Goal: Task Accomplishment & Management: Manage account settings

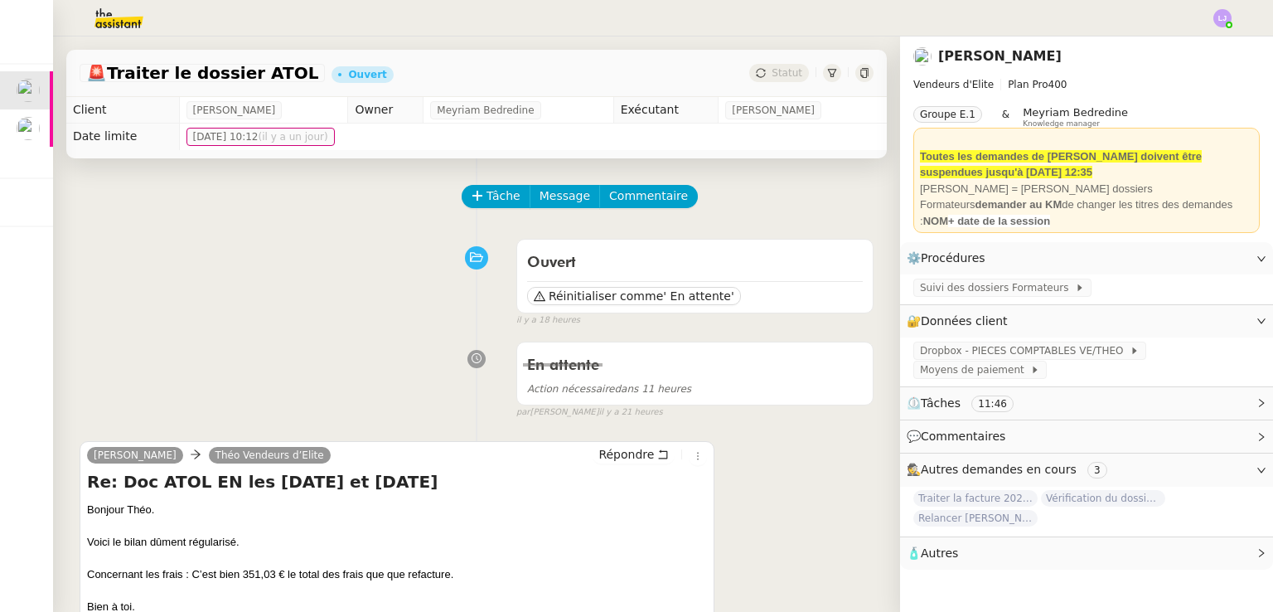
scroll to position [245, 0]
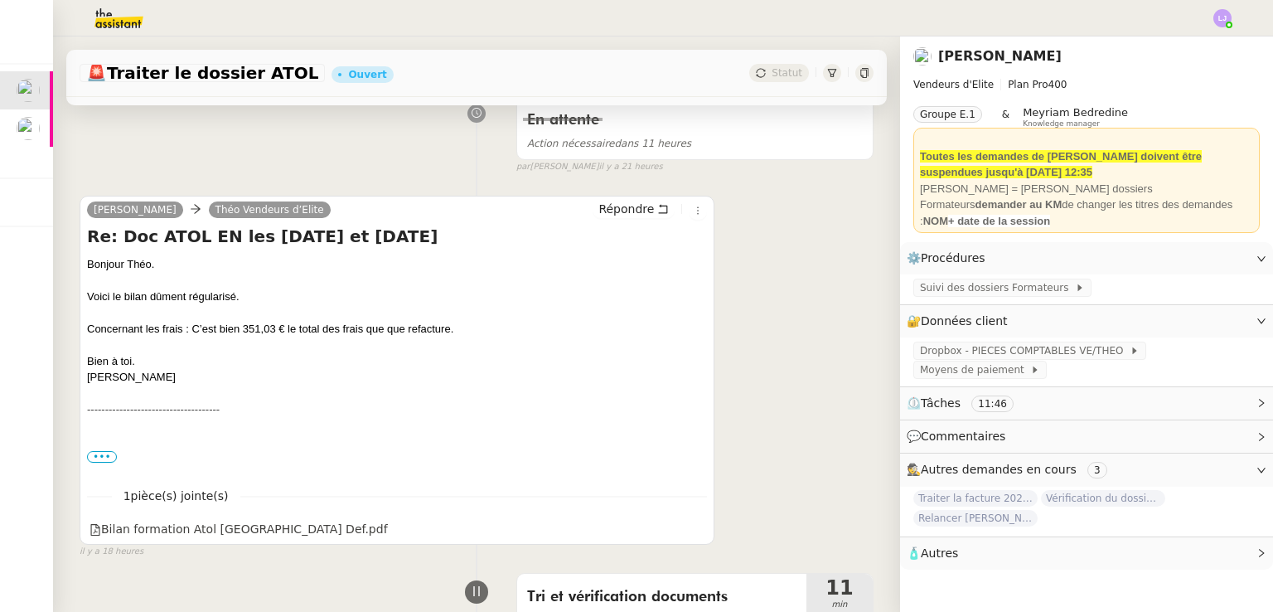
click at [123, 8] on img at bounding box center [105, 18] width 128 height 36
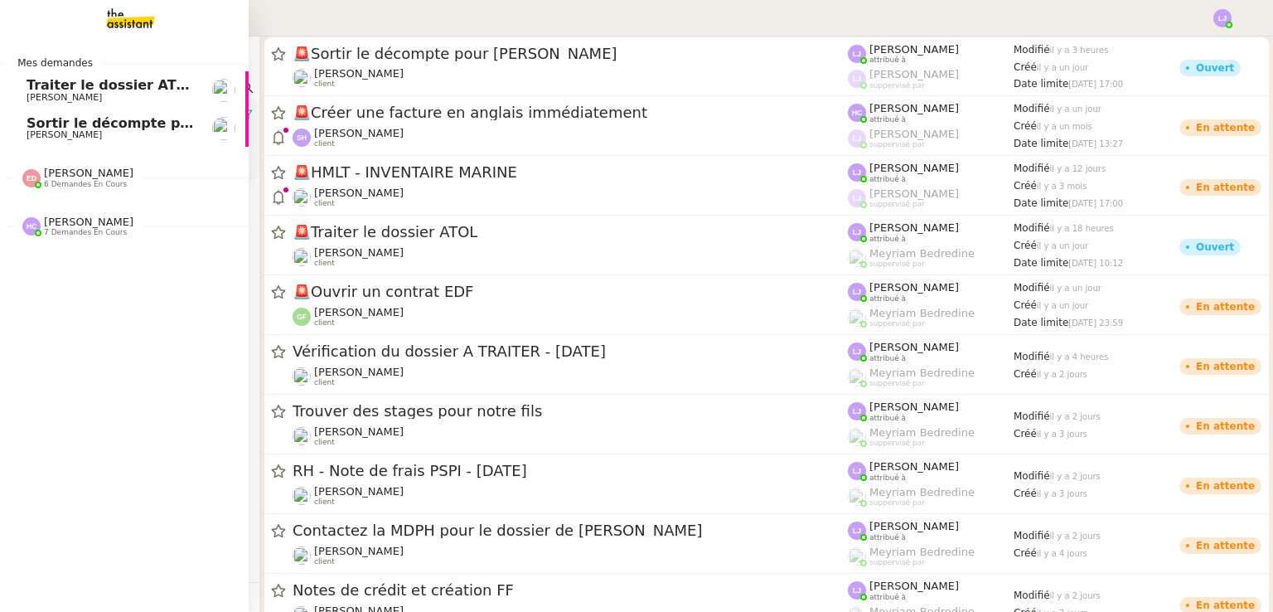
click at [41, 132] on span "[PERSON_NAME]" at bounding box center [64, 134] width 75 height 11
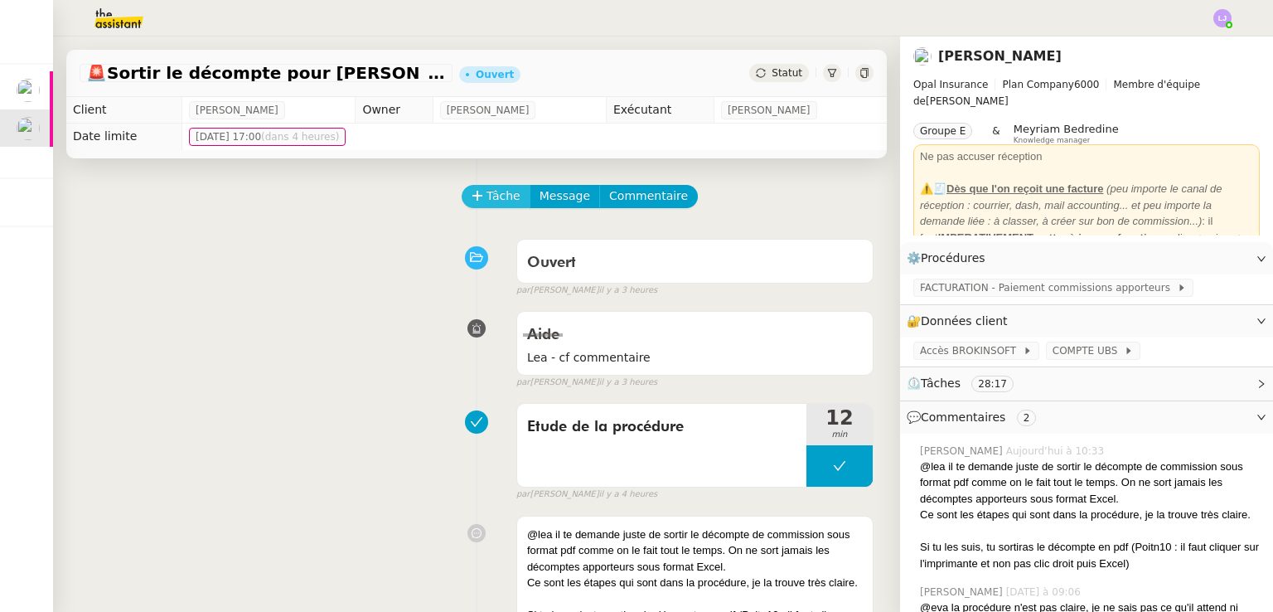
click at [497, 187] on button "Tâche" at bounding box center [496, 196] width 69 height 23
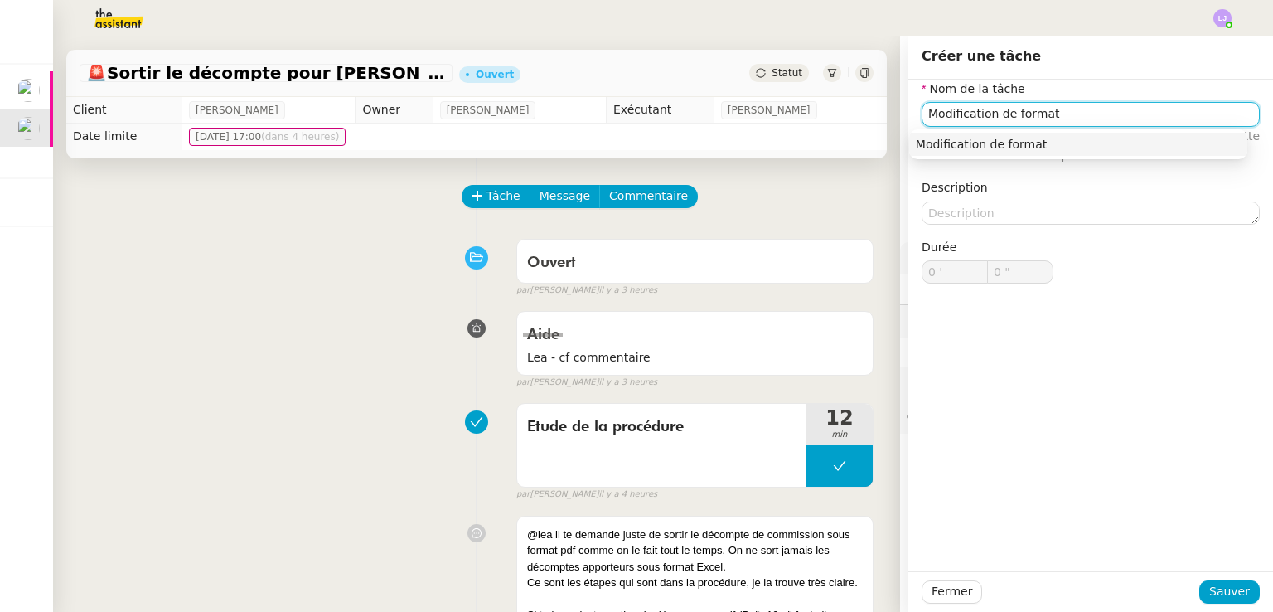
type input "Modification de format"
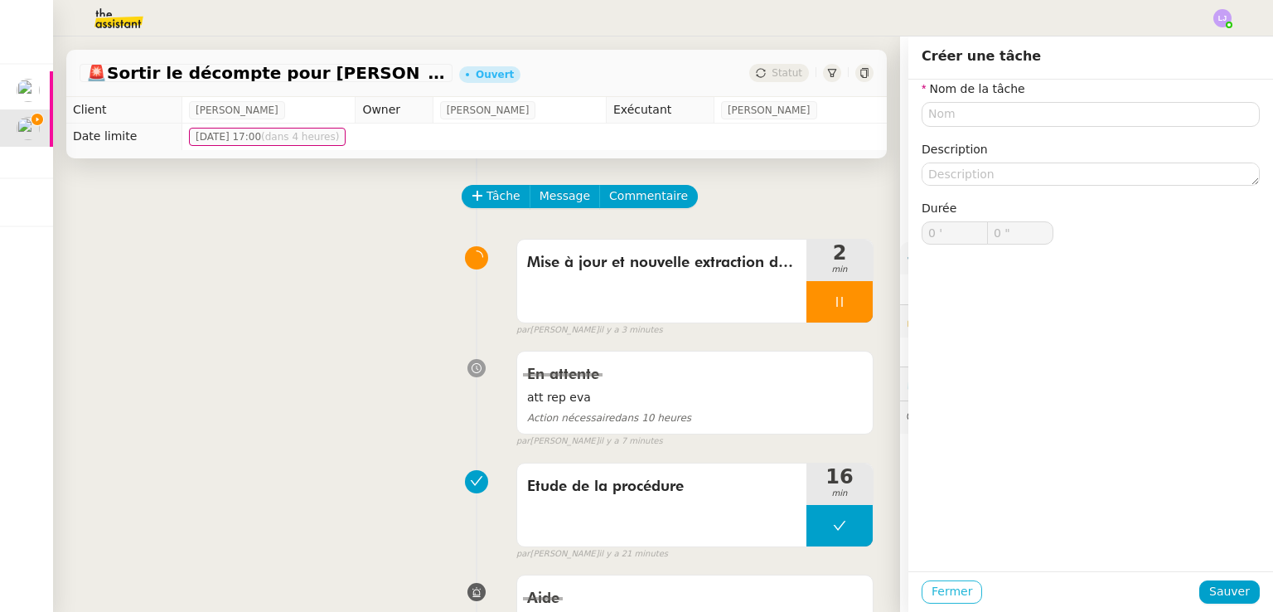
click at [932, 584] on span "Fermer" at bounding box center [952, 591] width 41 height 19
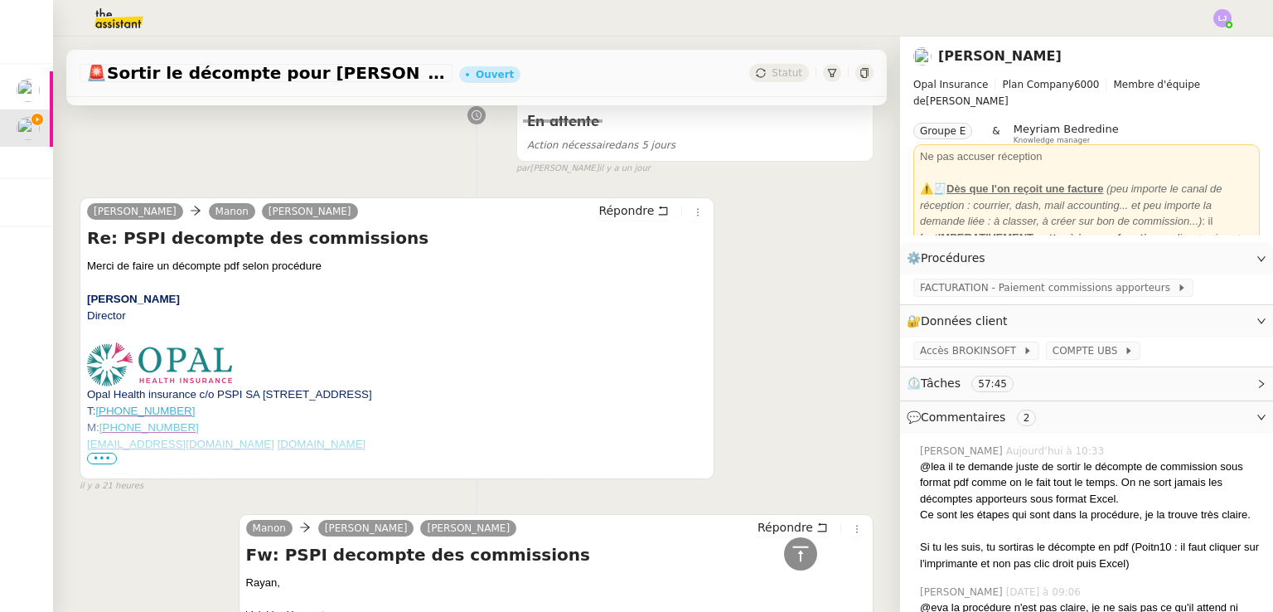
scroll to position [1084, 0]
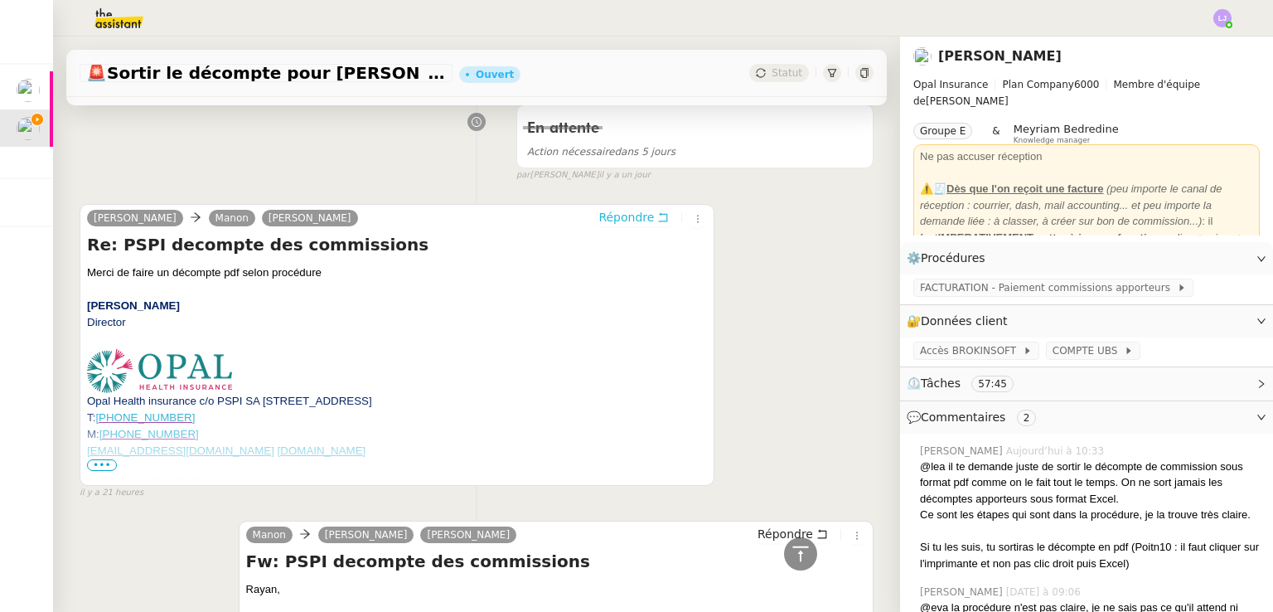
click at [621, 225] on span "Répondre" at bounding box center [626, 217] width 56 height 17
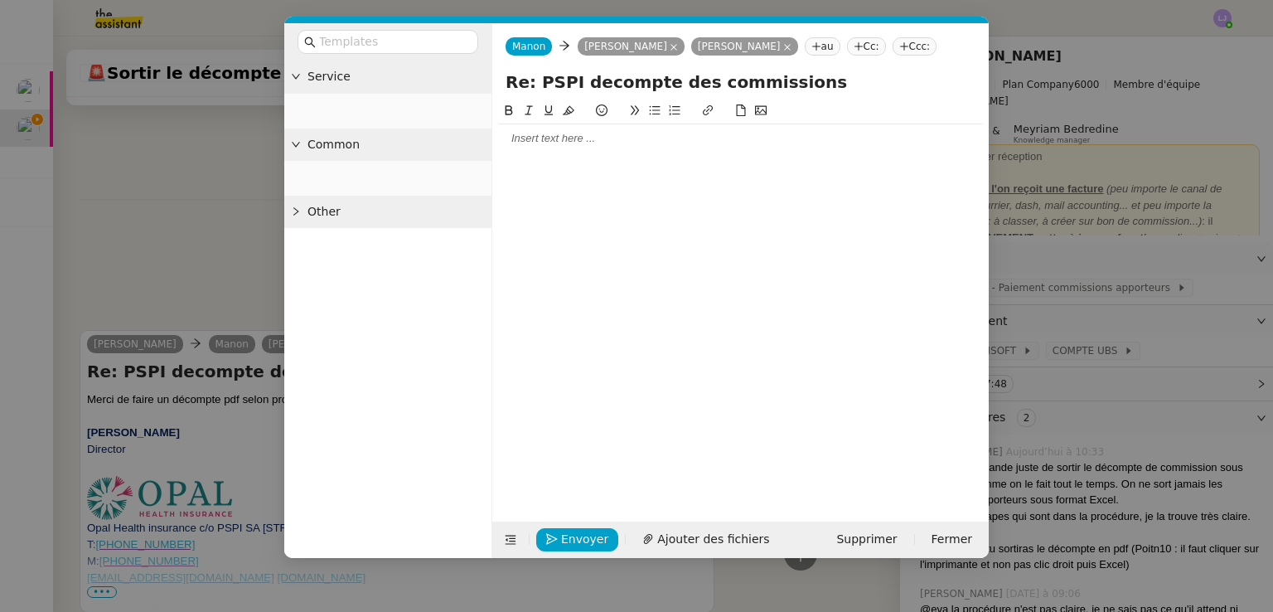
scroll to position [1213, 0]
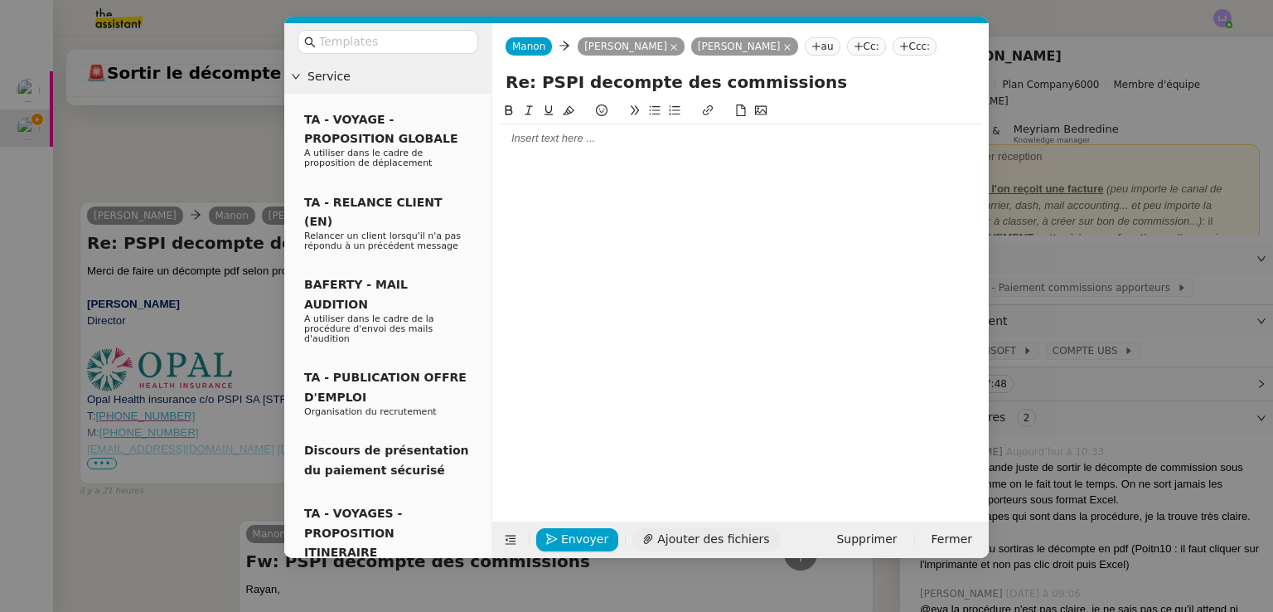
click at [700, 531] on span "Ajouter des fichiers" at bounding box center [713, 539] width 112 height 19
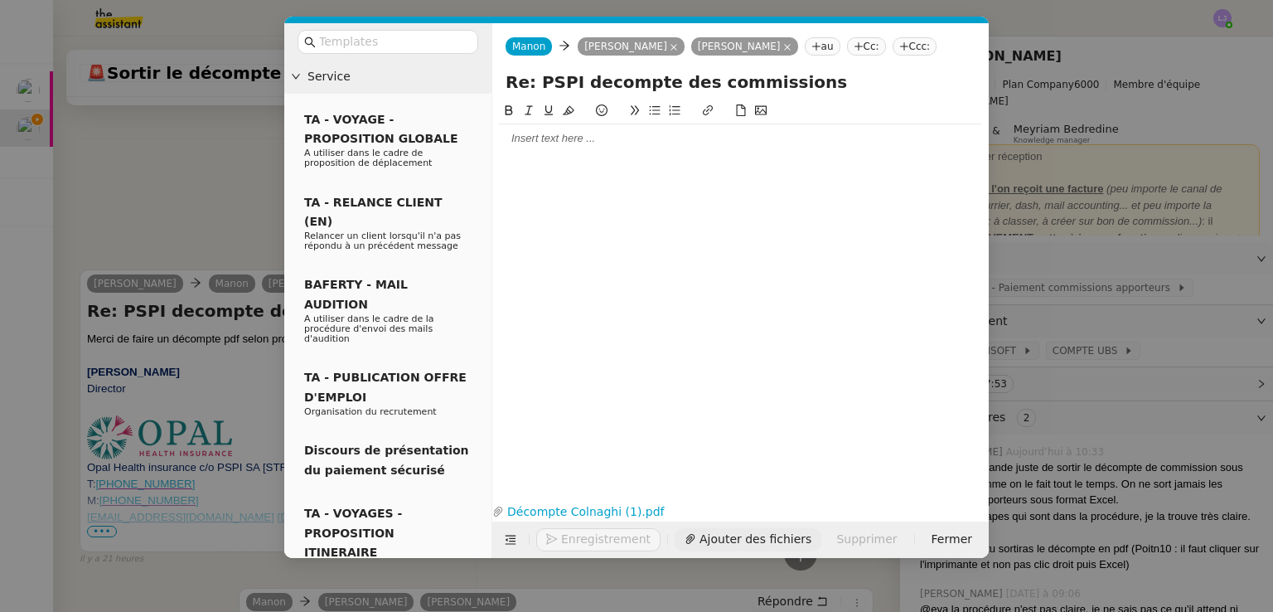
scroll to position [1280, 0]
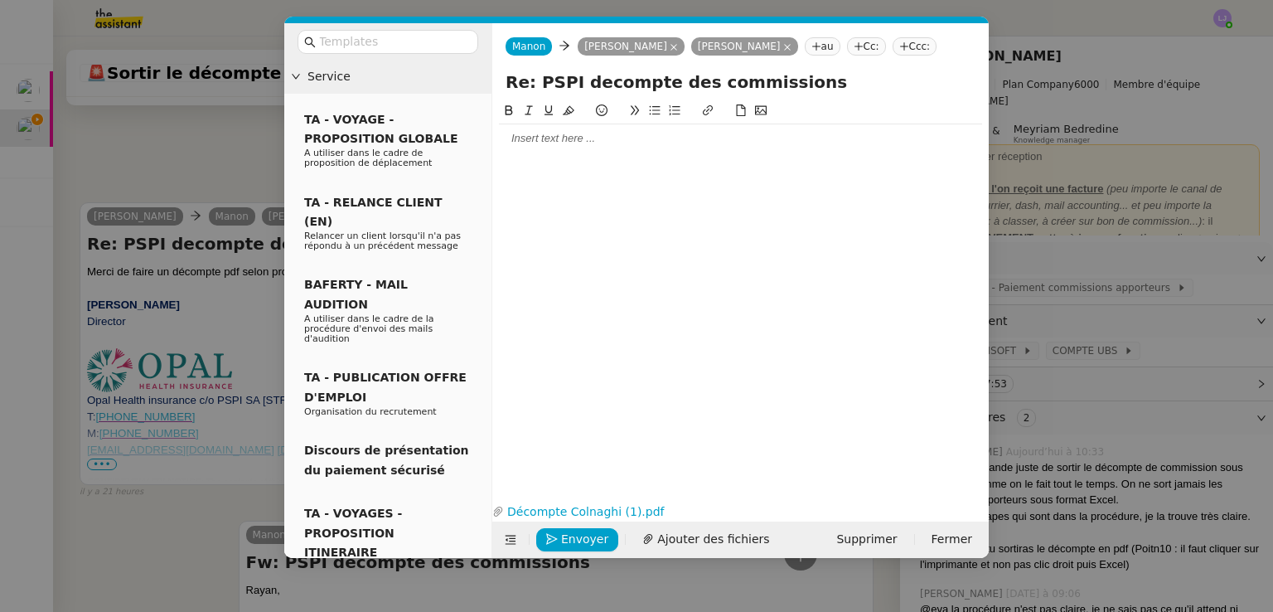
click at [584, 148] on div at bounding box center [740, 138] width 483 height 28
click at [591, 511] on link "Décompte Colnaghi (1).pdf" at bounding box center [728, 511] width 448 height 19
click at [589, 537] on span "Envoyer" at bounding box center [584, 539] width 47 height 19
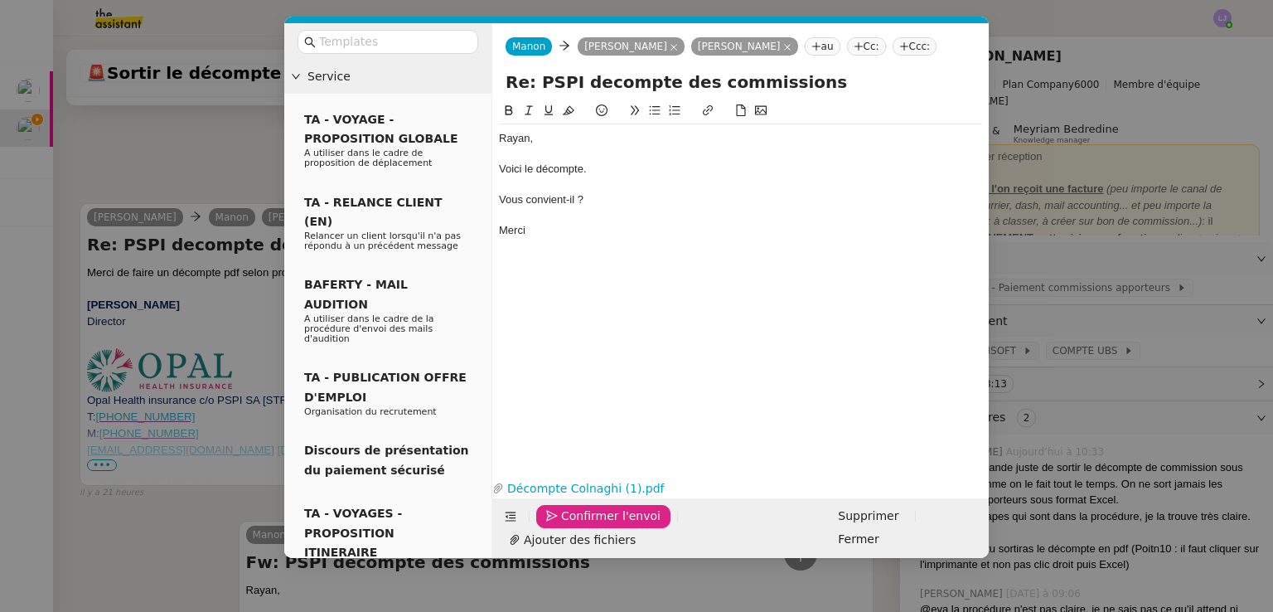
click at [589, 526] on span "Confirmer l'envoi" at bounding box center [610, 515] width 99 height 19
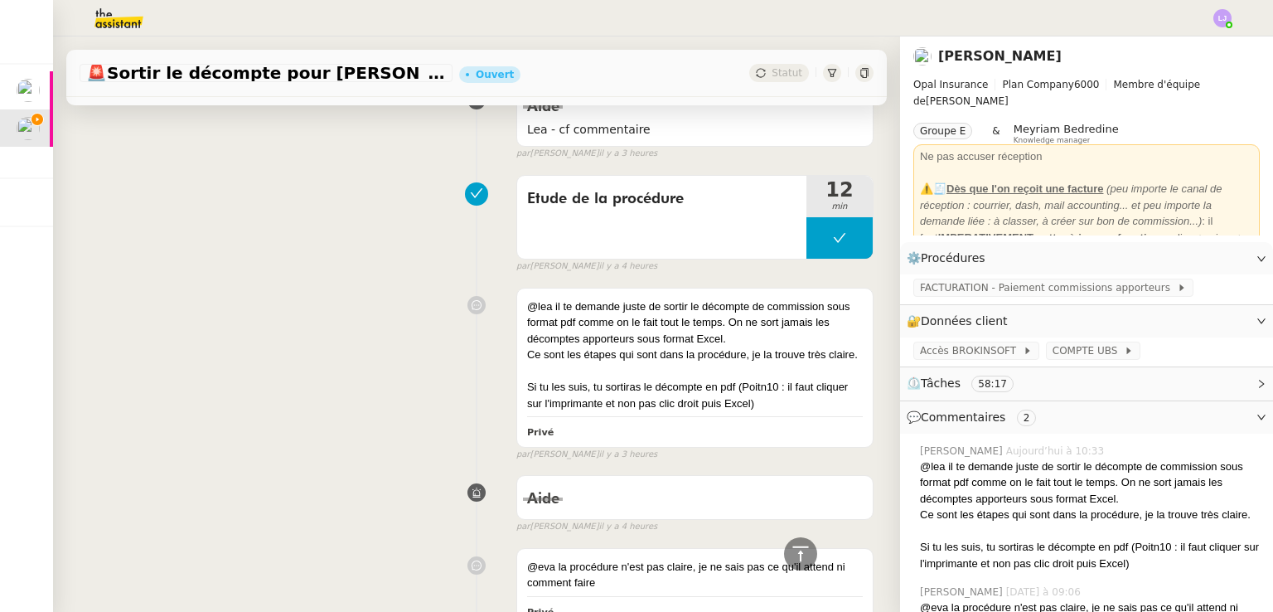
scroll to position [0, 0]
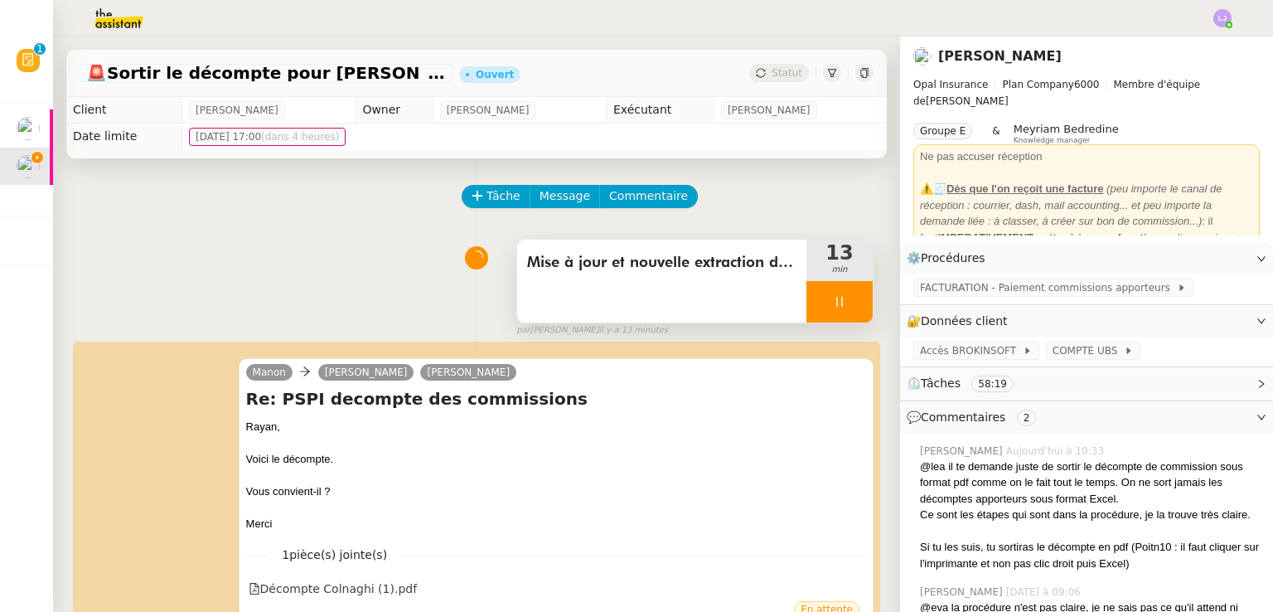
click at [841, 298] on div at bounding box center [840, 301] width 66 height 41
click at [850, 298] on icon at bounding box center [856, 301] width 13 height 13
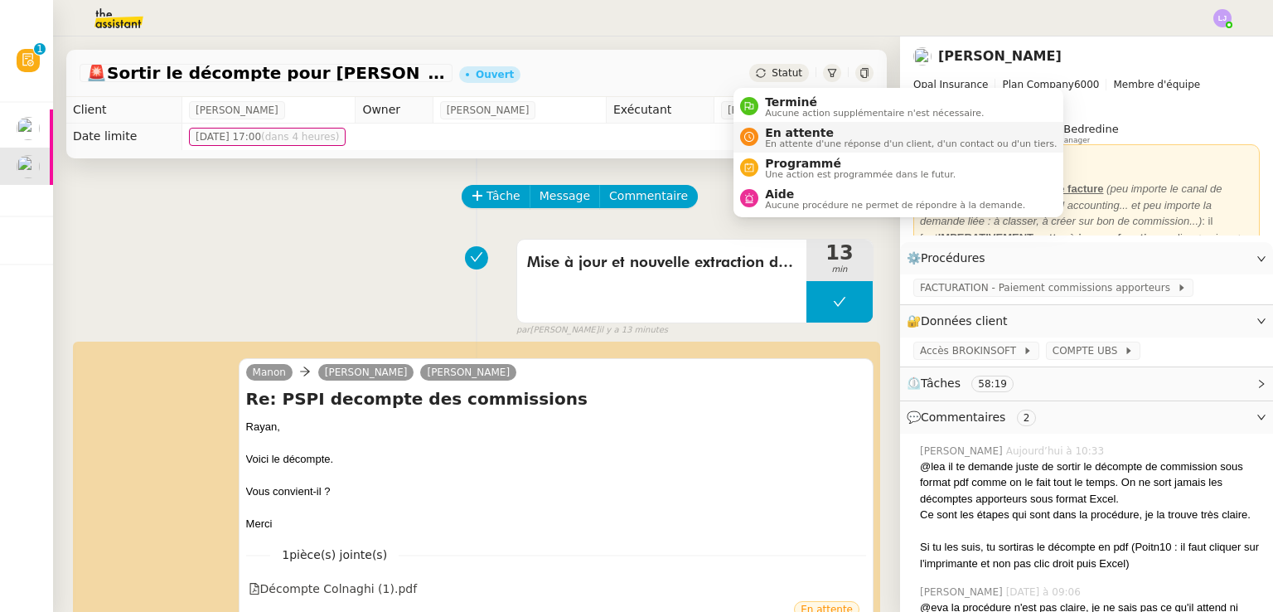
click at [809, 139] on span "En attente d'une réponse d'un client, d'un contact ou d'un tiers." at bounding box center [911, 143] width 292 height 9
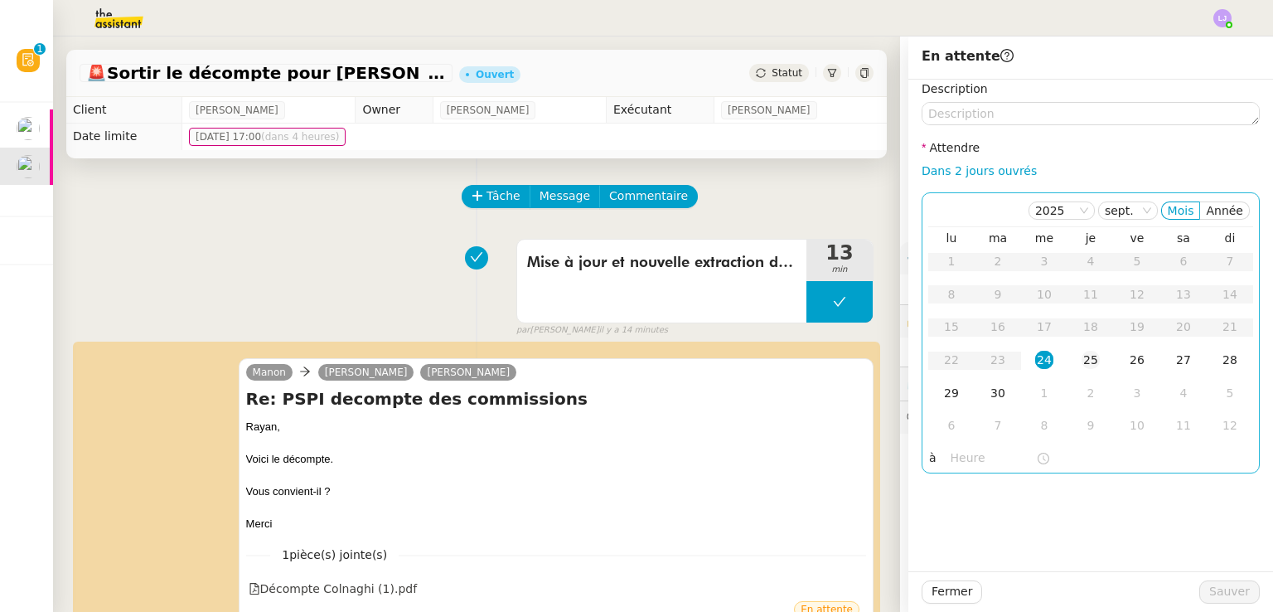
click at [1081, 373] on td "25" at bounding box center [1091, 360] width 46 height 33
click at [1035, 395] on div "1" at bounding box center [1044, 393] width 18 height 18
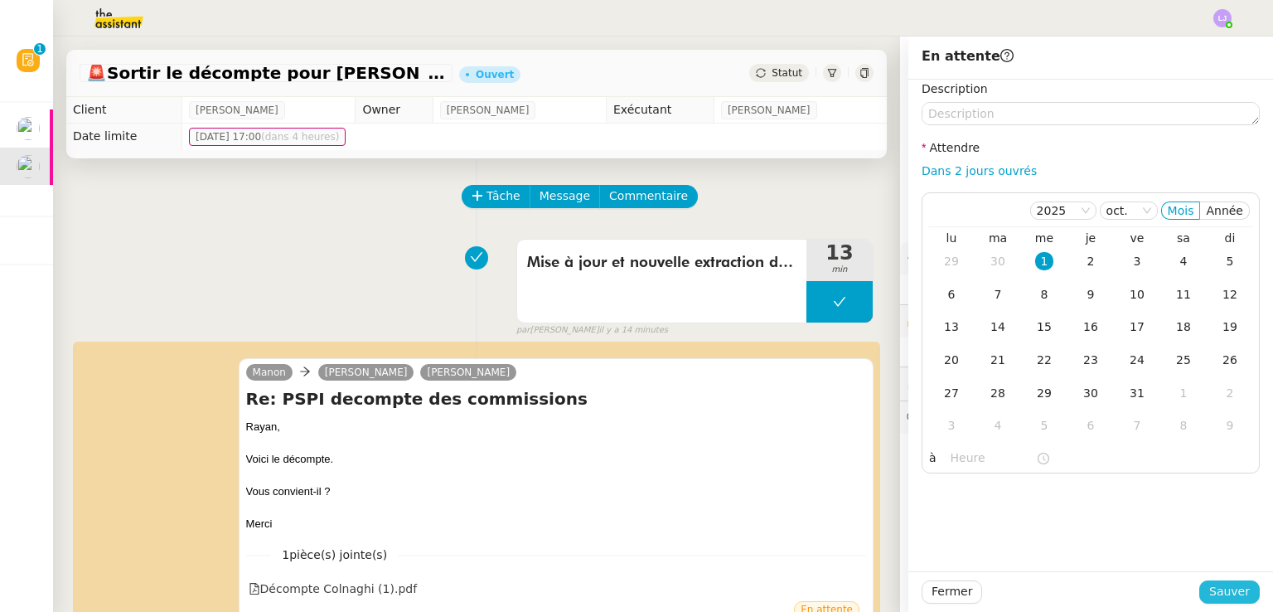
click at [1209, 584] on span "Sauver" at bounding box center [1229, 591] width 41 height 19
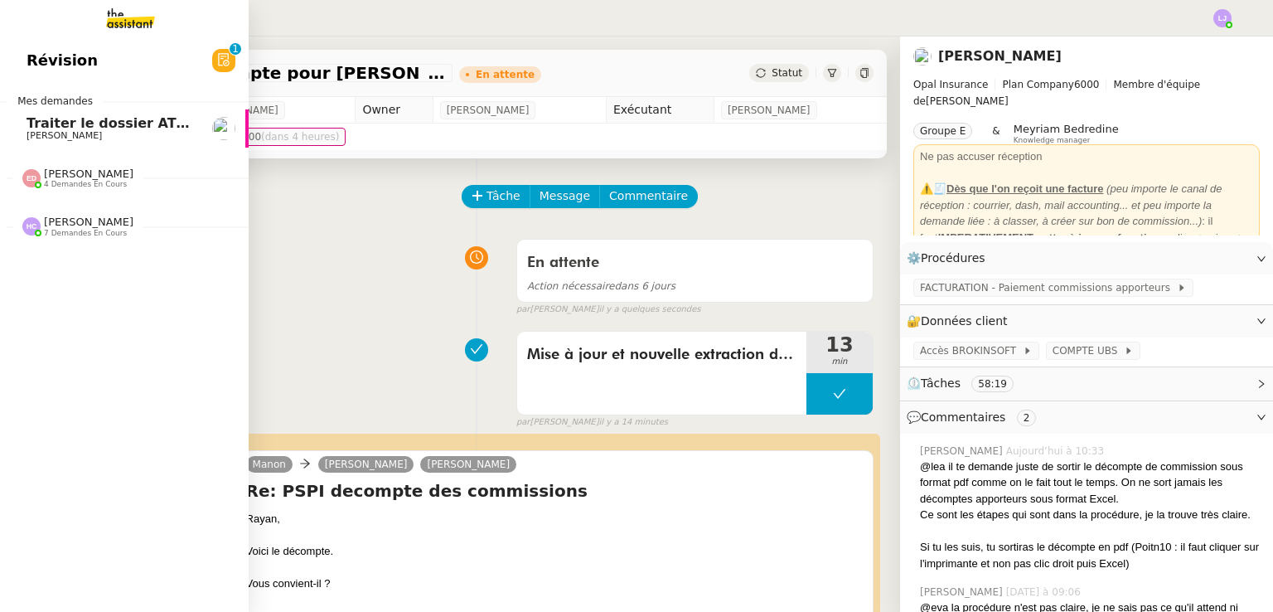
click at [212, 130] on img at bounding box center [223, 128] width 23 height 23
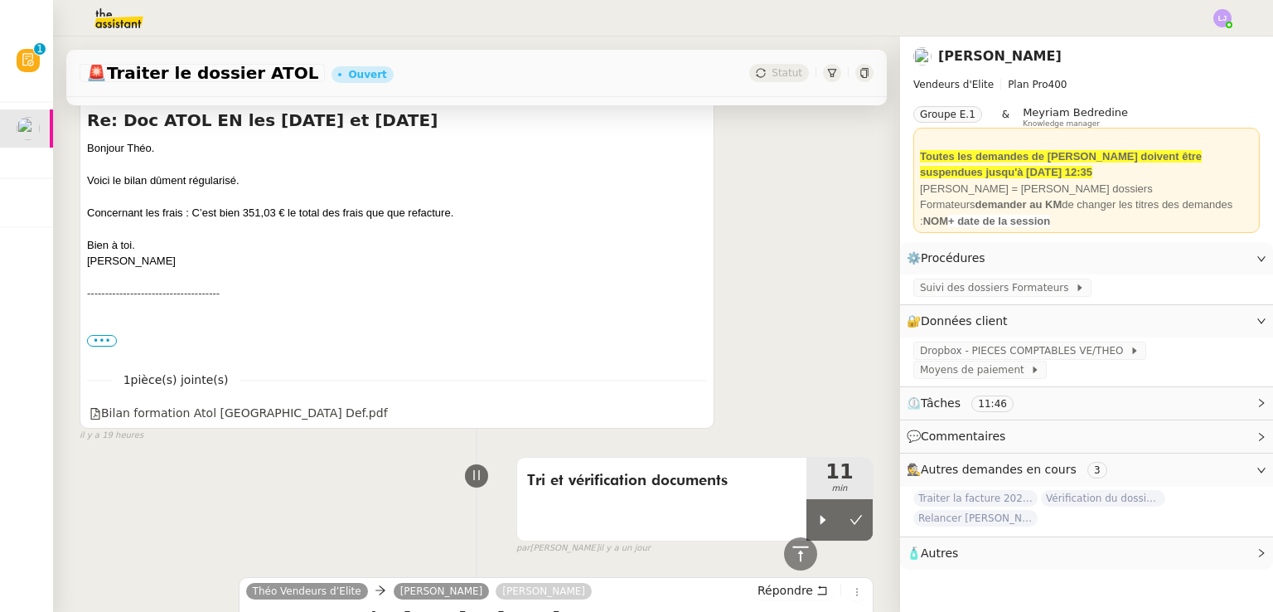
scroll to position [365, 0]
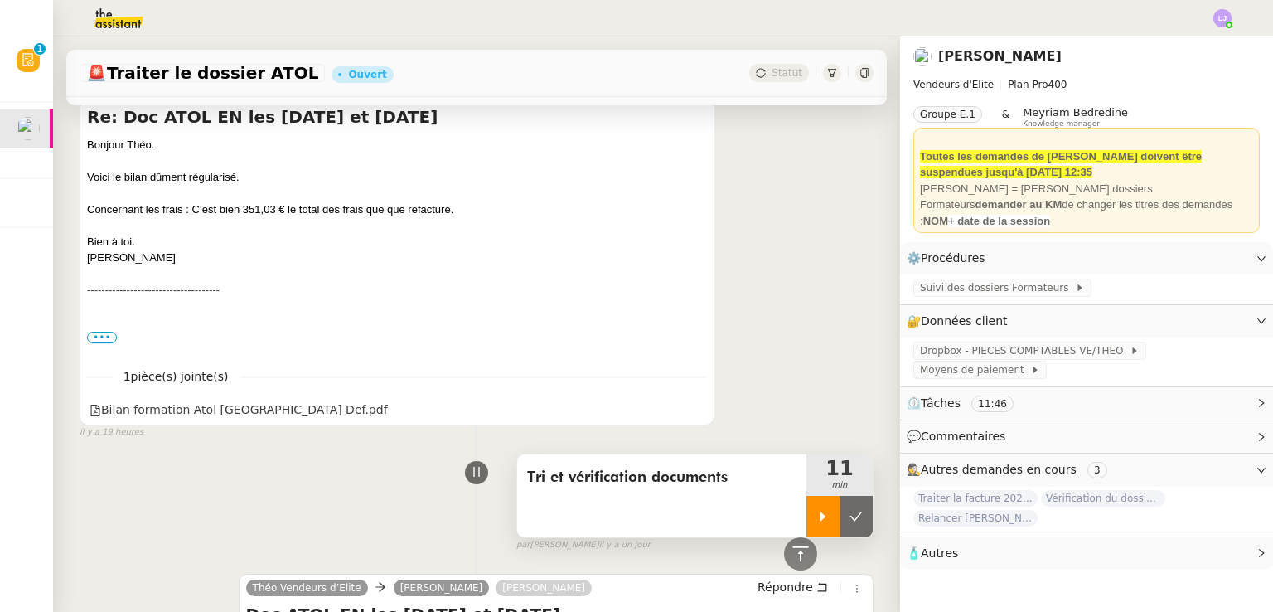
click at [821, 516] on icon at bounding box center [824, 515] width 6 height 9
click at [692, 414] on icon at bounding box center [697, 409] width 10 height 9
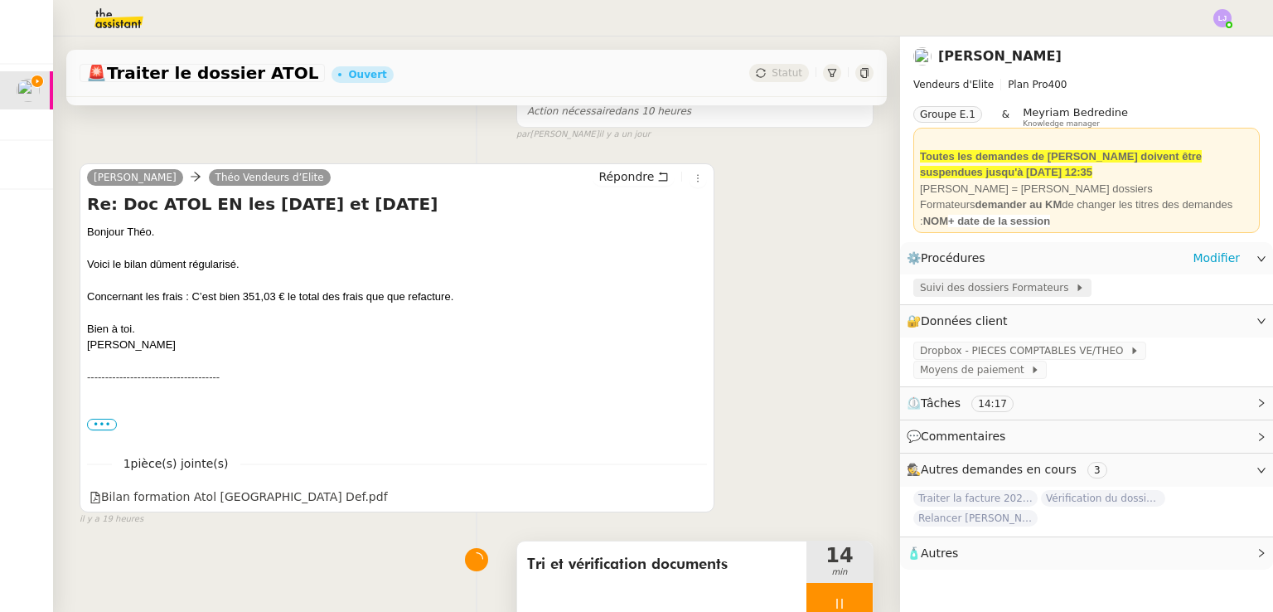
click at [978, 293] on span "Suivi des dossiers Formateurs" at bounding box center [997, 287] width 155 height 17
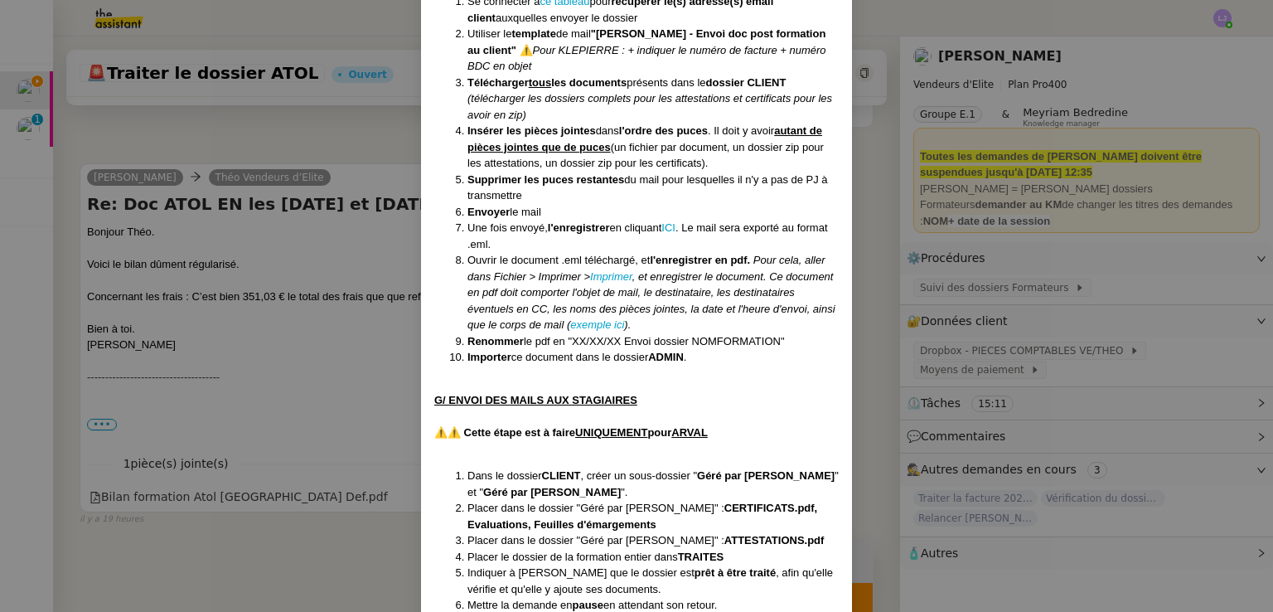
scroll to position [6144, 0]
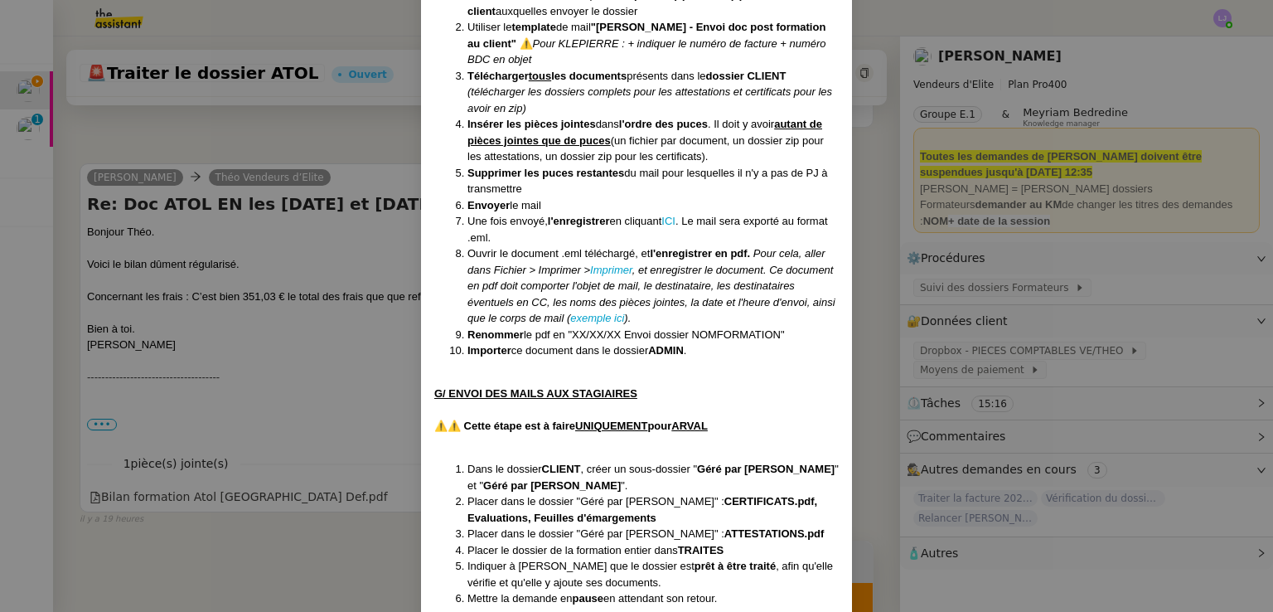
click at [342, 432] on nz-modal-container "Créée le 28/03/2024 MAJ entièrement suite aux retours de la cliente le 10/09/20…" at bounding box center [636, 306] width 1273 height 612
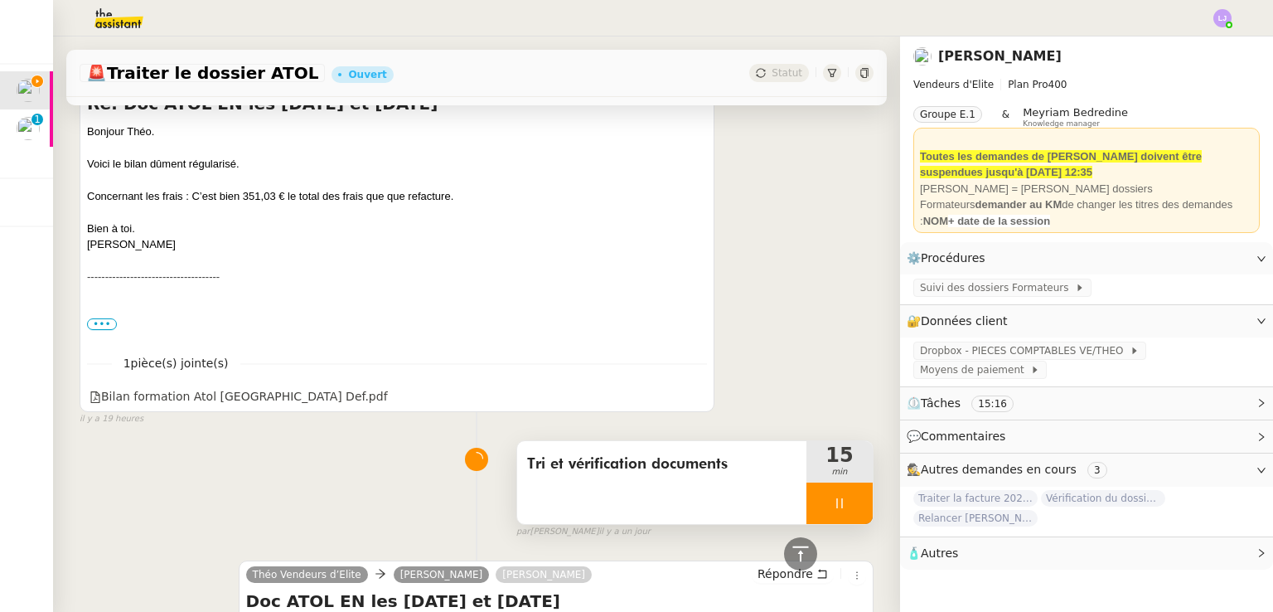
scroll to position [239, 0]
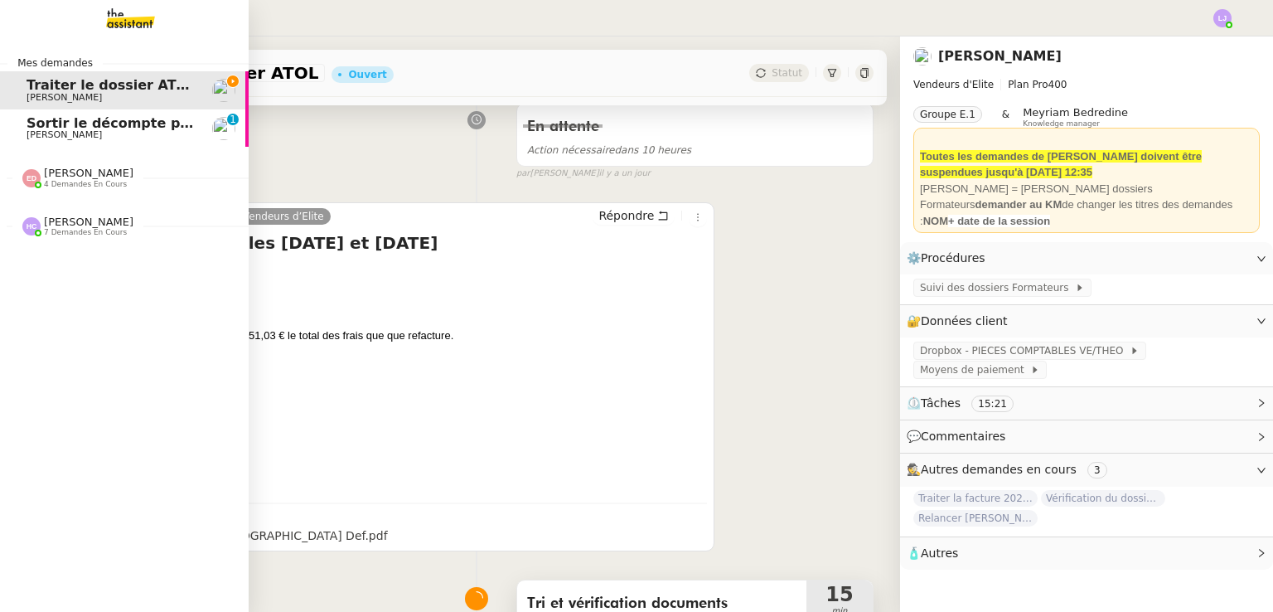
click at [50, 138] on span "[PERSON_NAME]" at bounding box center [64, 134] width 75 height 11
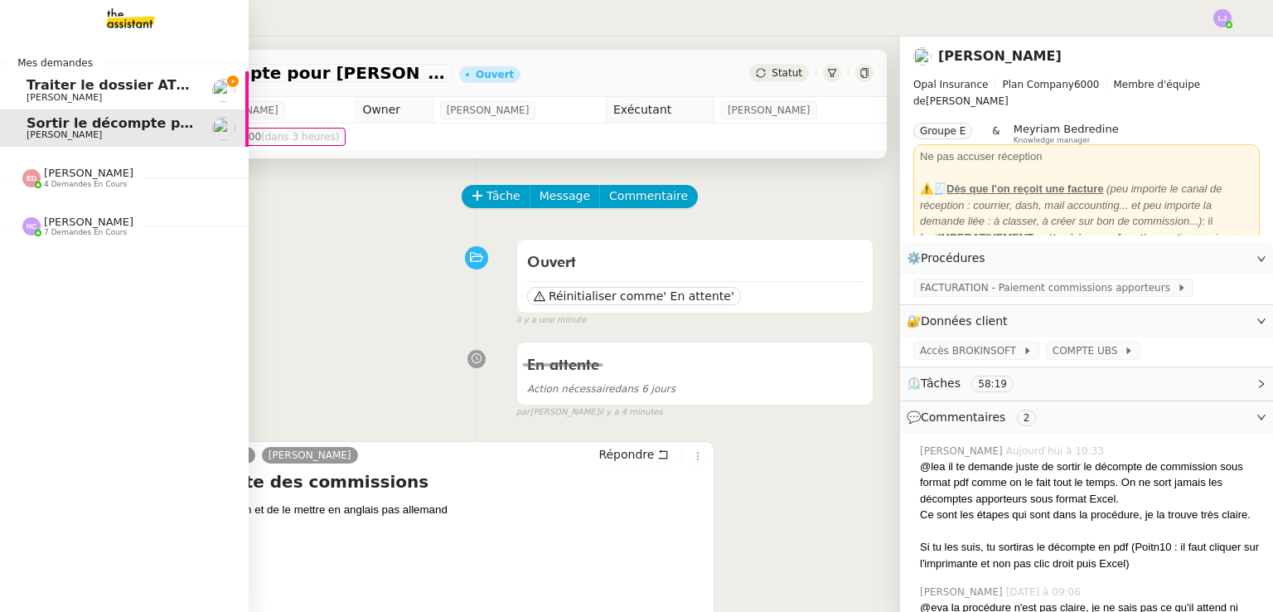
click at [108, 107] on link "Traiter le dossier ATOL Sylvie SUCRA" at bounding box center [124, 90] width 249 height 38
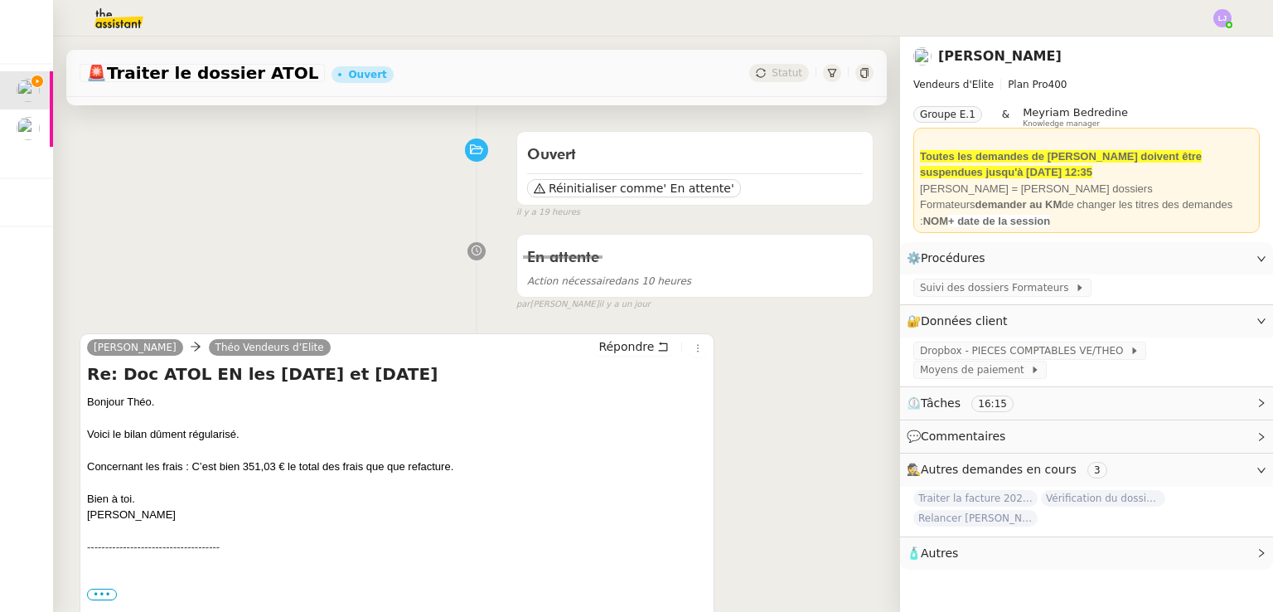
scroll to position [143, 0]
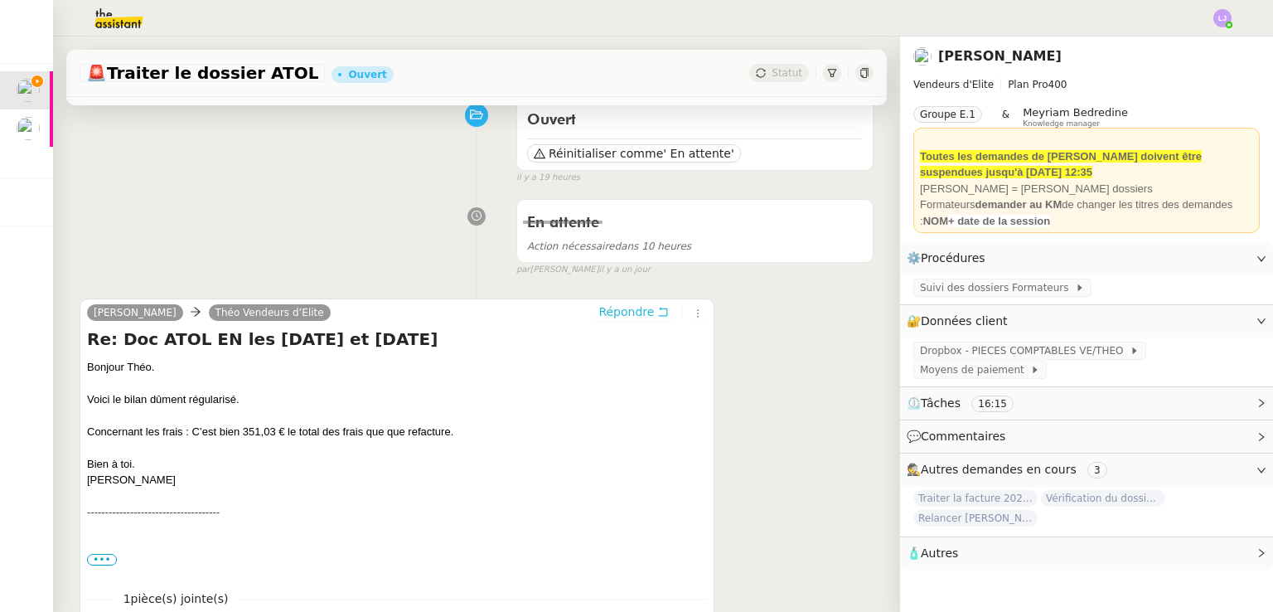
click at [638, 313] on button "Répondre" at bounding box center [634, 312] width 82 height 18
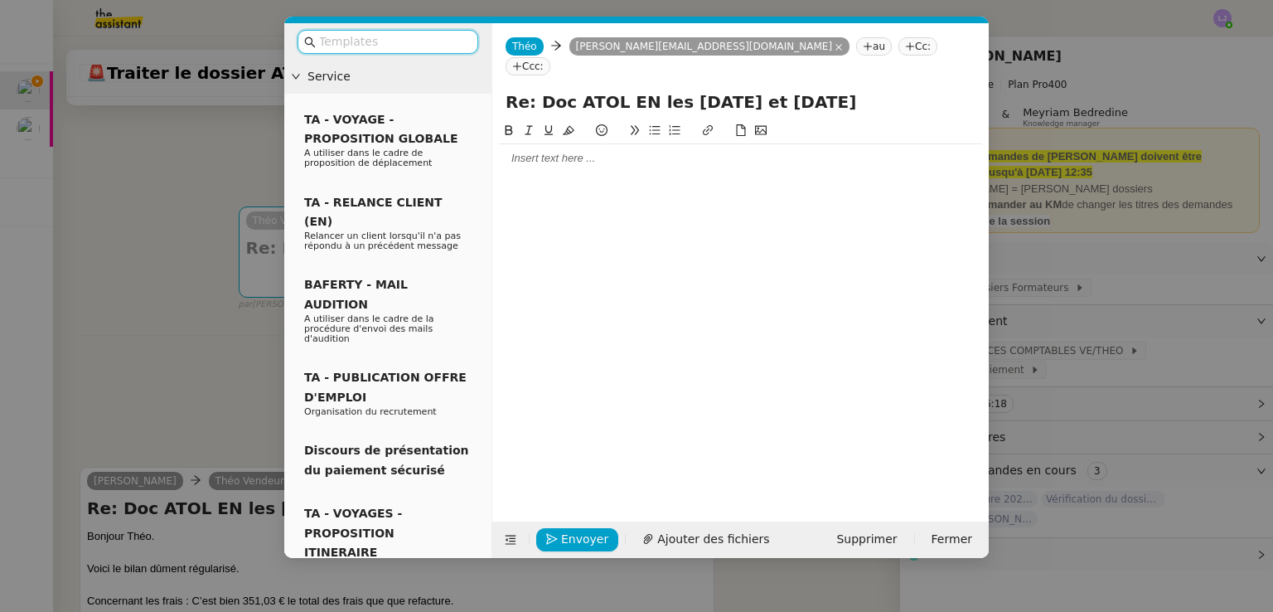
click at [530, 151] on div at bounding box center [740, 158] width 483 height 15
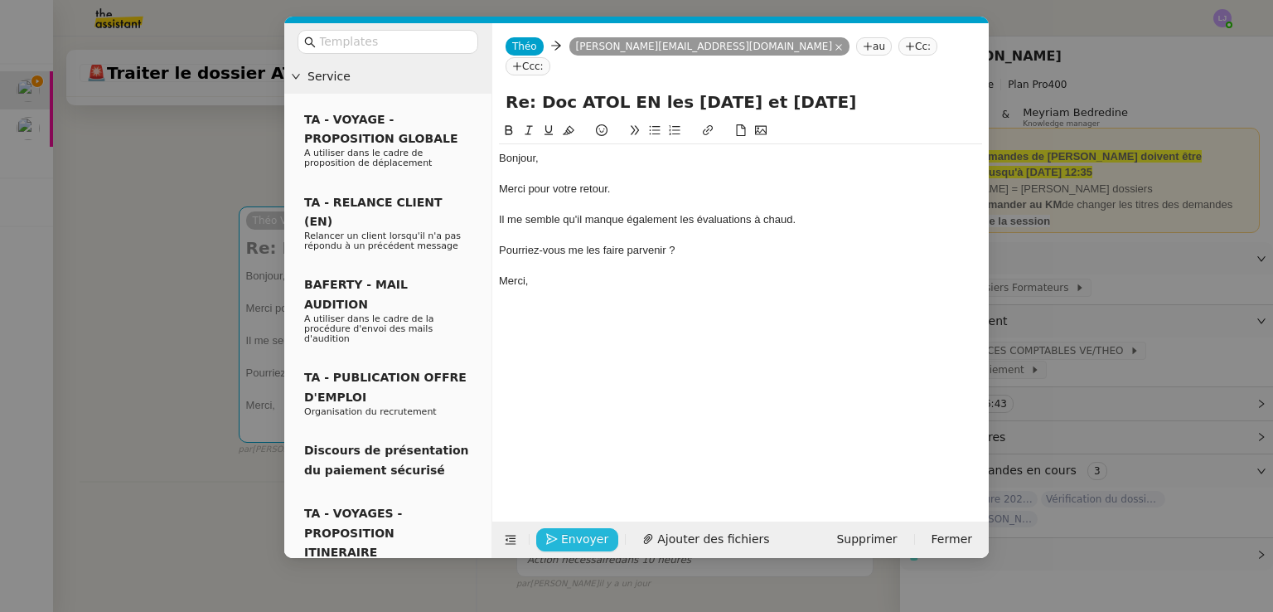
click at [593, 530] on span "Envoyer" at bounding box center [584, 539] width 47 height 19
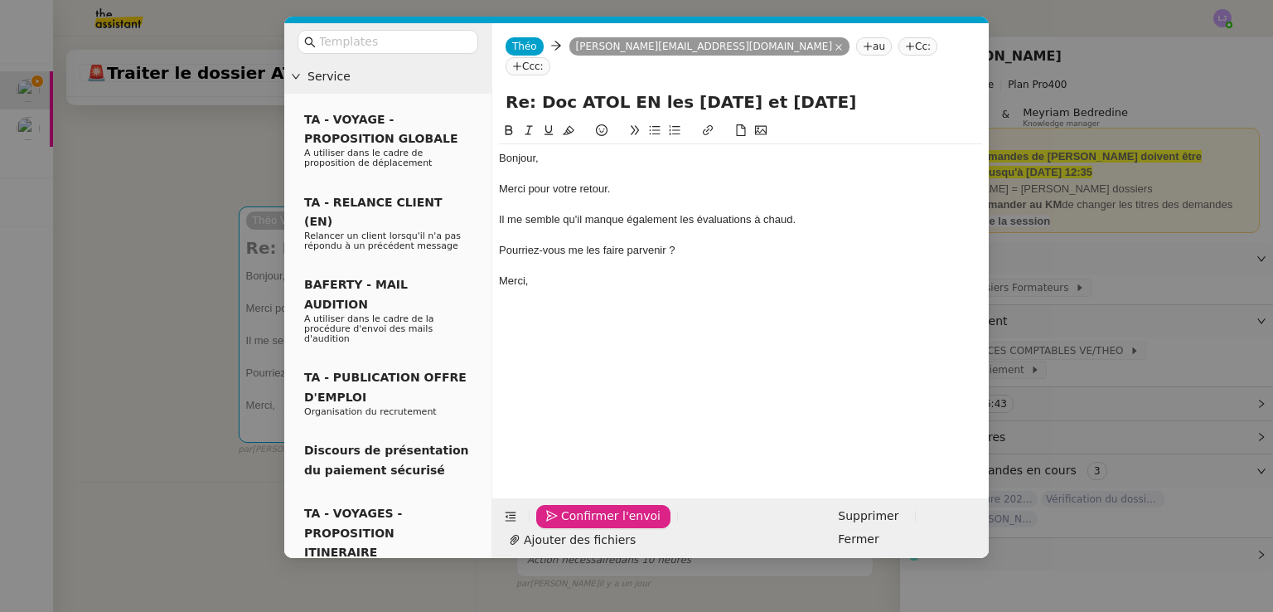
click at [593, 526] on span "Confirmer l'envoi" at bounding box center [610, 515] width 99 height 19
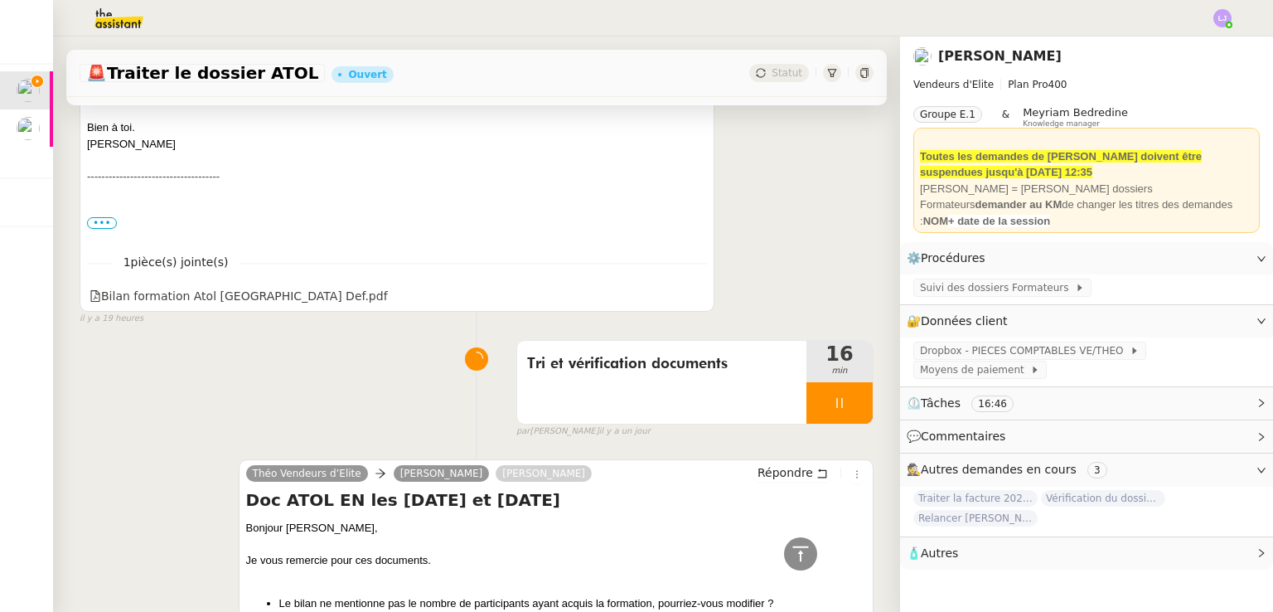
scroll to position [769, 0]
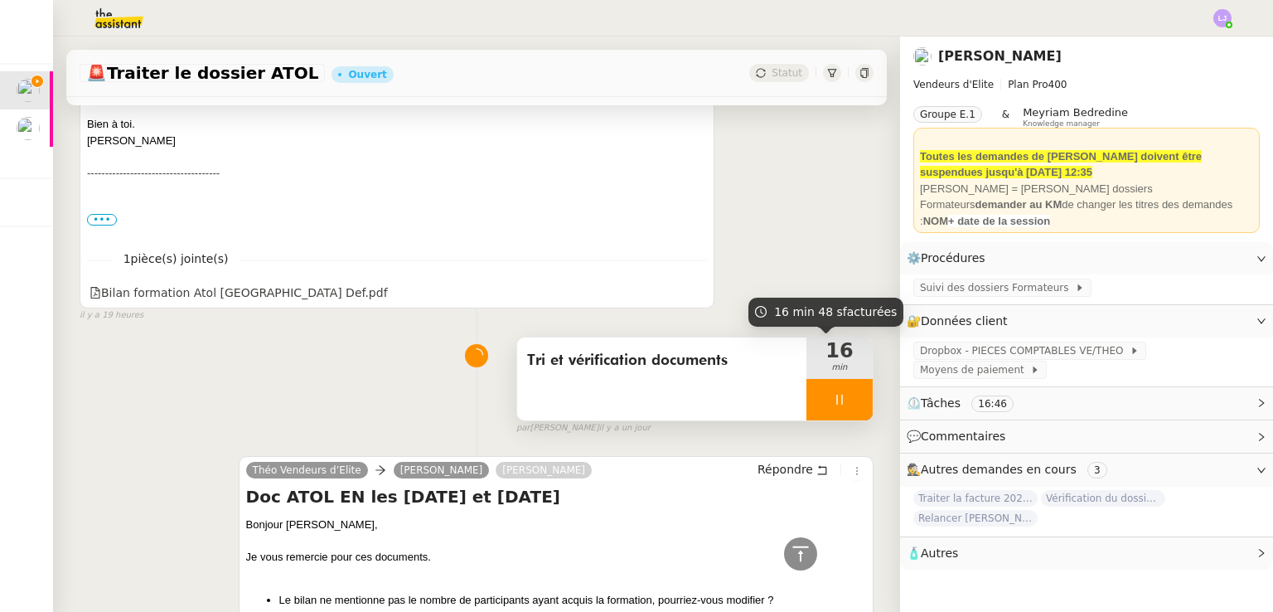
click at [690, 379] on div "Tri et vérification documents" at bounding box center [661, 378] width 289 height 83
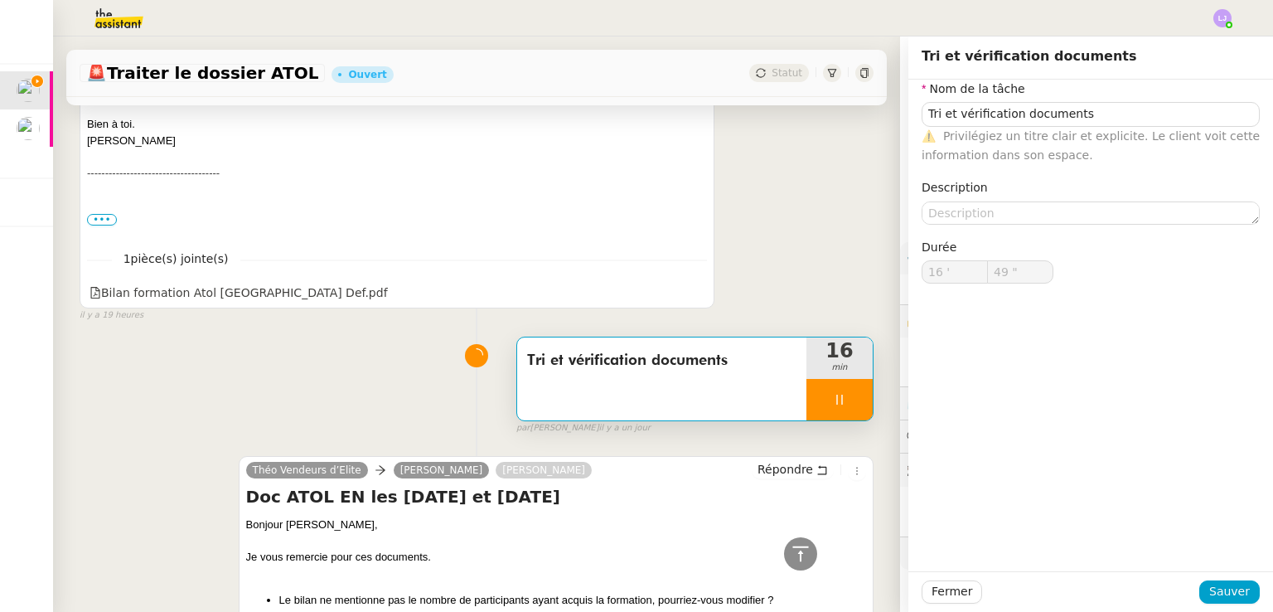
type input "50 ""
click at [1019, 210] on textarea at bounding box center [1091, 212] width 338 height 23
type input "Tri et vérification documents"
type input "16 '"
type input "51 ""
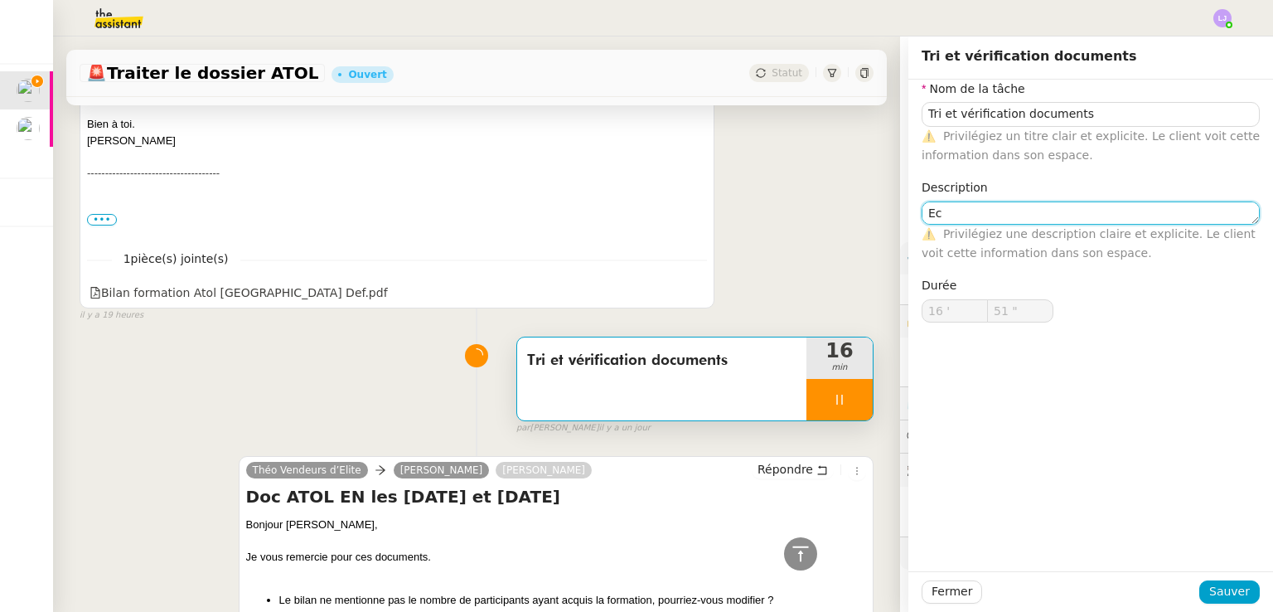
type textarea "Ech"
type input "53 ""
type textarea "Echa"
type input "54 ""
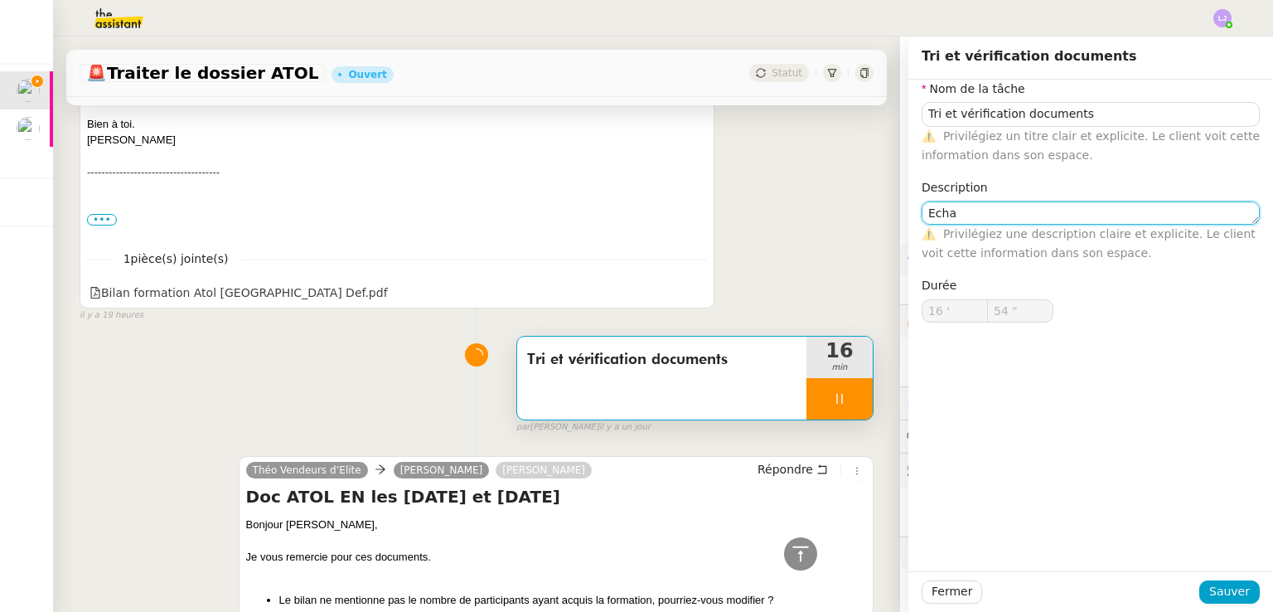
type input "Tri et vérification documents"
type input "16 '"
type input "54 ""
type textarea "g"
type input "Tri et vérification documents"
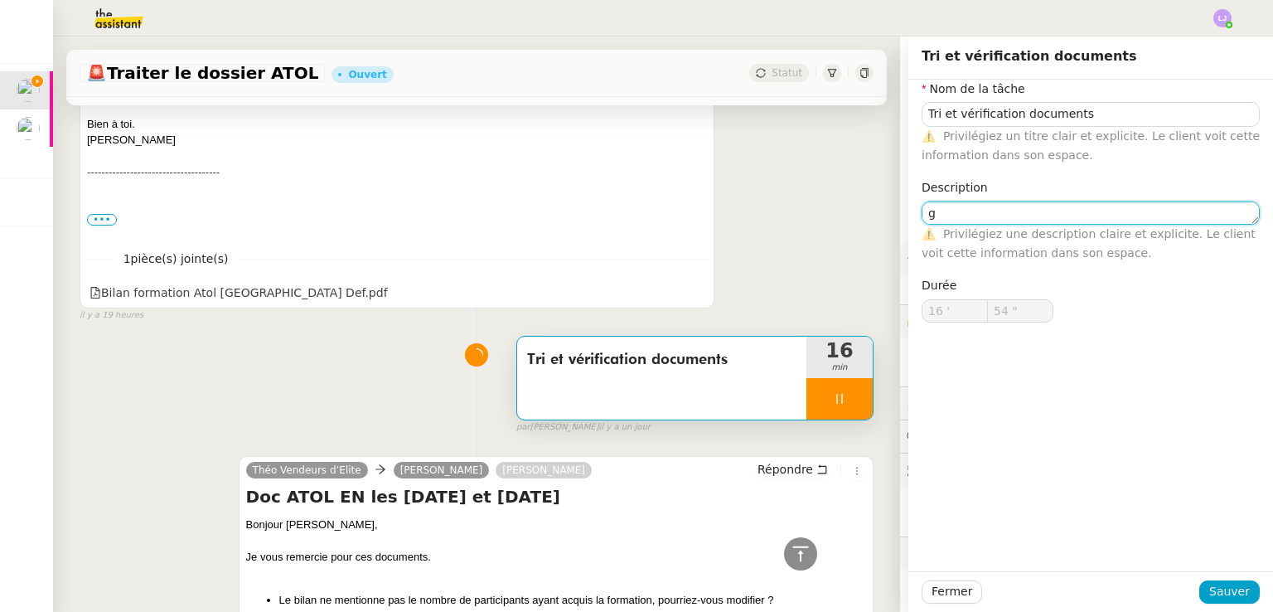
type input "16 '"
type input "54 ""
type textarea "e"
type input "Tri et vérification documents"
type input "16 '"
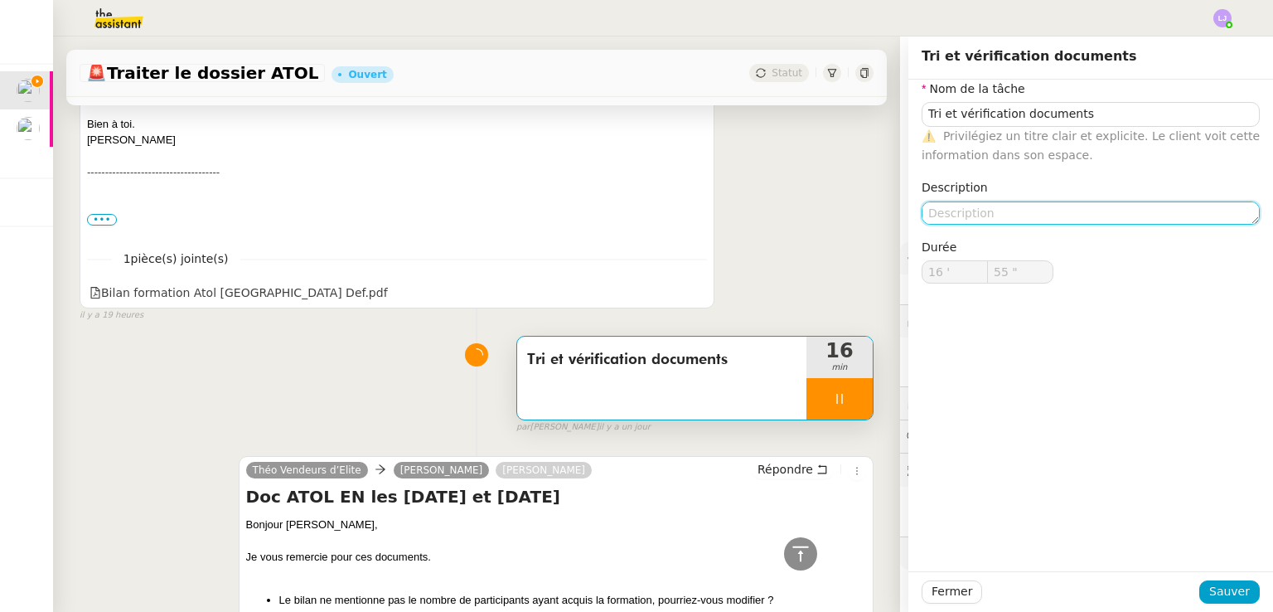
type input "56 ""
type textarea "E"
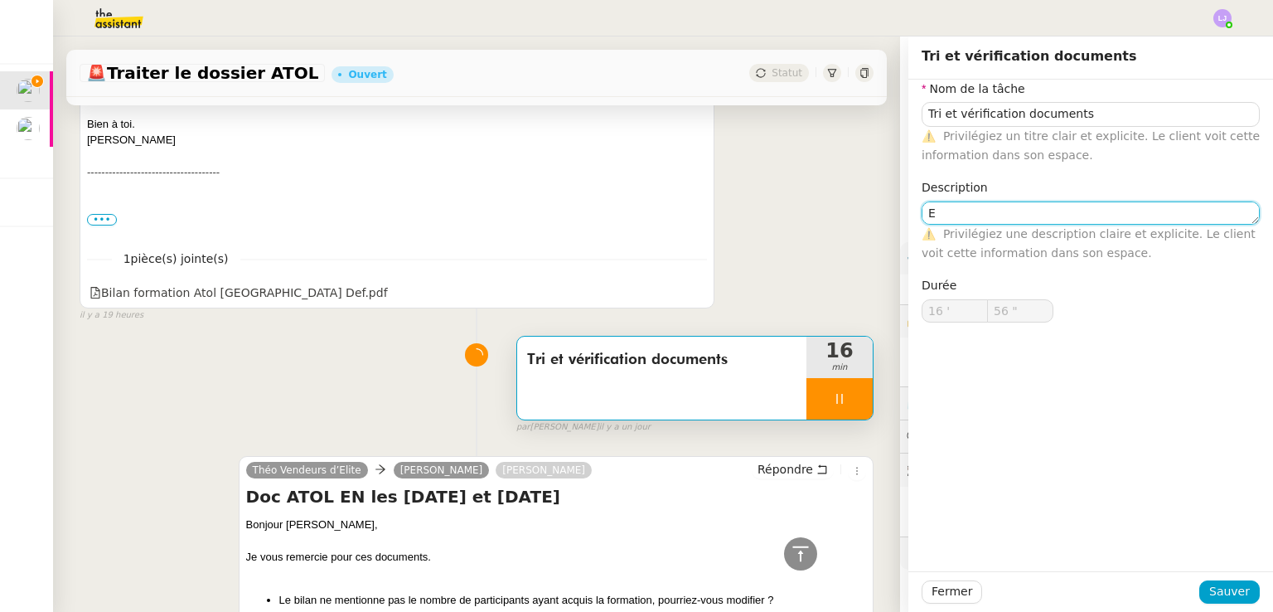
type input "57 ""
type textarea "Echanges"
type input "58 ""
type textarea "Echanges avec"
type input "59 ""
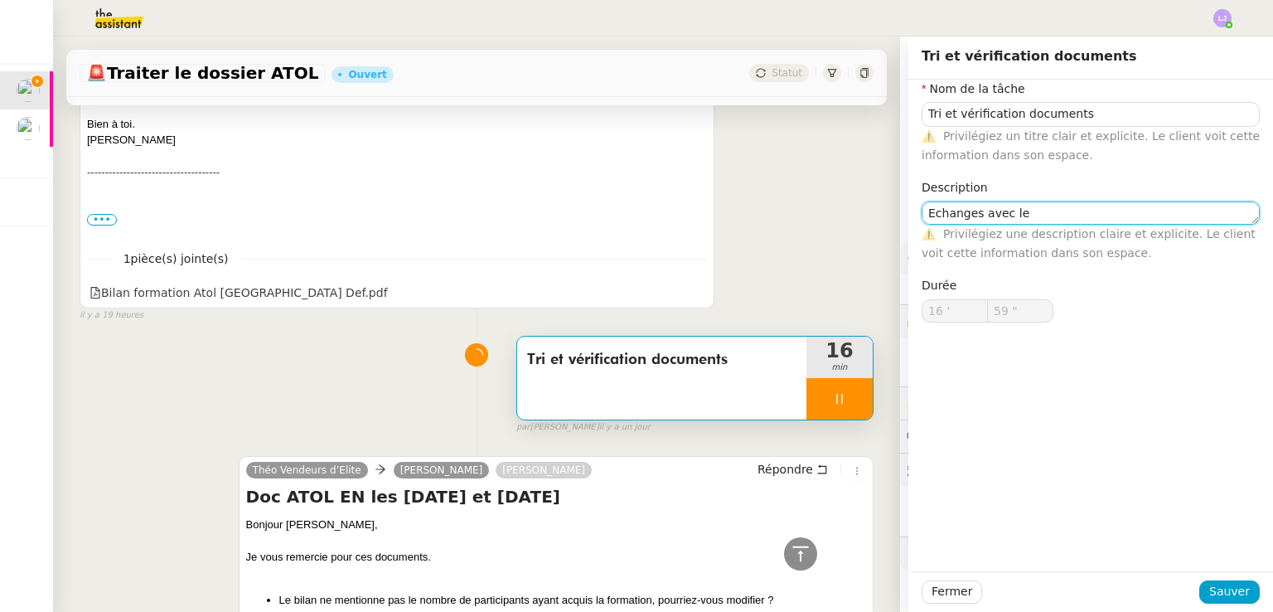
type textarea "Echanges avec les"
type input "17 '"
type input "1 ""
type textarea "Echanges avec les forma"
type input "2 ""
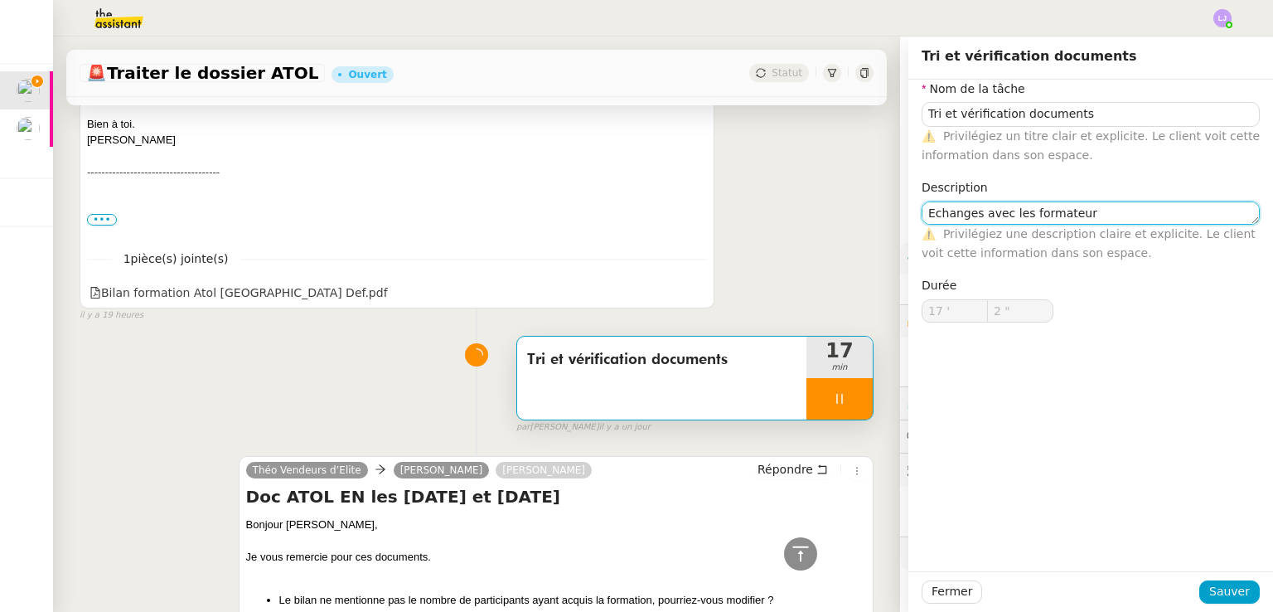
type textarea "Echanges avec les formateurs"
type input "3 ""
type textarea "Echanges avec les formateur"
type input "4 ""
click at [1005, 213] on textarea "Echanges avec les formateur" at bounding box center [1091, 212] width 338 height 23
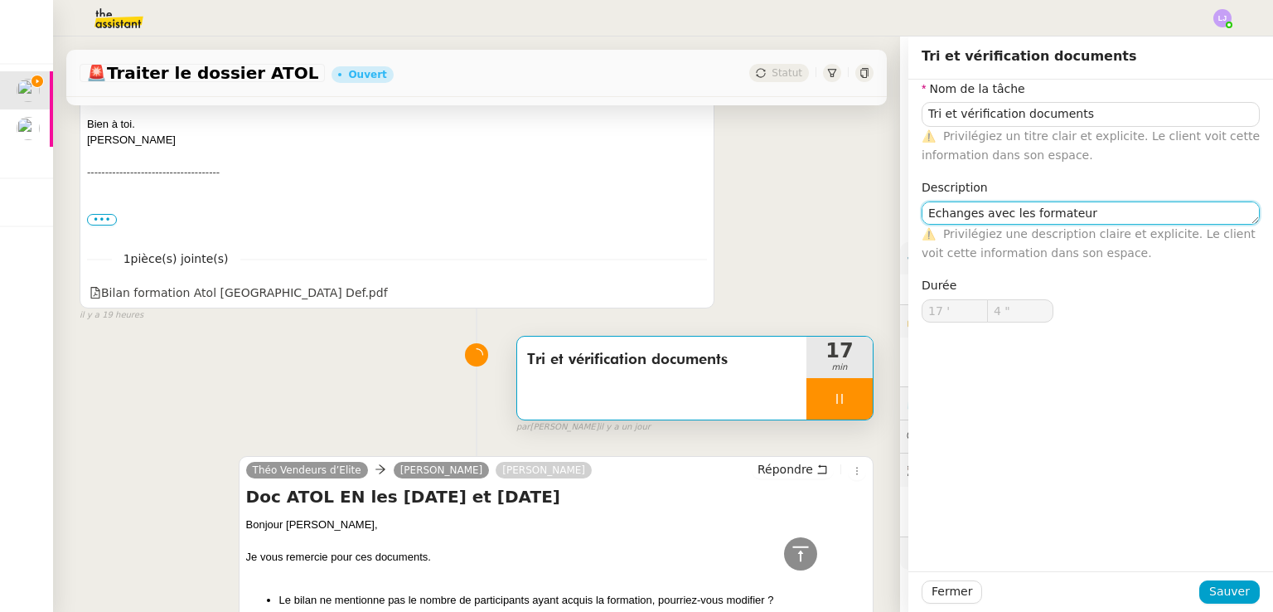
type textarea "Echanges avec le formateur"
type input "6 ""
click at [922, 216] on textarea "Echanges avec le formateur" at bounding box center [1091, 212] width 338 height 23
type textarea "etchanges avec le formateur"
type input "7 ""
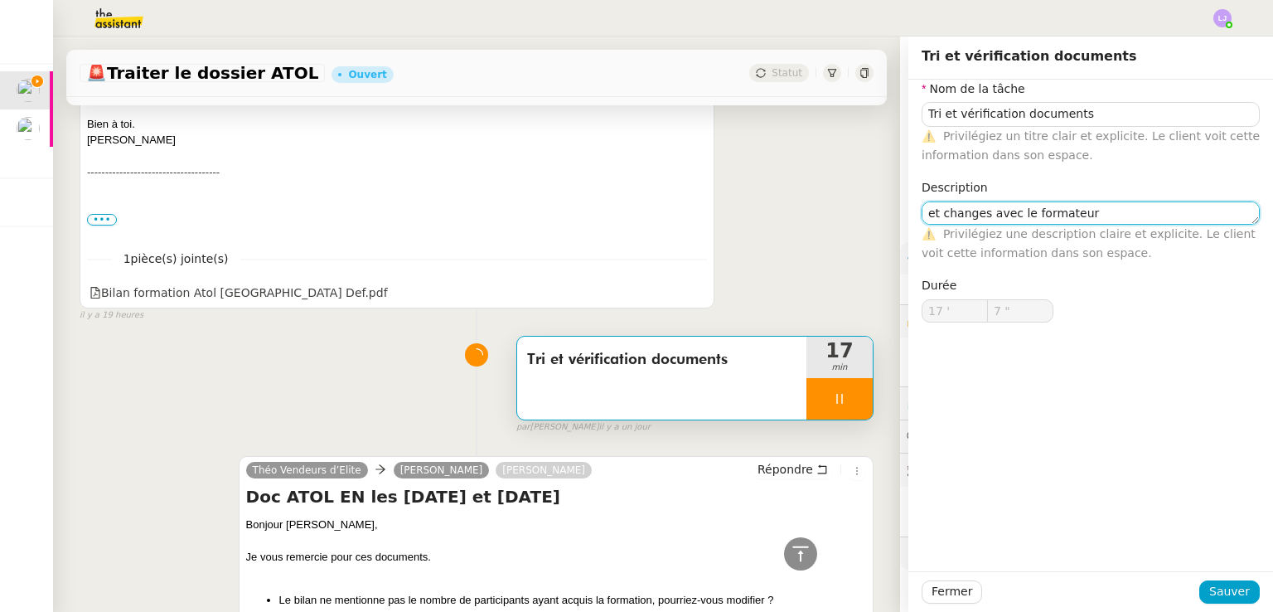
type textarea "et échanges avec le formateur"
type input "8 ""
type textarea "et échanges avec le formateur"
click at [1209, 597] on span "Sauver" at bounding box center [1229, 591] width 41 height 19
type input "9 ""
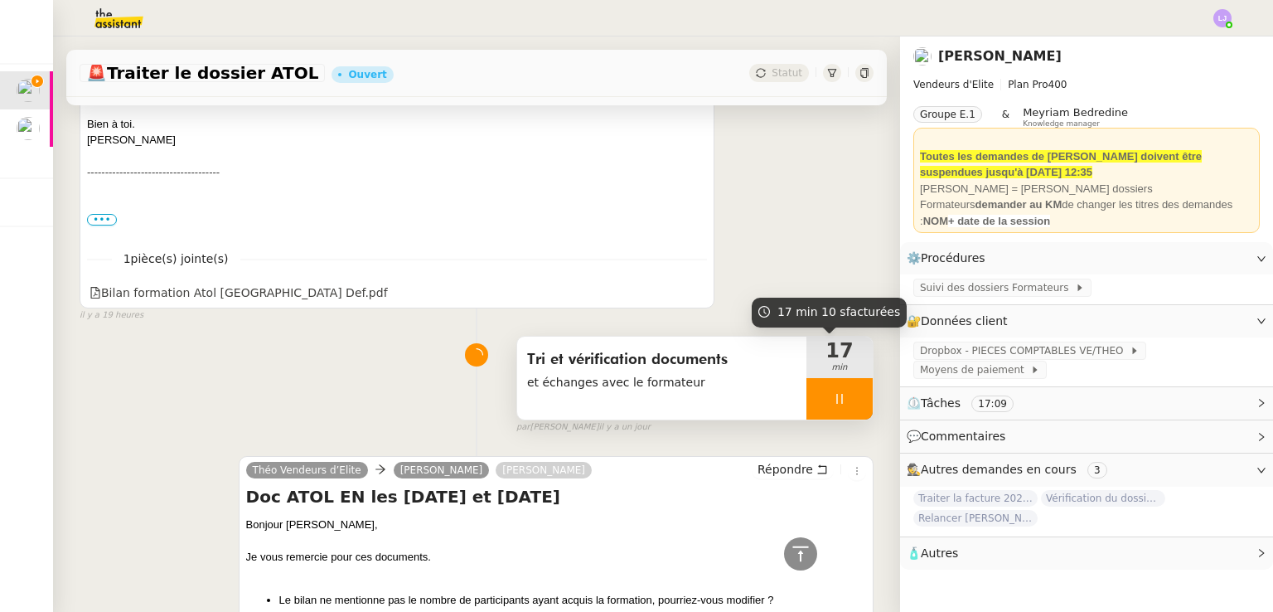
click at [746, 392] on span "et échanges avec le formateur" at bounding box center [661, 382] width 269 height 19
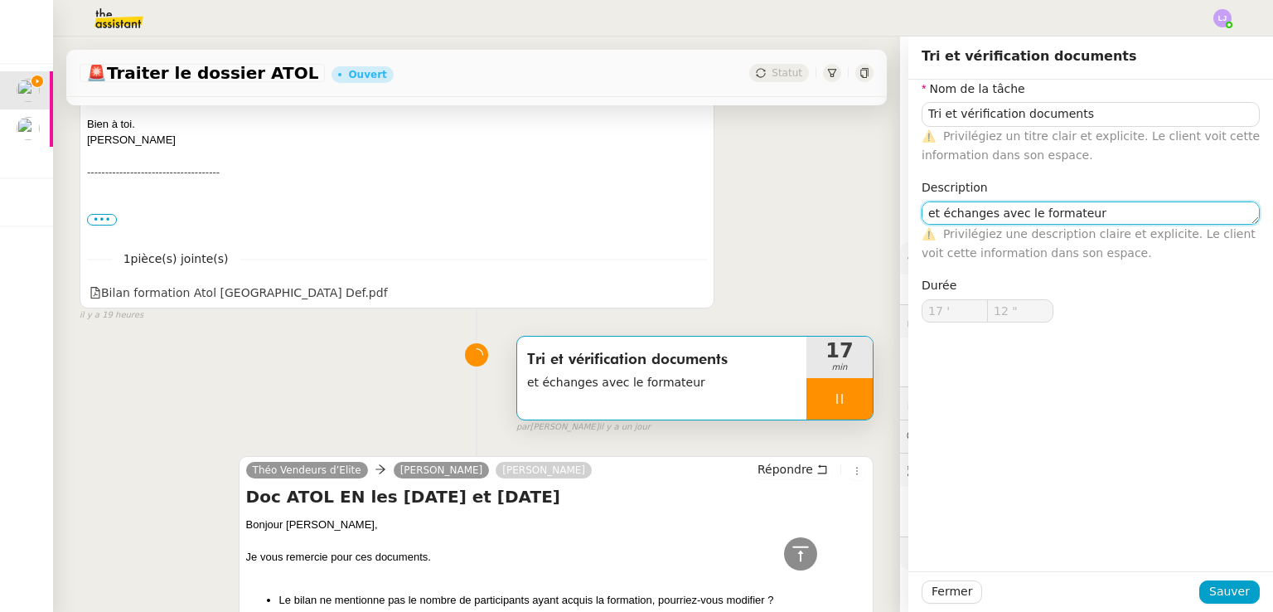
click at [922, 206] on textarea "et échanges avec le formateur" at bounding box center [1091, 212] width 338 height 23
type input "13 ""
click at [922, 206] on textarea "et échanges avec le formateur" at bounding box center [1091, 212] width 338 height 23
type textarea "dont échanges avec le formateur"
type input "14 ""
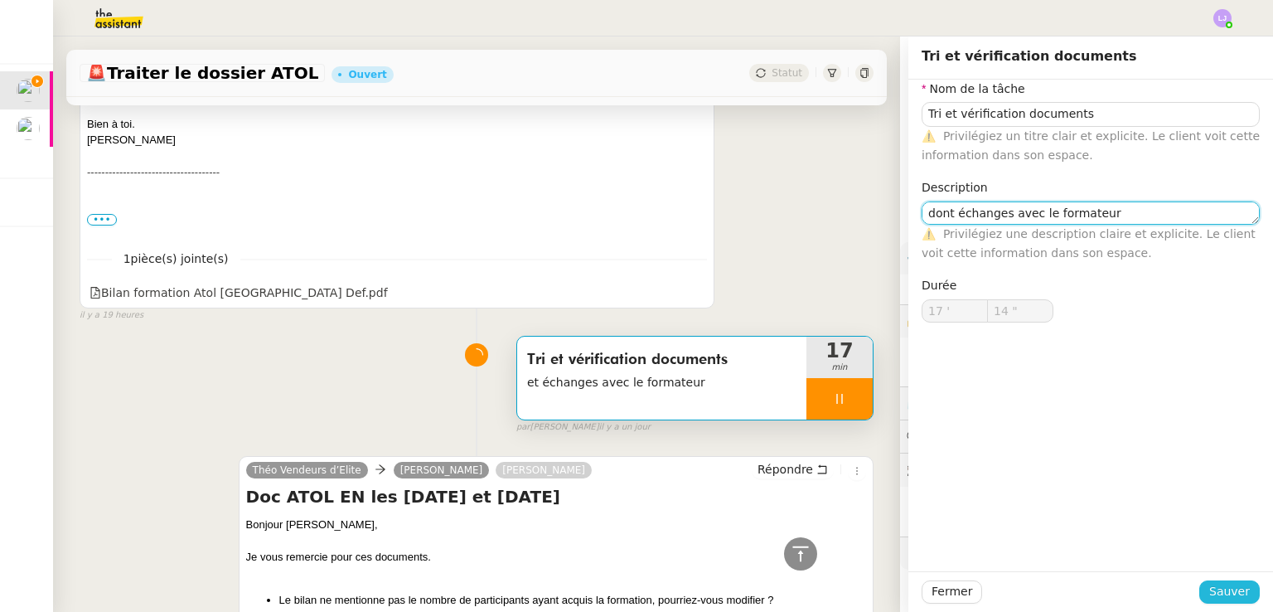
type textarea "dont échanges avec le formateur"
type input "15 ""
click at [1209, 587] on span "Sauver" at bounding box center [1229, 591] width 41 height 19
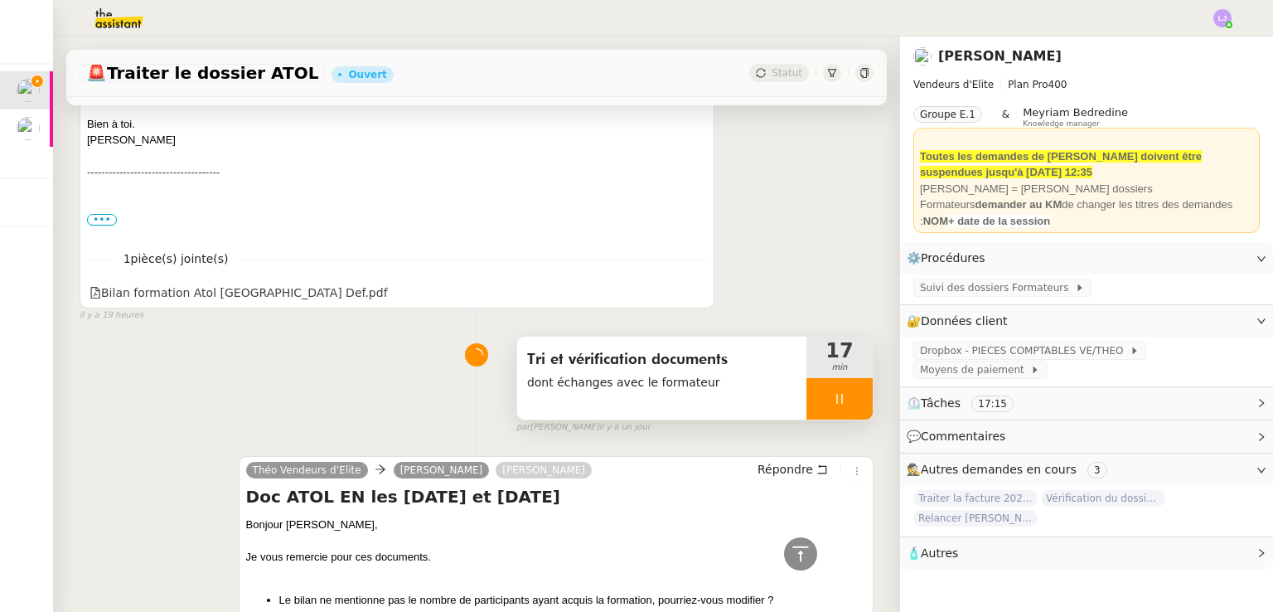
click at [845, 409] on div at bounding box center [840, 398] width 66 height 41
click at [845, 409] on button at bounding box center [856, 398] width 33 height 41
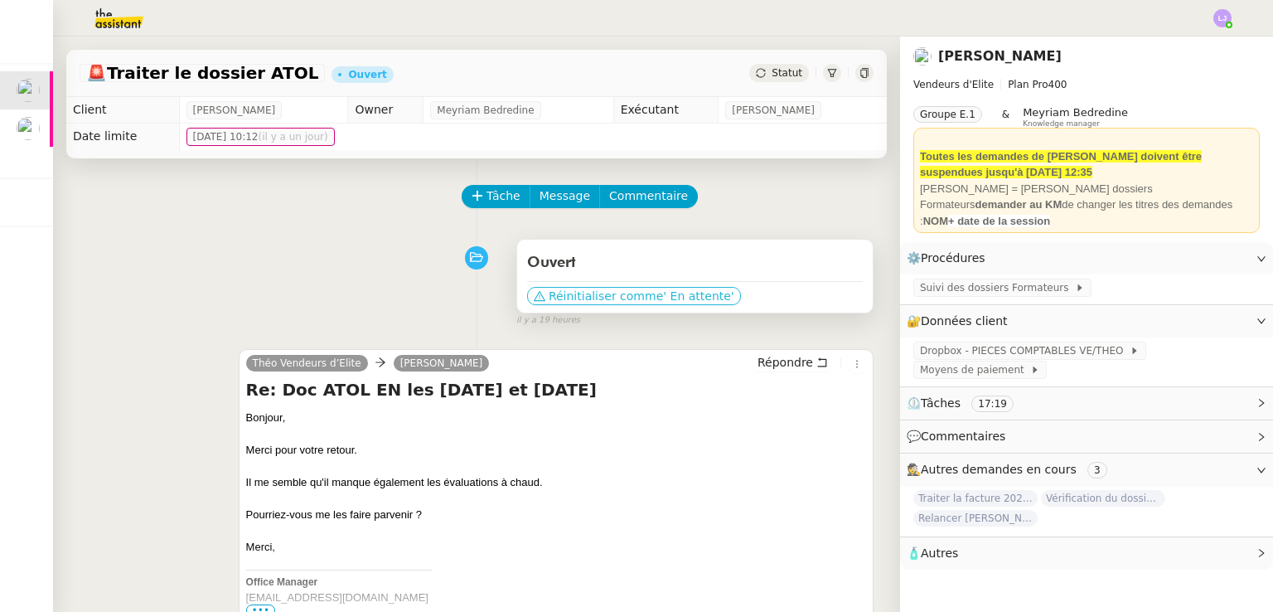
click at [668, 293] on span "' En attente'" at bounding box center [698, 296] width 70 height 17
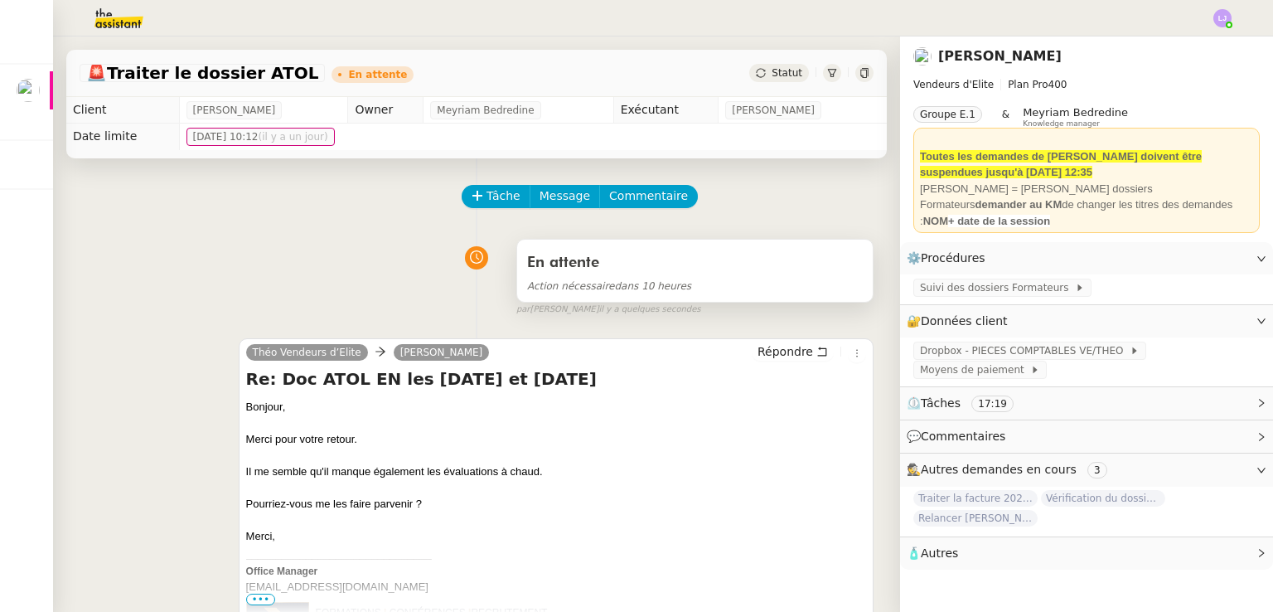
click at [637, 301] on div "En attente Action nécessaire dans 10 heures" at bounding box center [695, 271] width 356 height 62
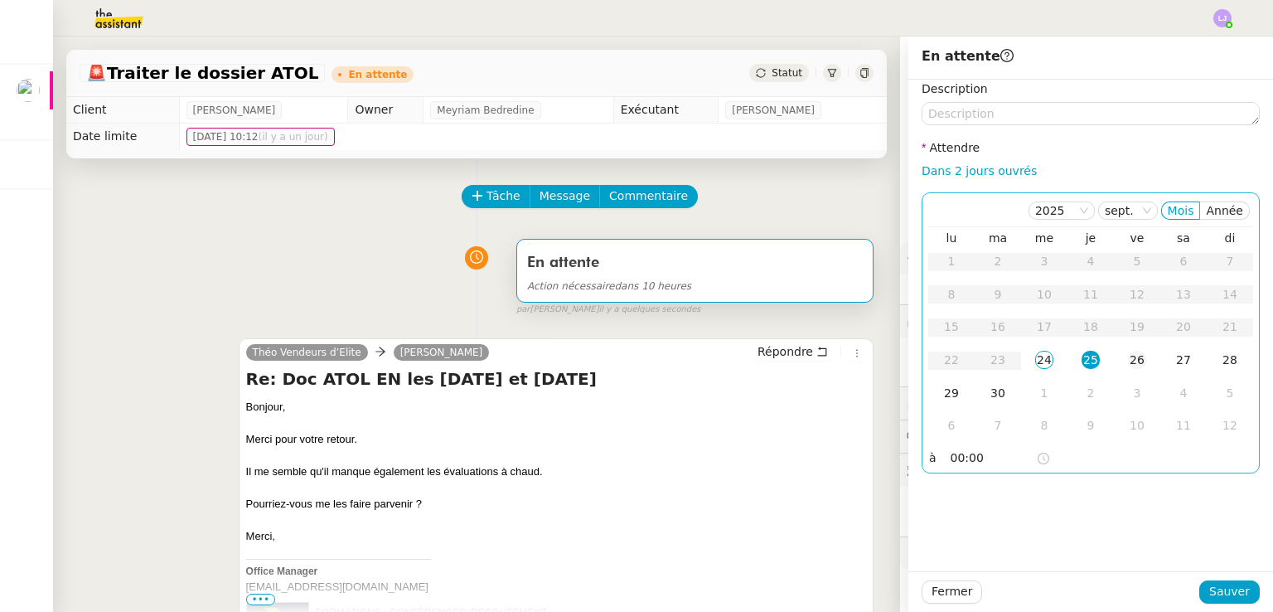
click at [1129, 372] on td "26" at bounding box center [1137, 360] width 46 height 33
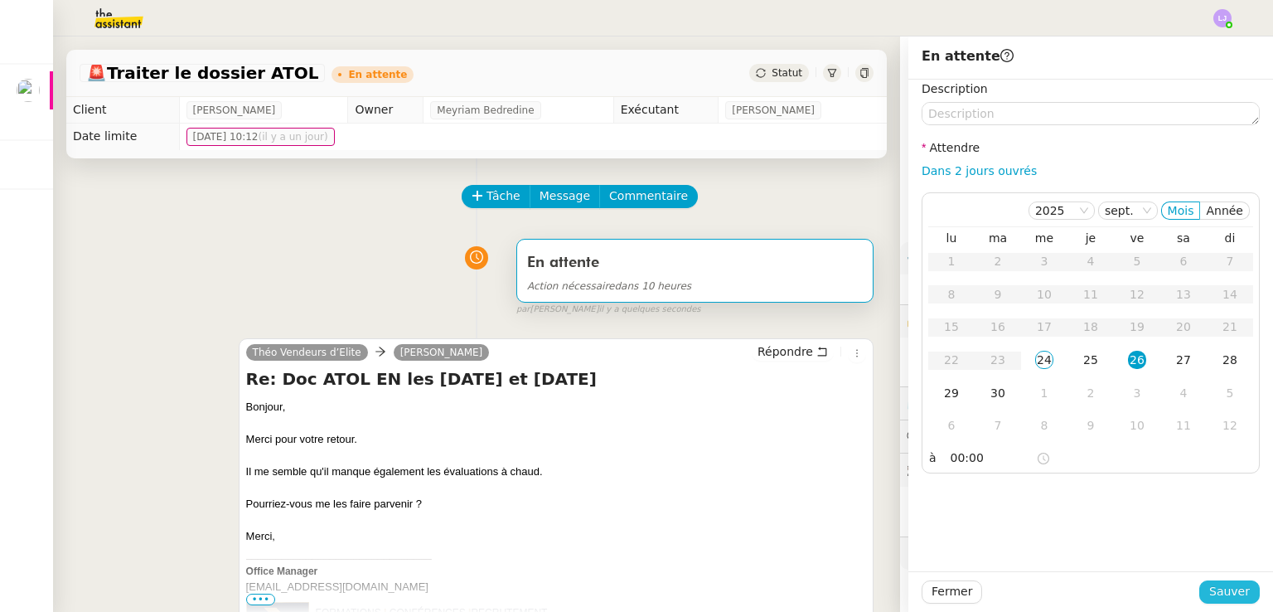
click at [1209, 586] on span "Sauver" at bounding box center [1229, 591] width 41 height 19
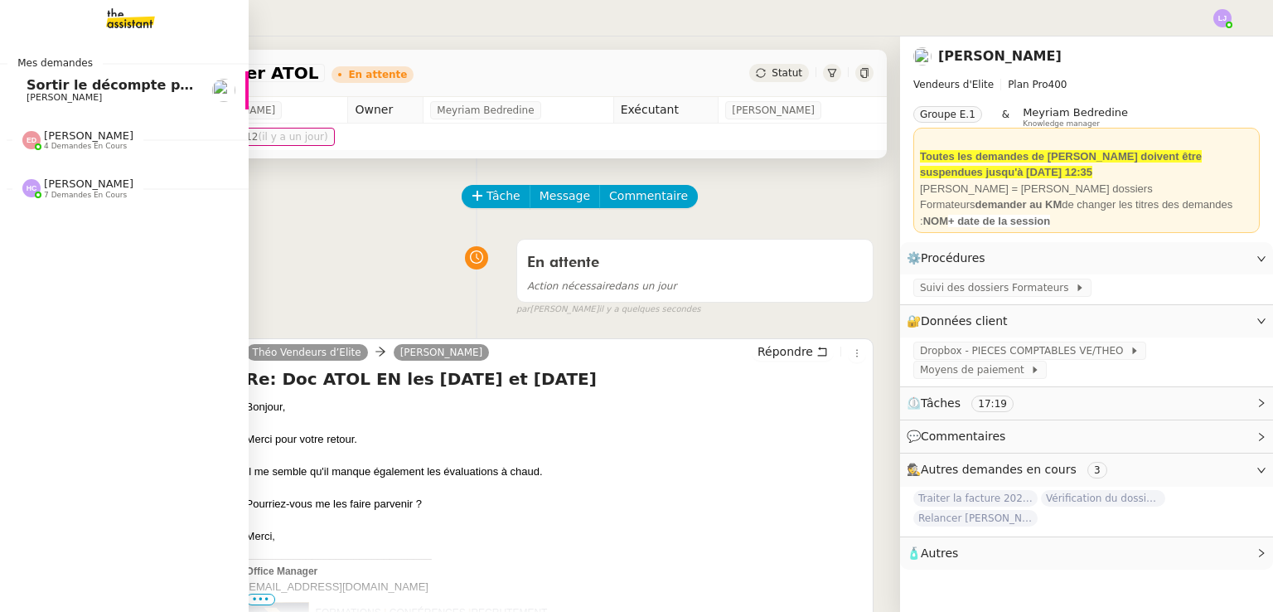
click at [152, 94] on span "[PERSON_NAME]" at bounding box center [110, 98] width 167 height 10
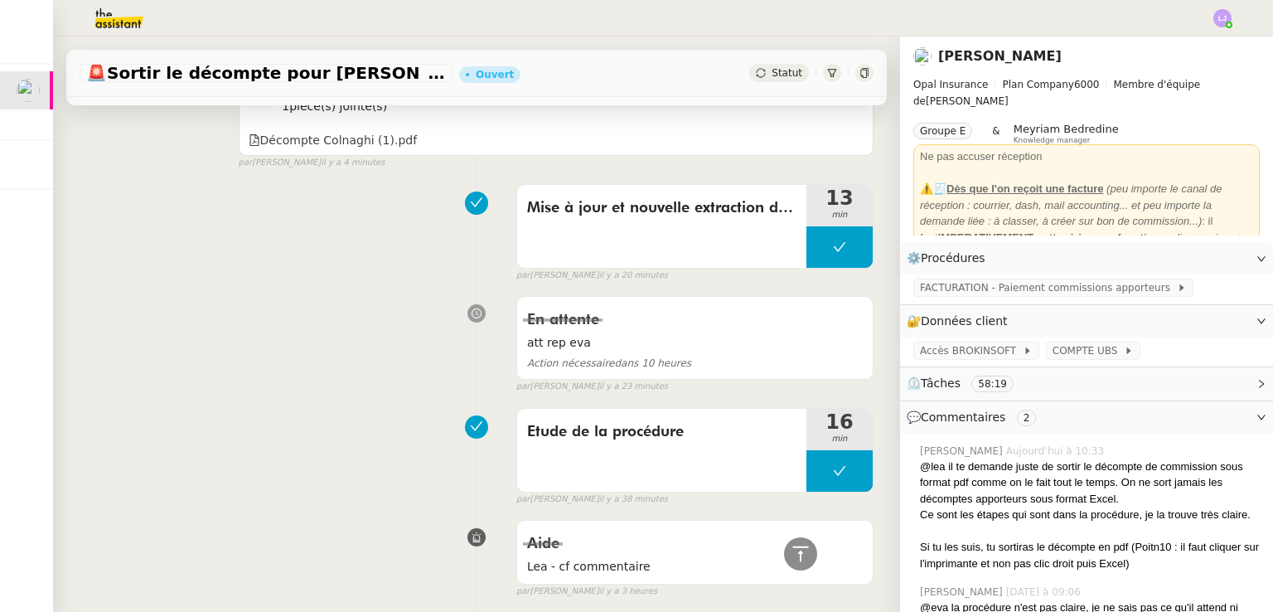
scroll to position [950, 0]
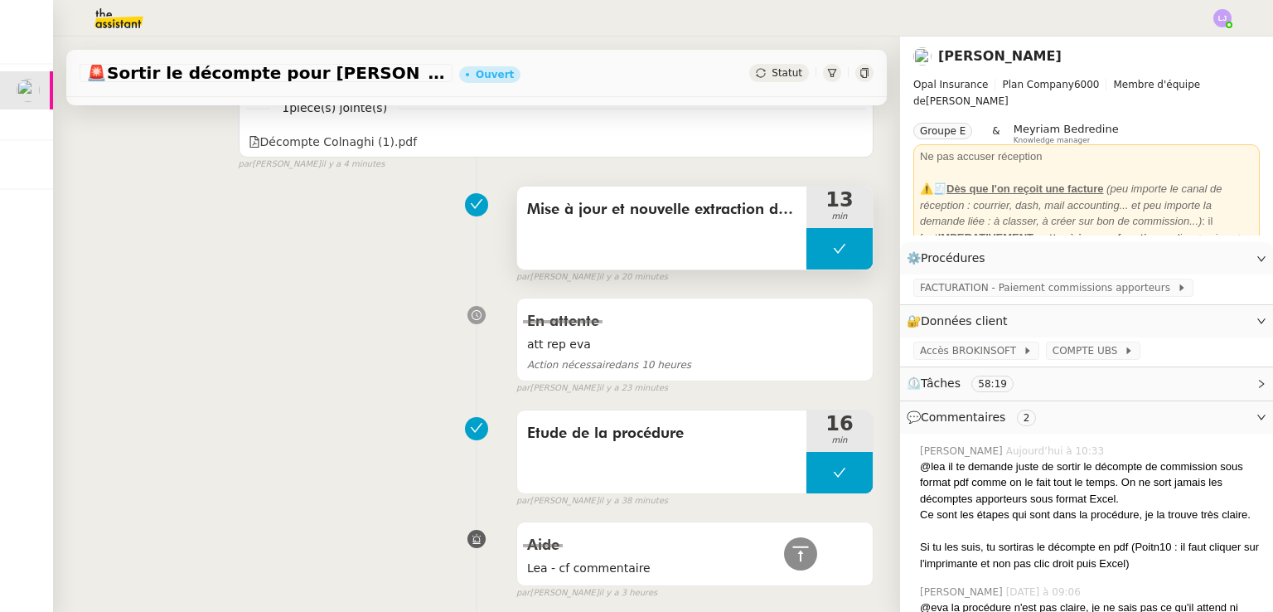
click at [807, 256] on button at bounding box center [840, 248] width 66 height 41
click at [816, 255] on icon at bounding box center [822, 248] width 13 height 13
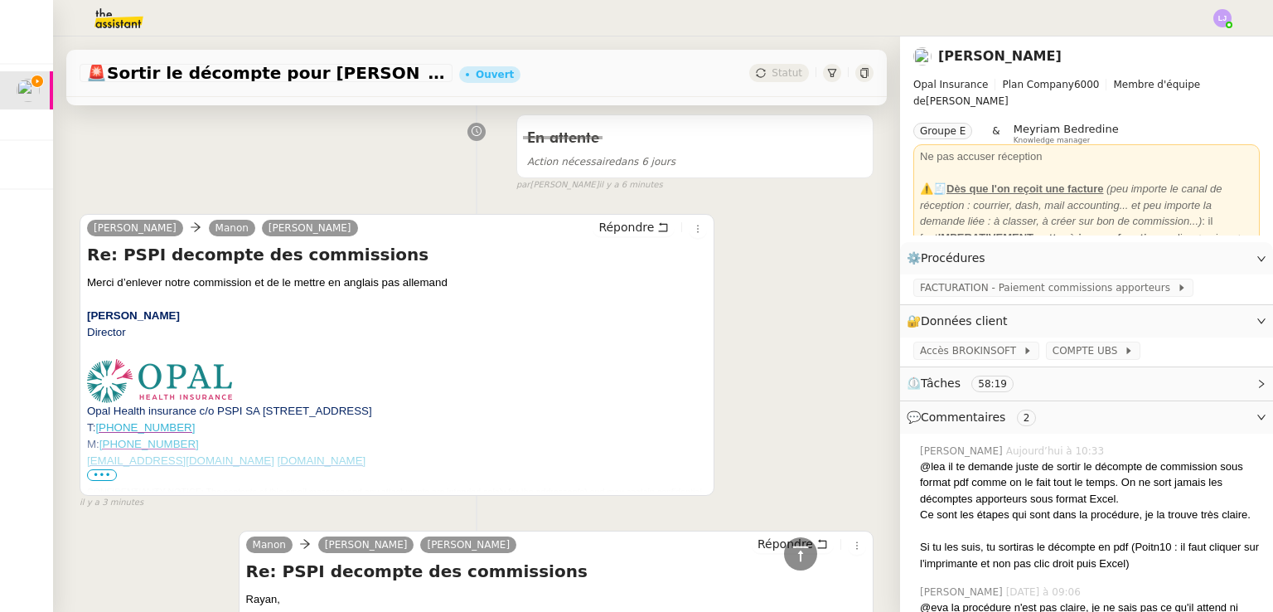
scroll to position [225, 0]
click at [942, 290] on span "FACTURATION - Paiement commissions apporteurs" at bounding box center [1048, 287] width 257 height 17
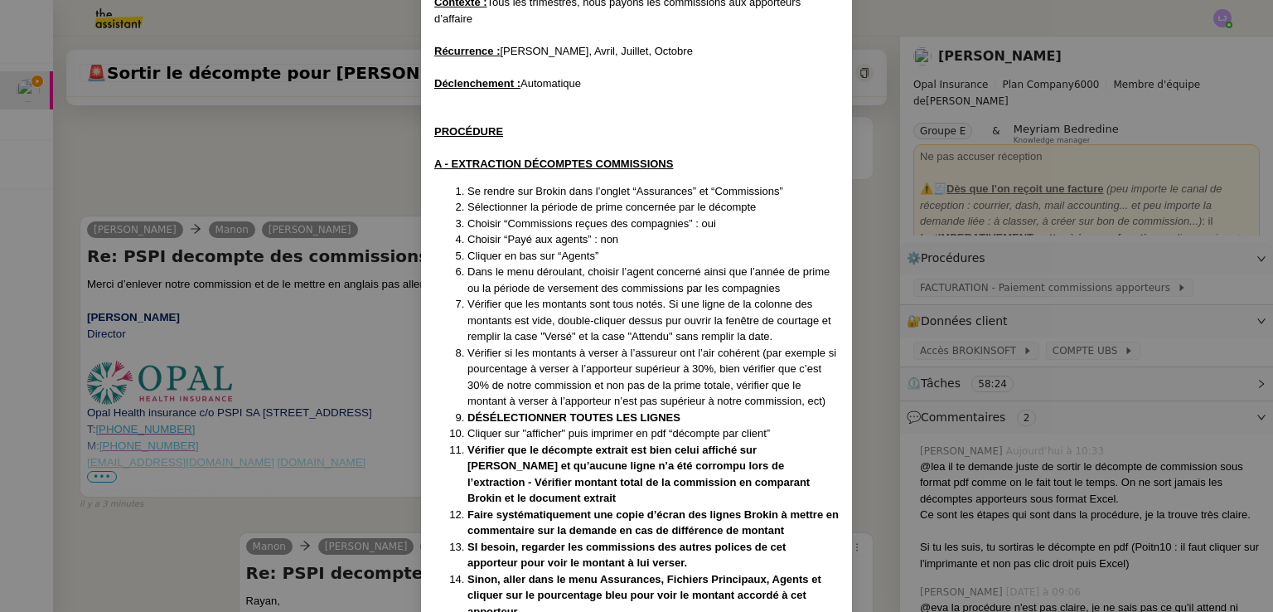
scroll to position [179, 0]
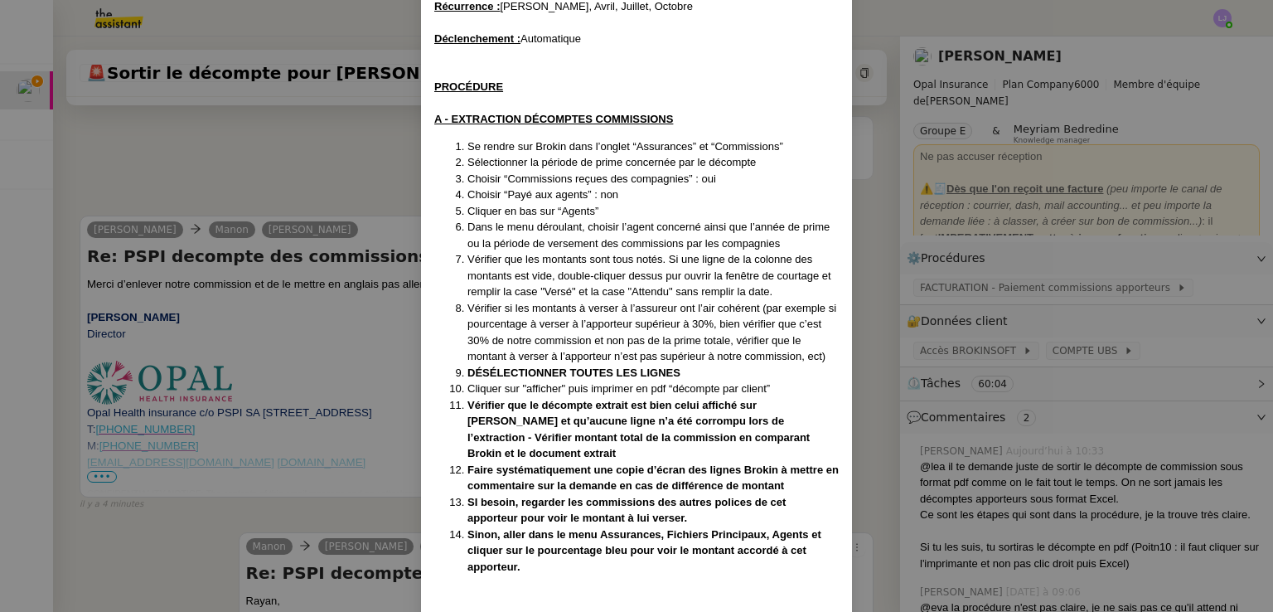
click at [892, 265] on nz-modal-container "[PERSON_NAME] avec [PERSON_NAME] le [DATE] Contexte : Tous les trimestres, nous…" at bounding box center [636, 306] width 1273 height 612
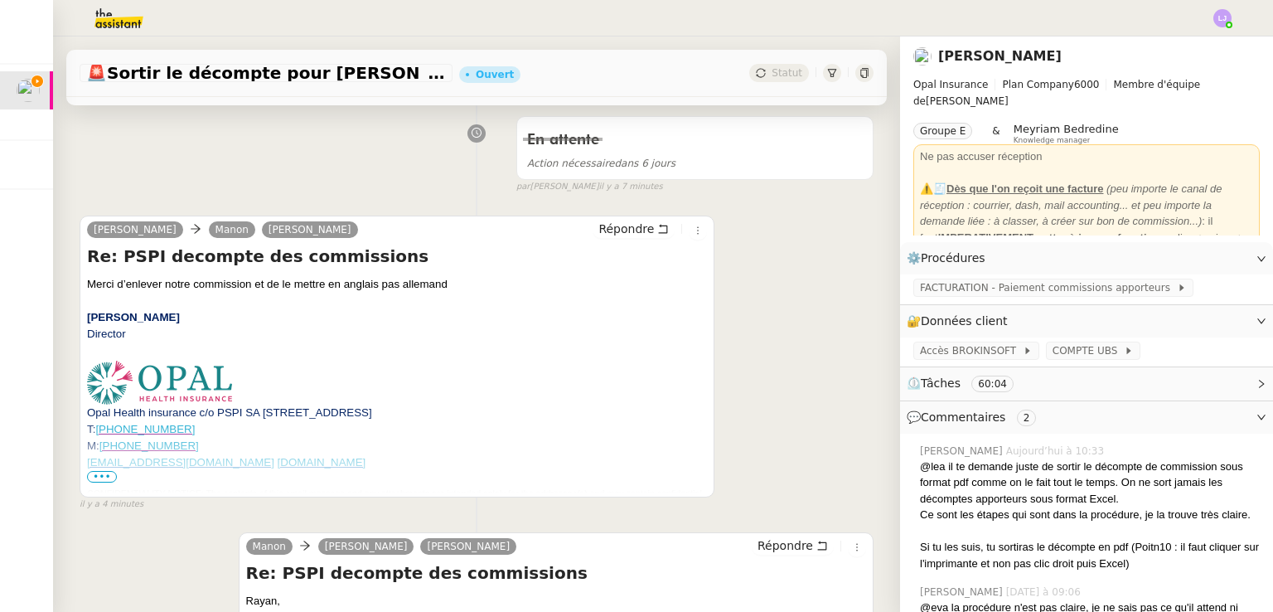
scroll to position [0, 0]
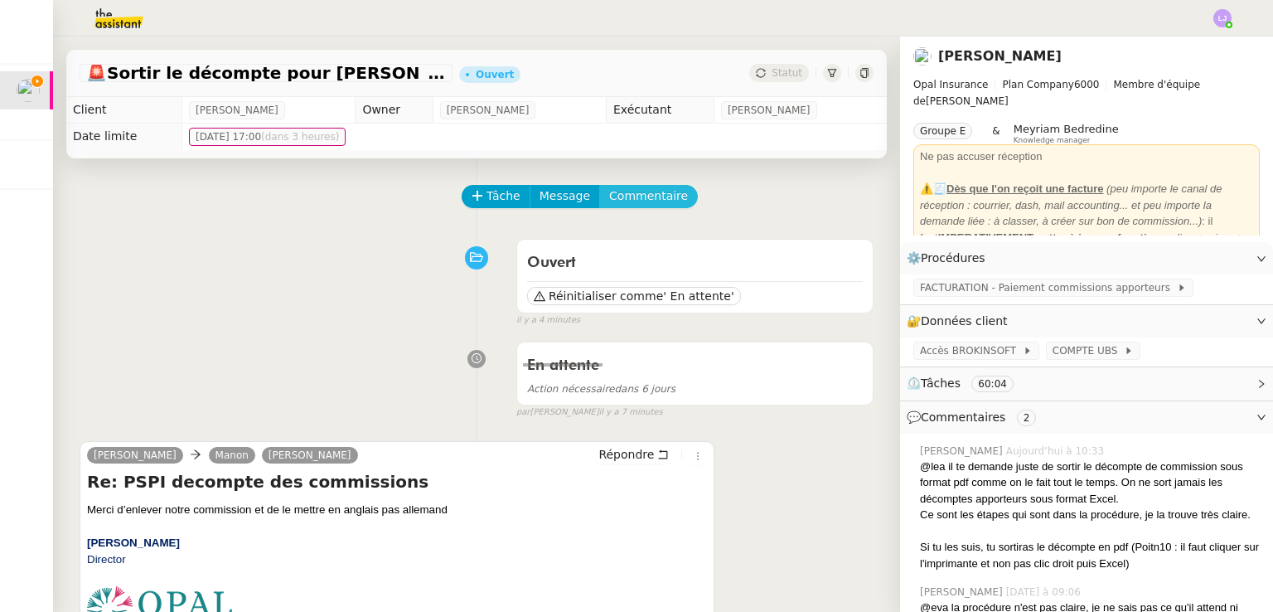
click at [623, 204] on span "Commentaire" at bounding box center [648, 196] width 79 height 19
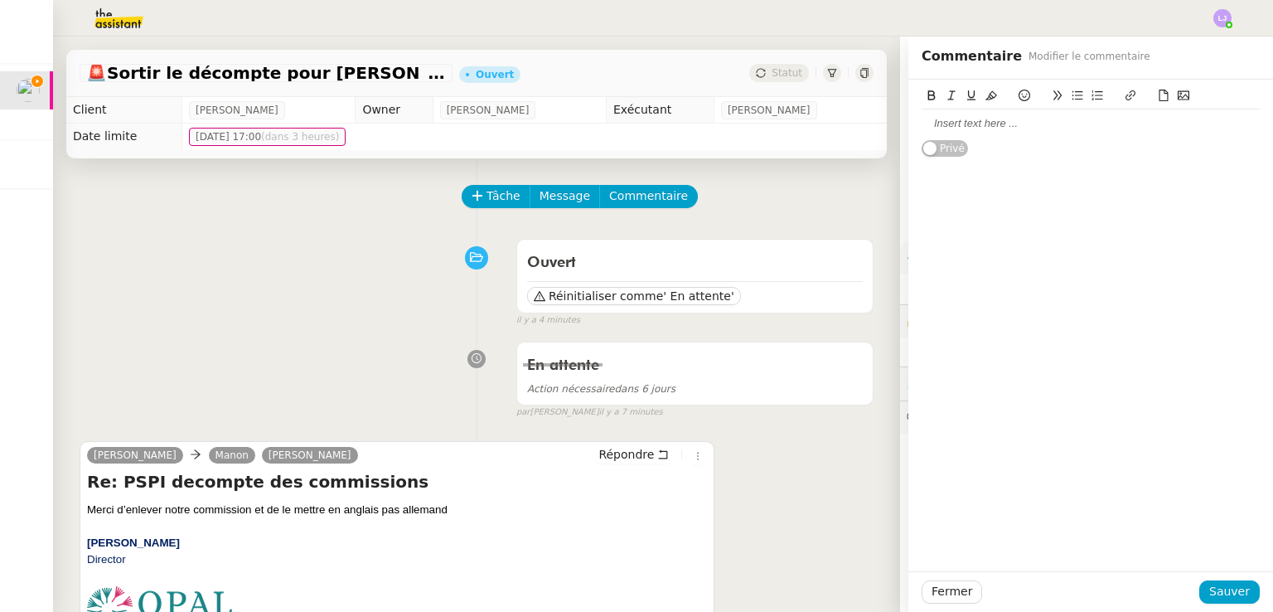
click at [959, 123] on div at bounding box center [1091, 123] width 338 height 15
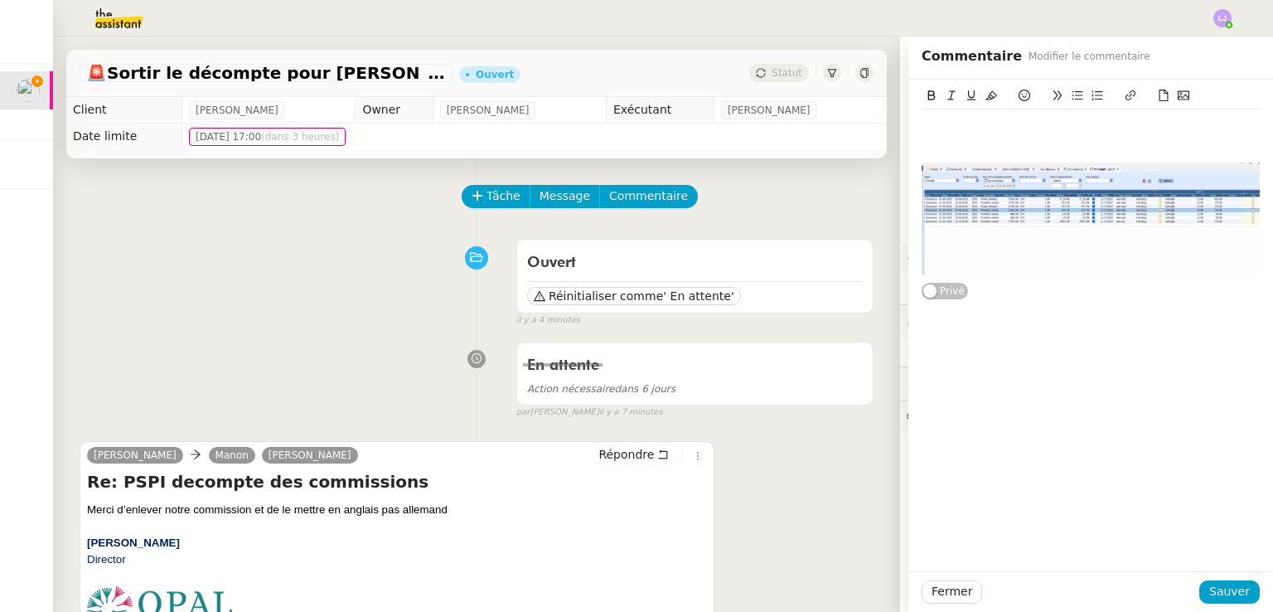
click at [959, 123] on div at bounding box center [1091, 123] width 338 height 15
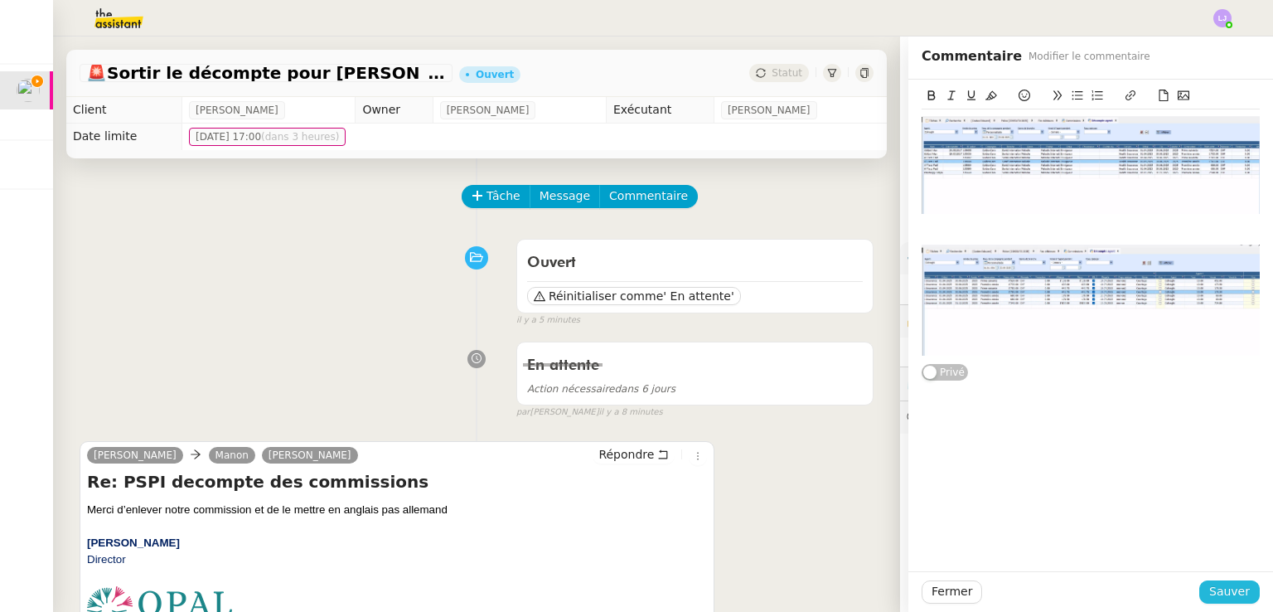
click at [1235, 585] on span "Sauver" at bounding box center [1229, 591] width 41 height 19
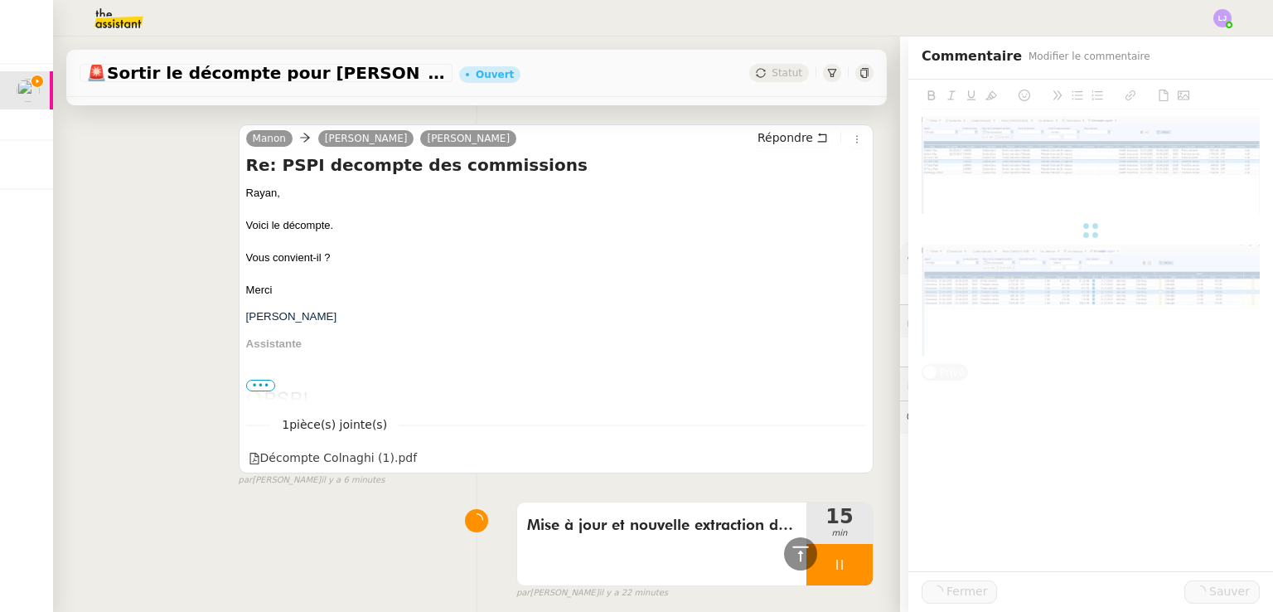
scroll to position [950, 0]
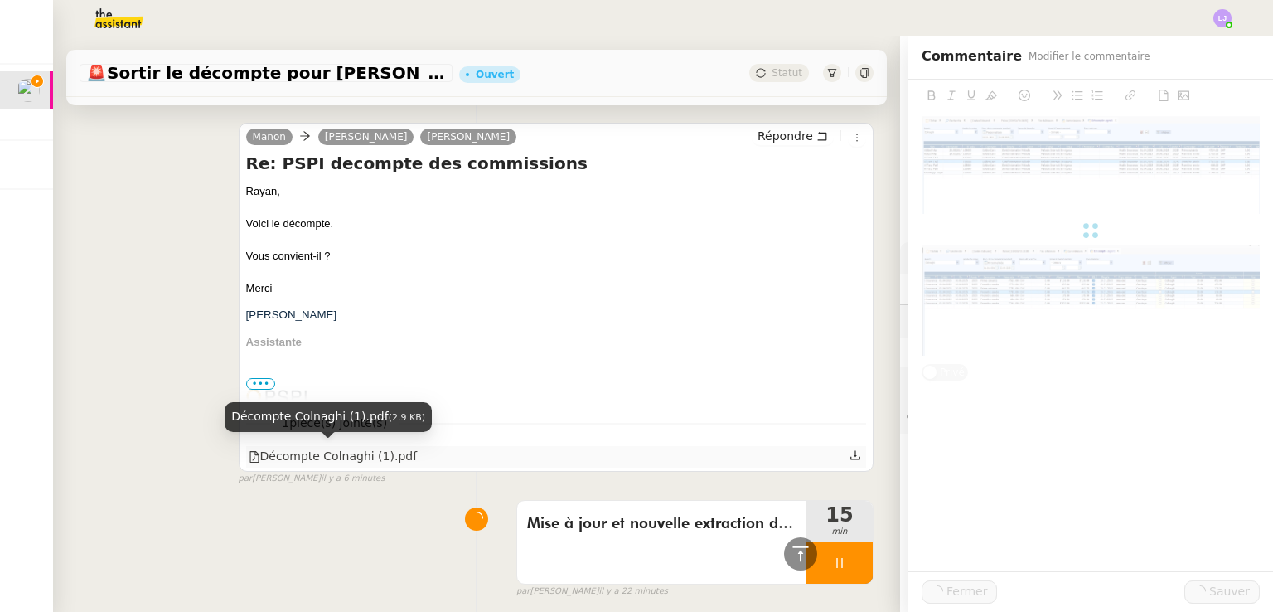
click at [352, 452] on div "Décompte Colnaghi (1).pdf" at bounding box center [333, 456] width 169 height 19
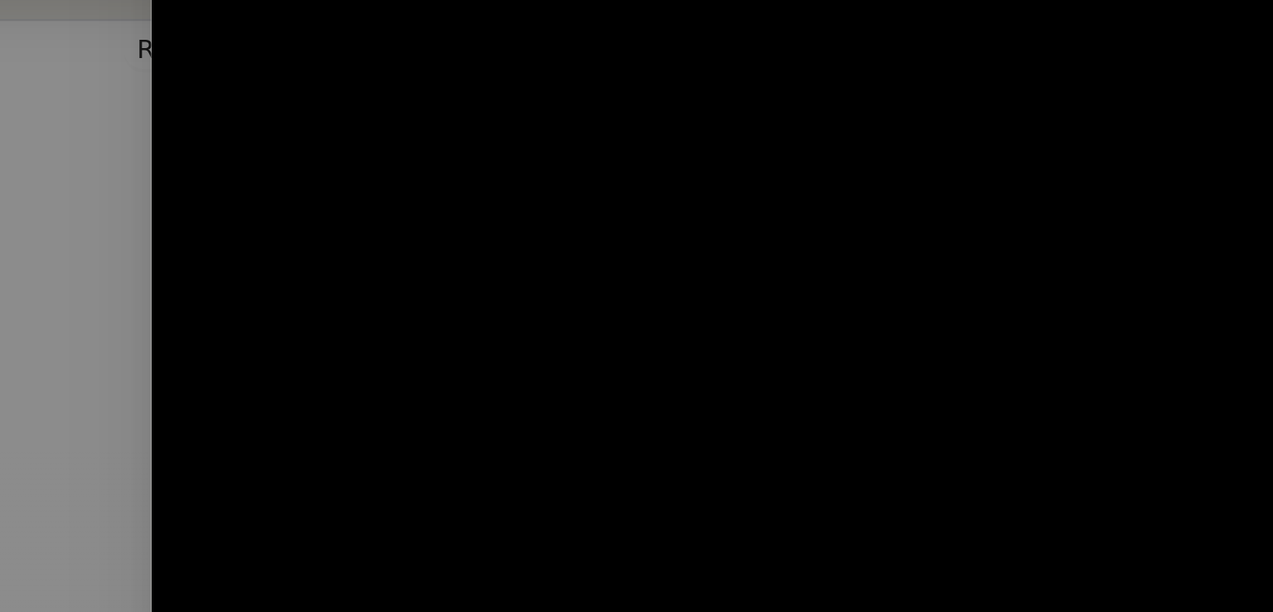
scroll to position [0, 0]
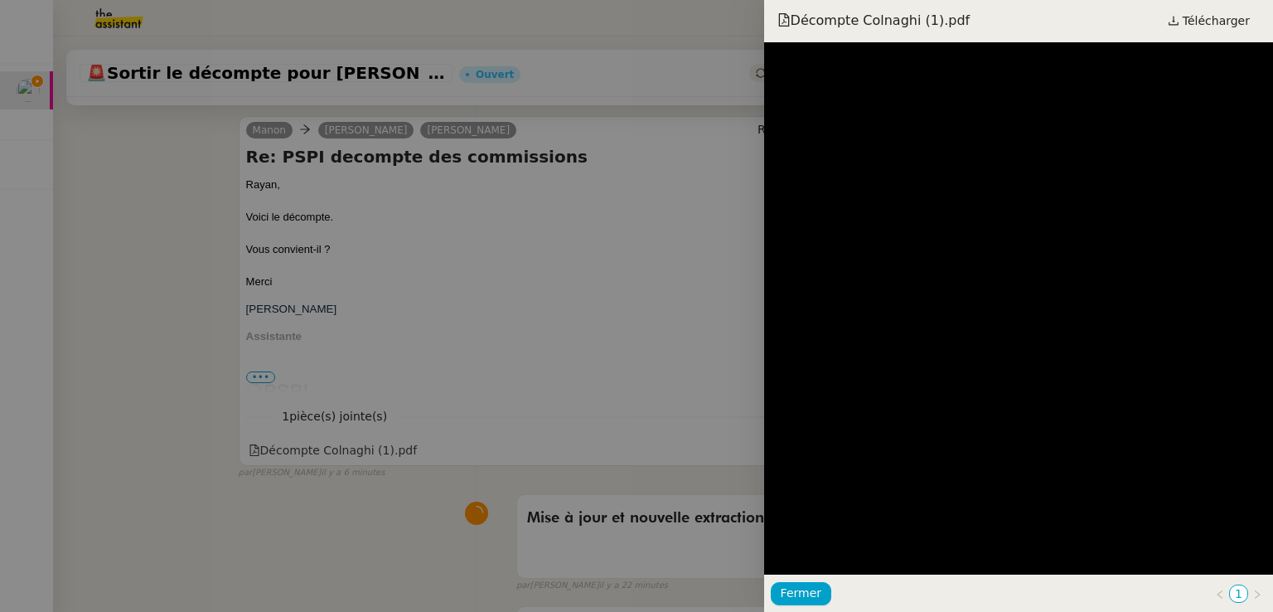
click at [295, 225] on div at bounding box center [636, 306] width 1273 height 612
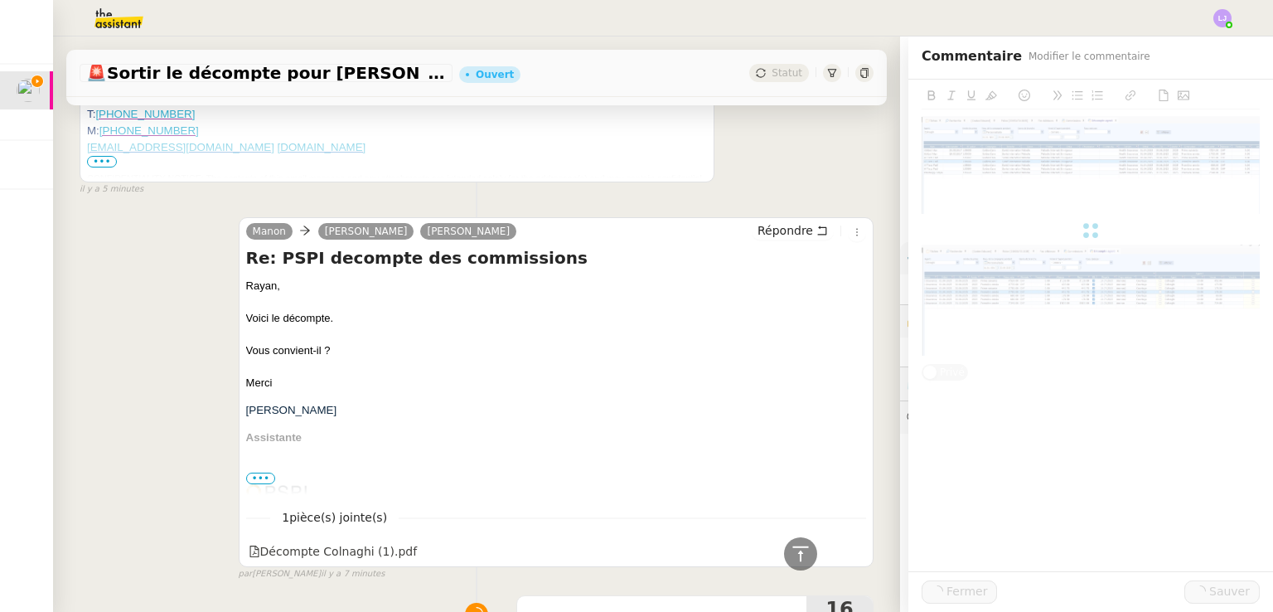
scroll to position [517, 0]
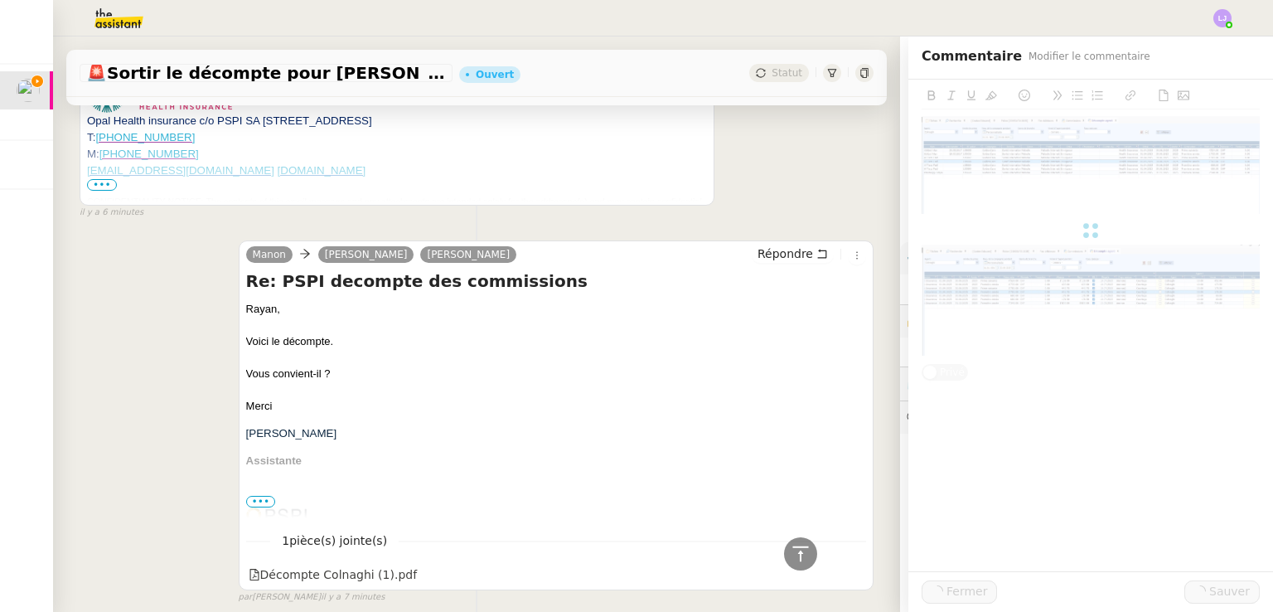
click at [1111, 250] on div at bounding box center [1091, 231] width 338 height 303
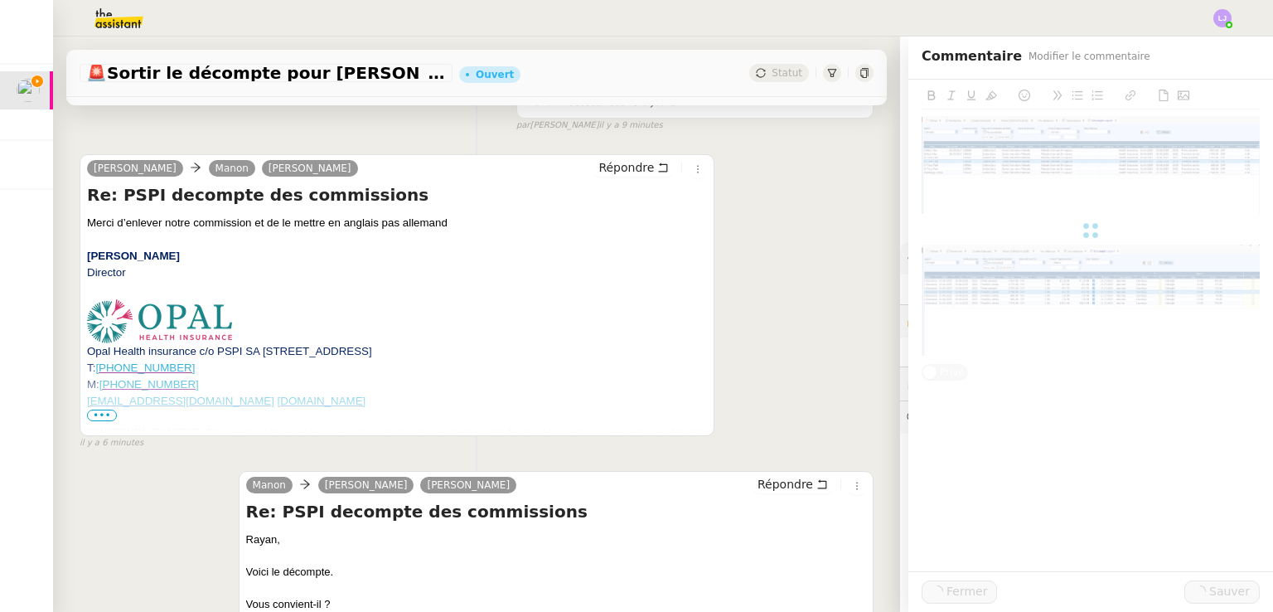
scroll to position [285, 0]
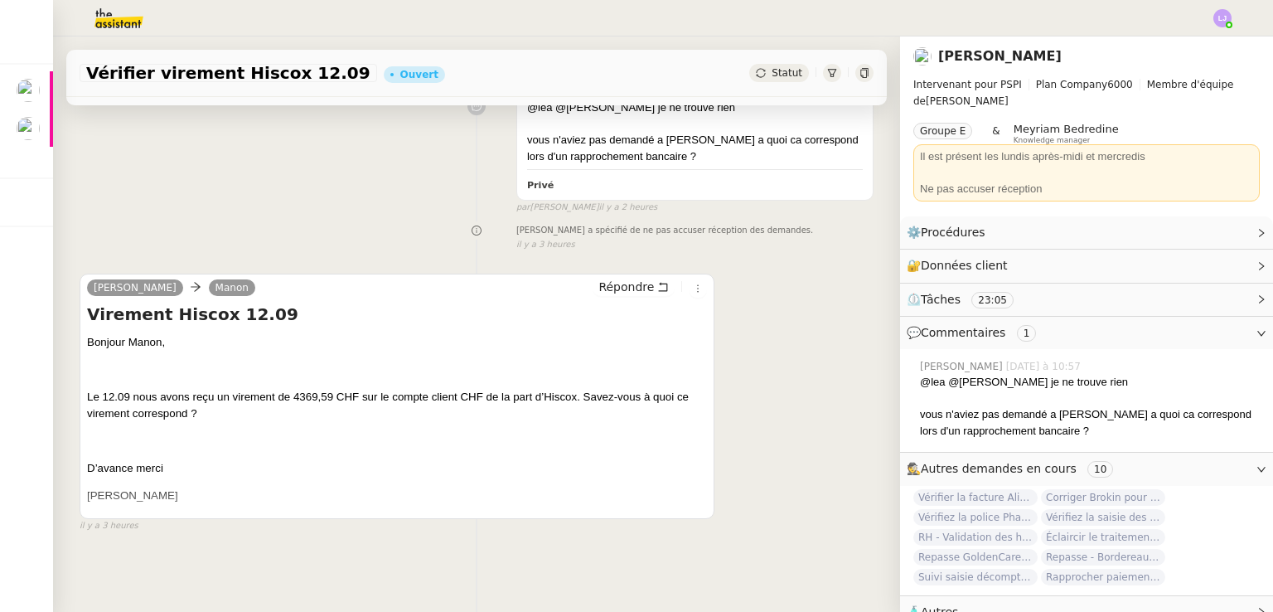
scroll to position [273, 0]
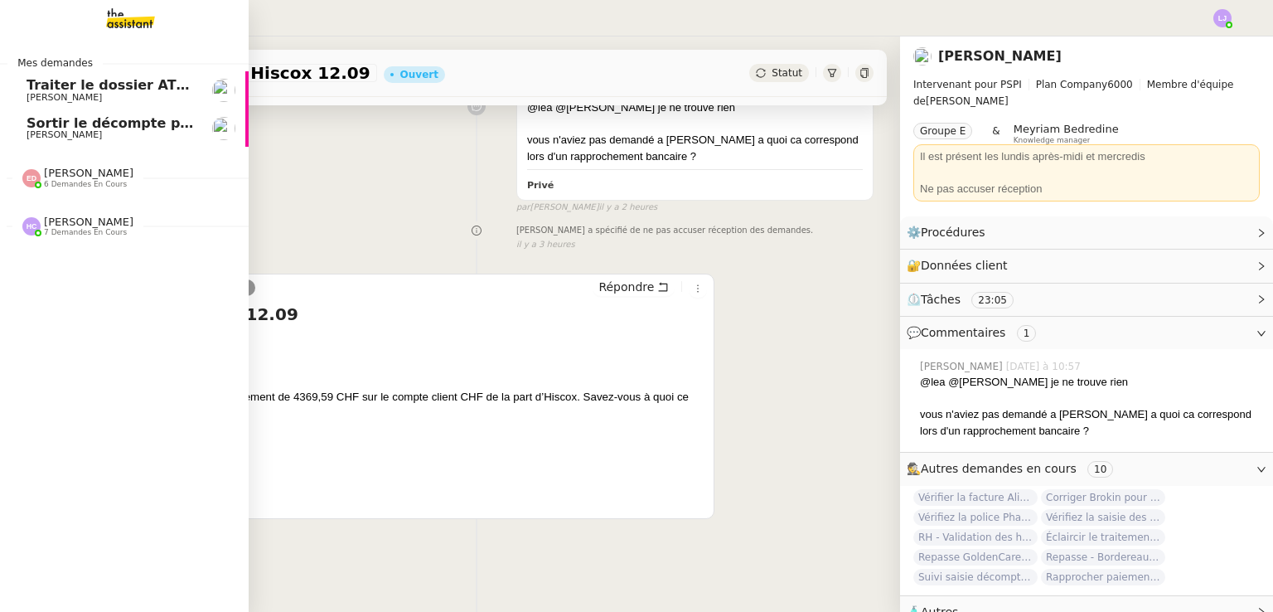
click at [103, 128] on span "Sortir le décompte pour [PERSON_NAME]" at bounding box center [180, 123] width 307 height 16
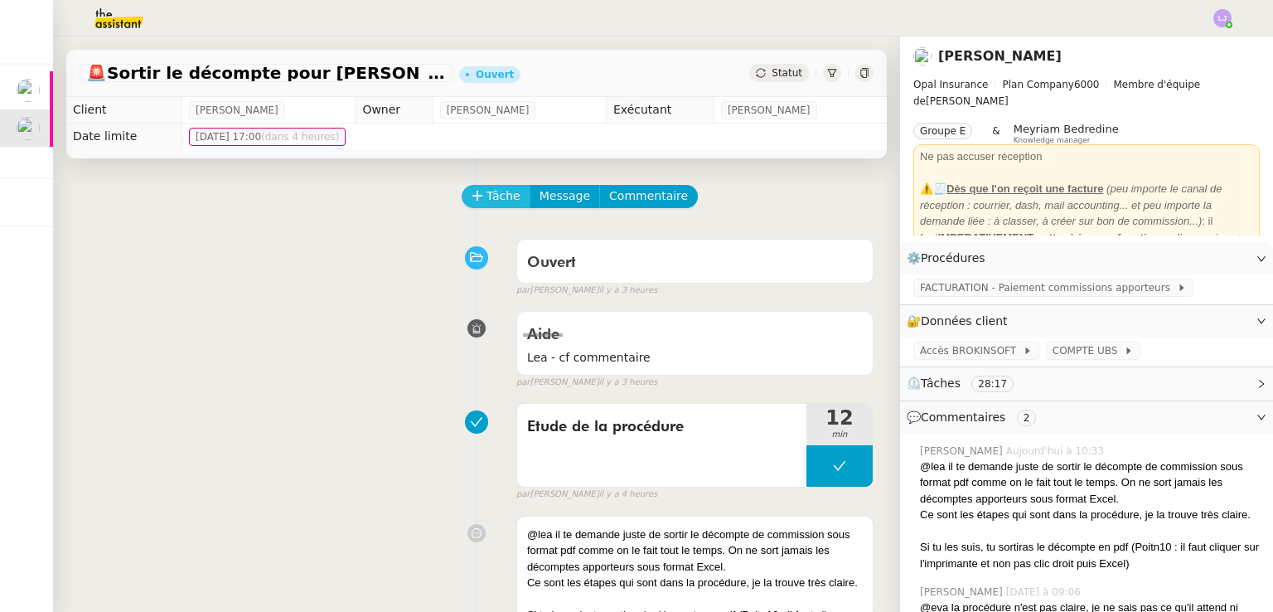
click at [495, 197] on span "Tâche" at bounding box center [504, 196] width 34 height 19
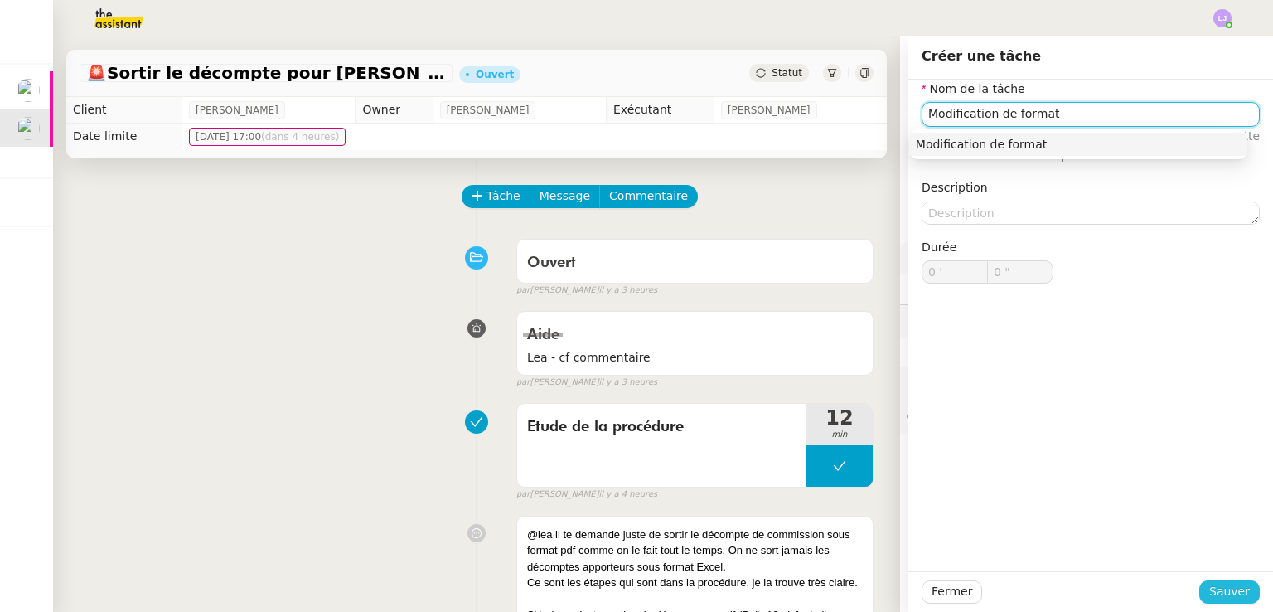
type input "Modification de format"
click at [1219, 589] on span "Sauver" at bounding box center [1229, 591] width 41 height 19
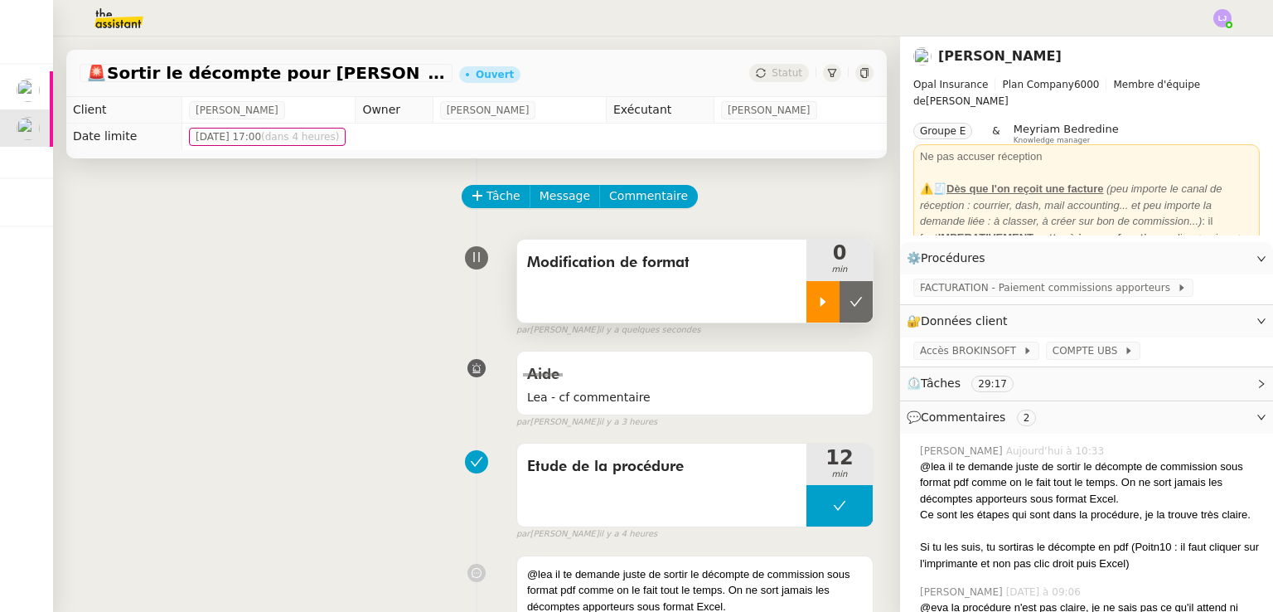
click at [816, 298] on icon at bounding box center [822, 301] width 13 height 13
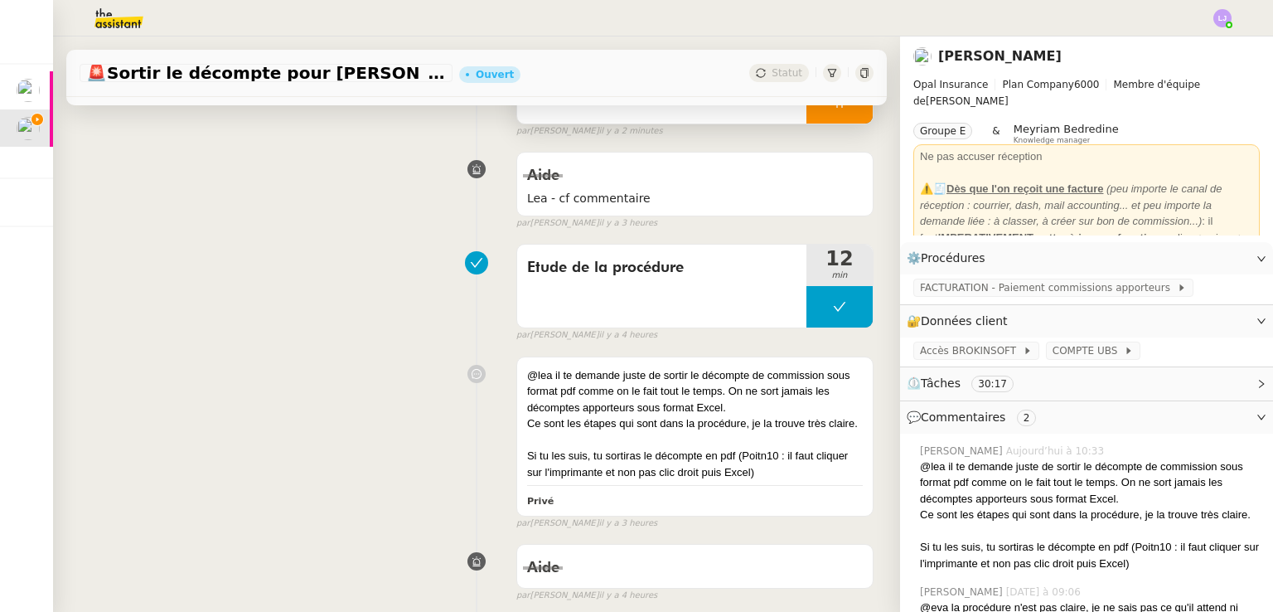
scroll to position [199, 0]
click at [1029, 293] on span "FACTURATION - Paiement commissions apporteurs" at bounding box center [1048, 287] width 257 height 17
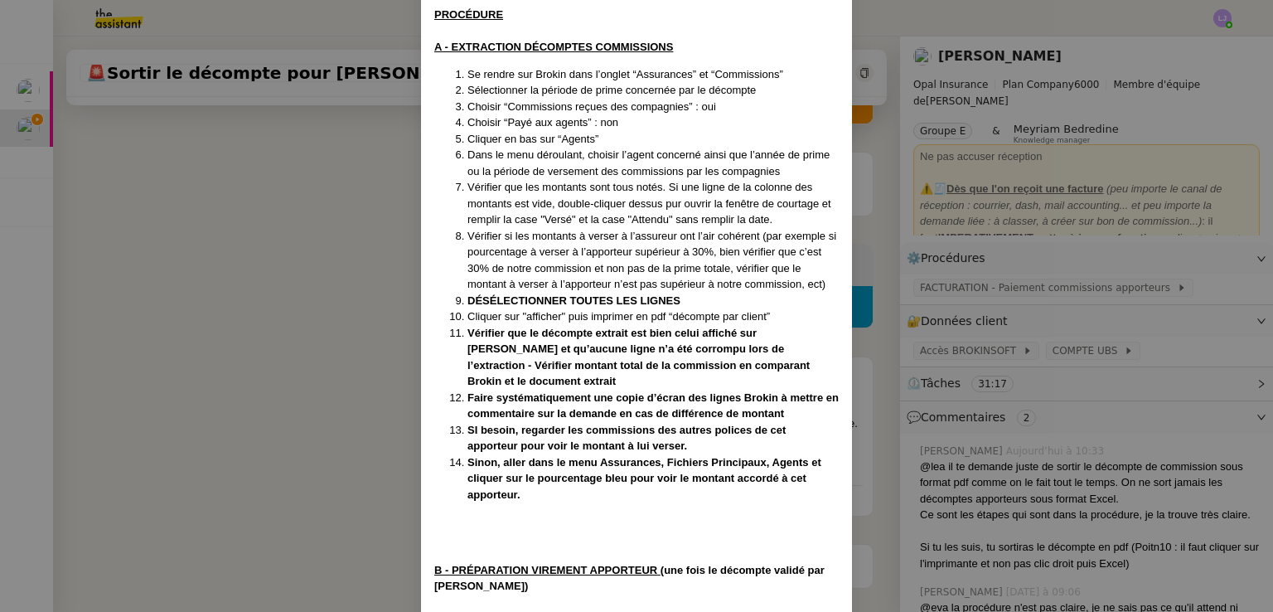
scroll to position [252, 0]
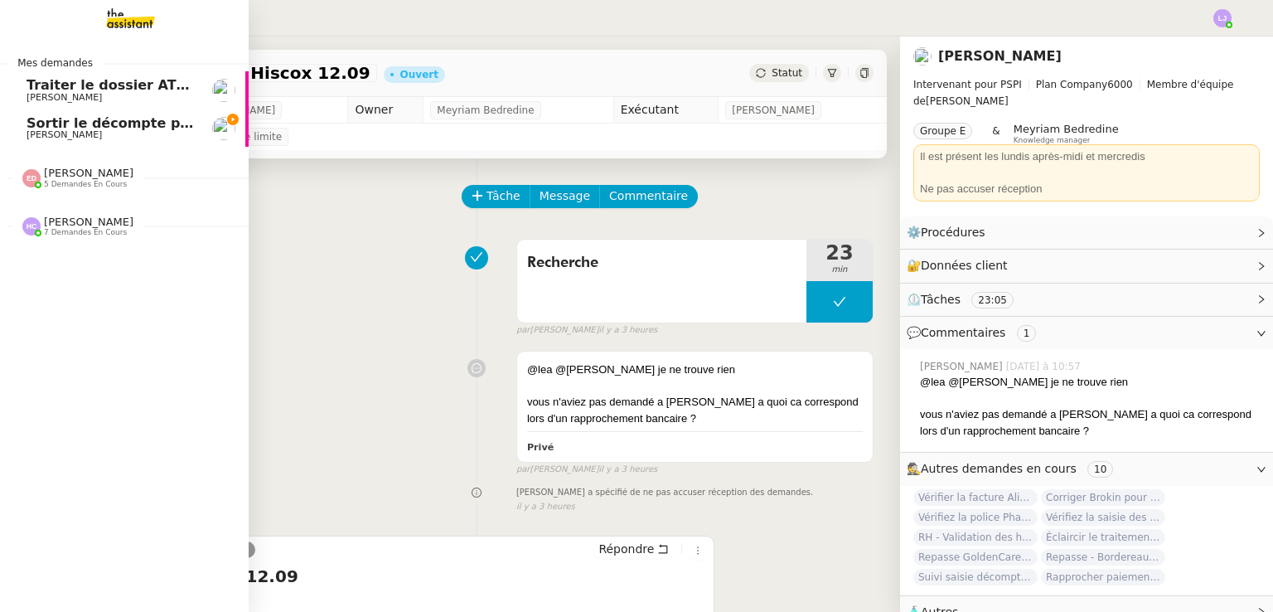
click at [112, 136] on span "[PERSON_NAME]" at bounding box center [110, 135] width 167 height 10
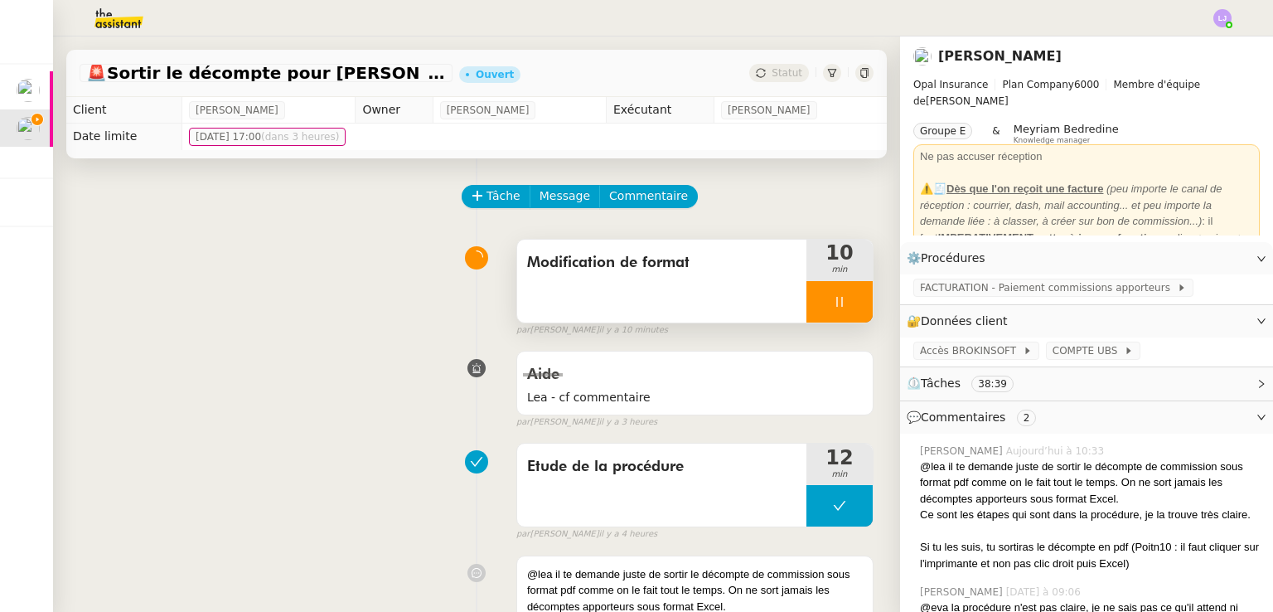
click at [723, 283] on div "Modification de format" at bounding box center [661, 281] width 289 height 83
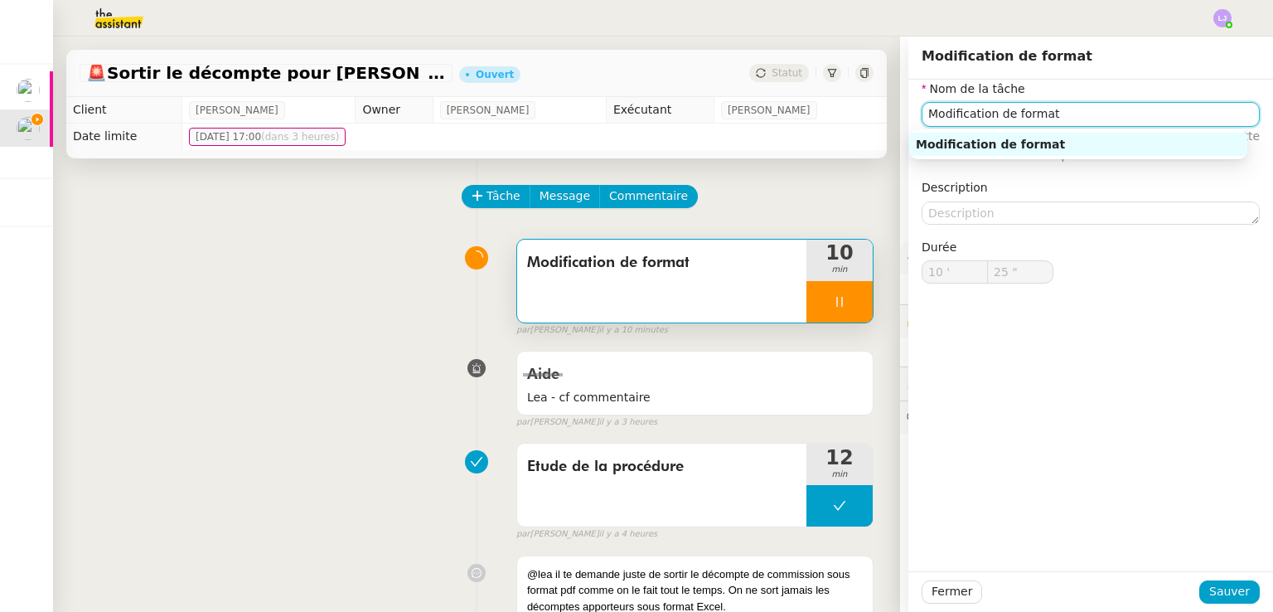
click at [1015, 122] on input "Modification de format" at bounding box center [1091, 114] width 338 height 24
type input "26 ""
click at [1015, 122] on input "Modification de format" at bounding box center [1091, 114] width 338 height 24
type input "Etude"
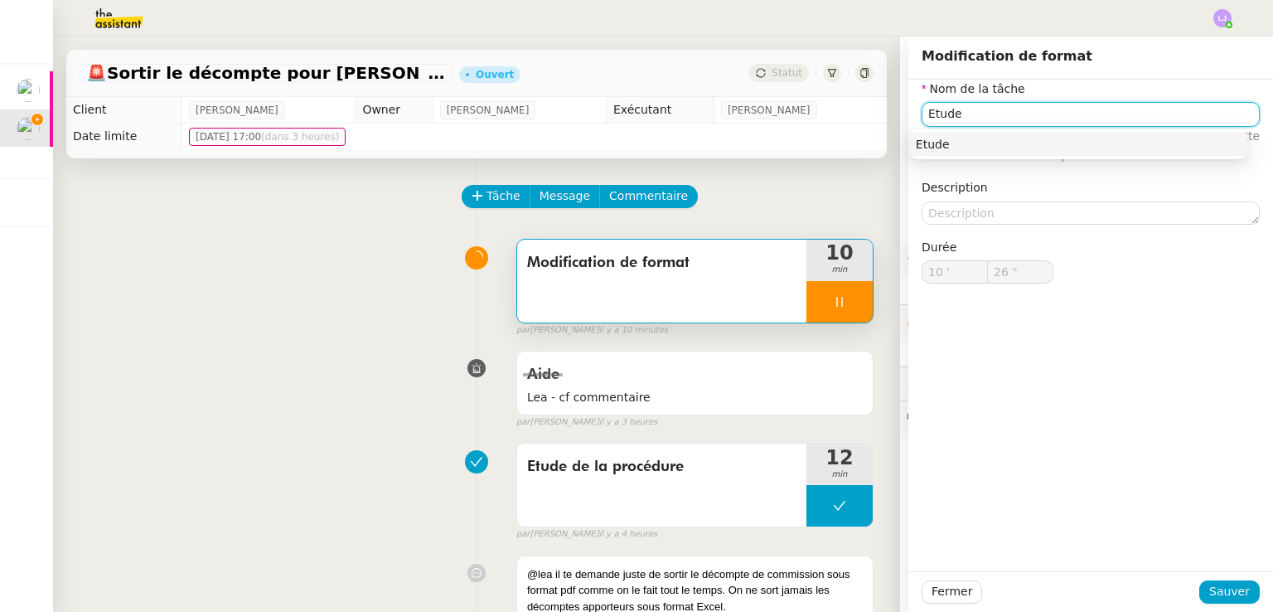
type input "27 ""
type input "Etude de la por"
type input "28 ""
type input "Etude de la procé"
type input "29 ""
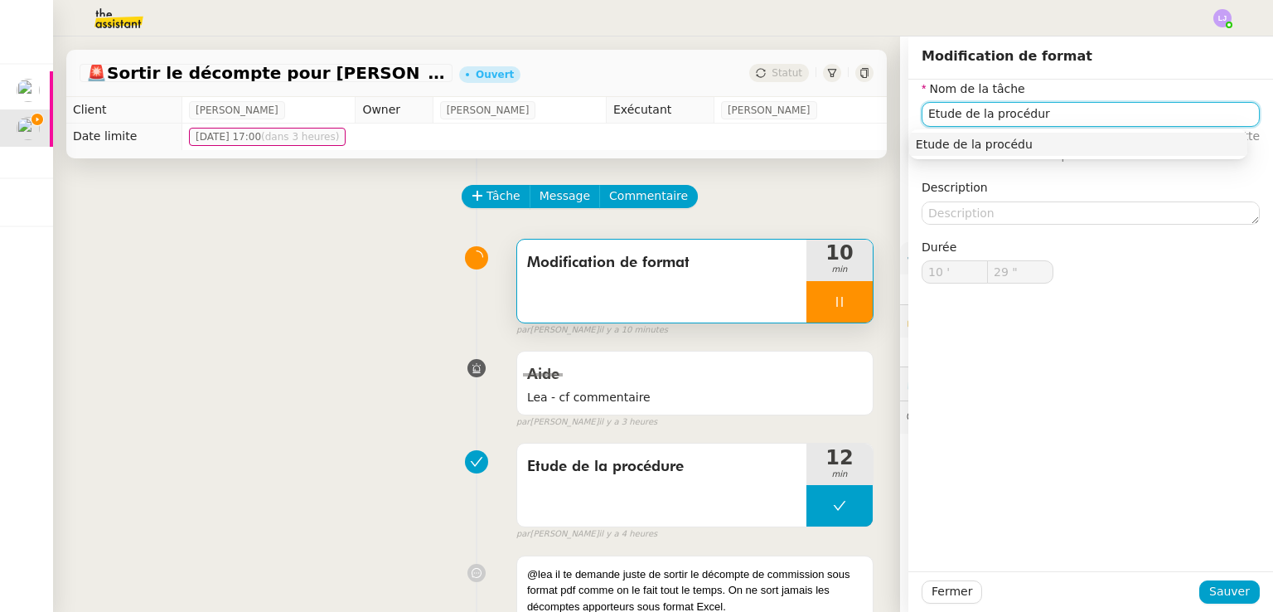
type input "Etude de la procédure"
type input "30 ""
type input "Etude de la procédure"
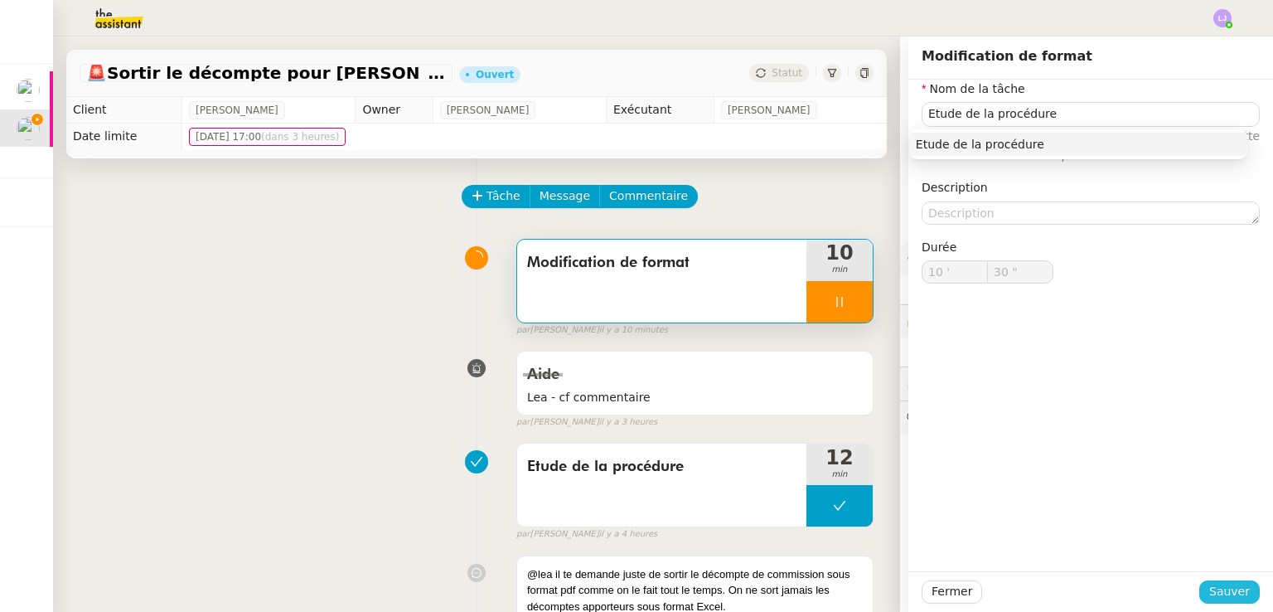
type input "31 ""
click at [1209, 584] on span "Sauver" at bounding box center [1229, 591] width 41 height 19
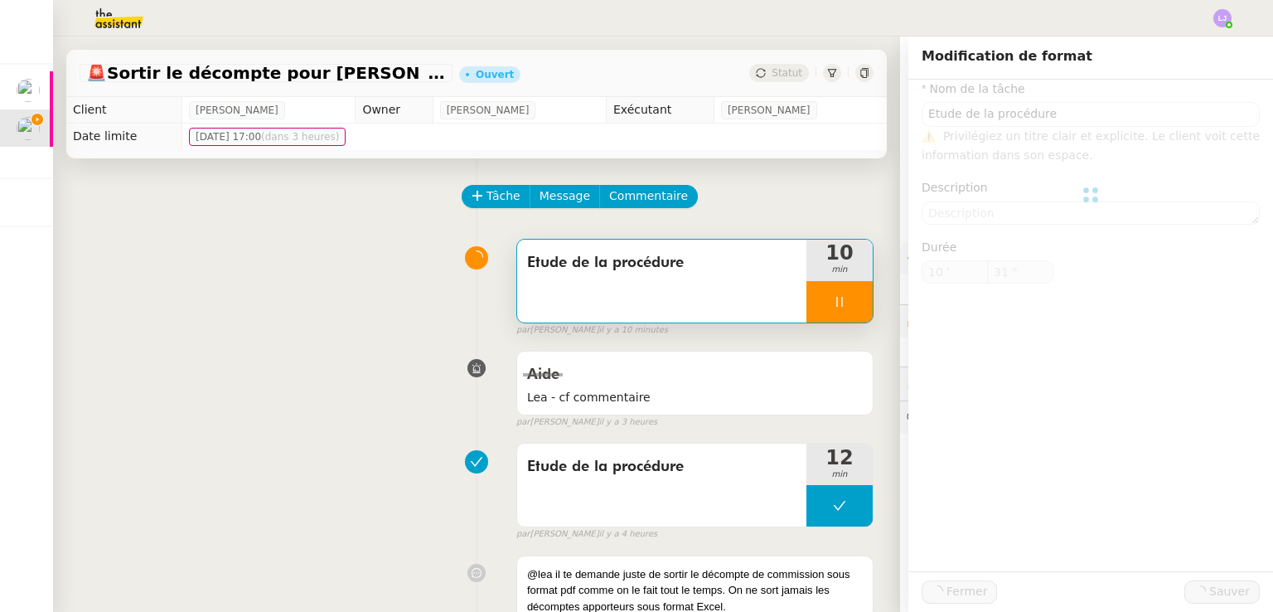
type input "Etude de la procédure"
type input "10 '"
type input "31 ""
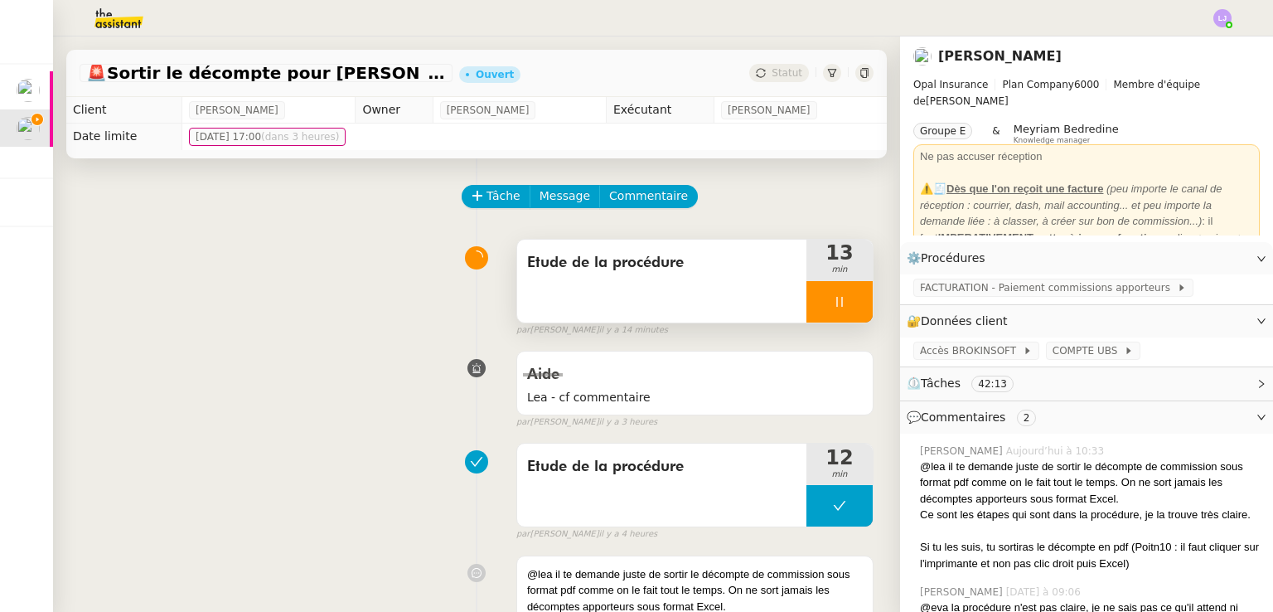
click at [837, 306] on div at bounding box center [840, 301] width 66 height 41
click at [850, 306] on icon at bounding box center [856, 301] width 13 height 13
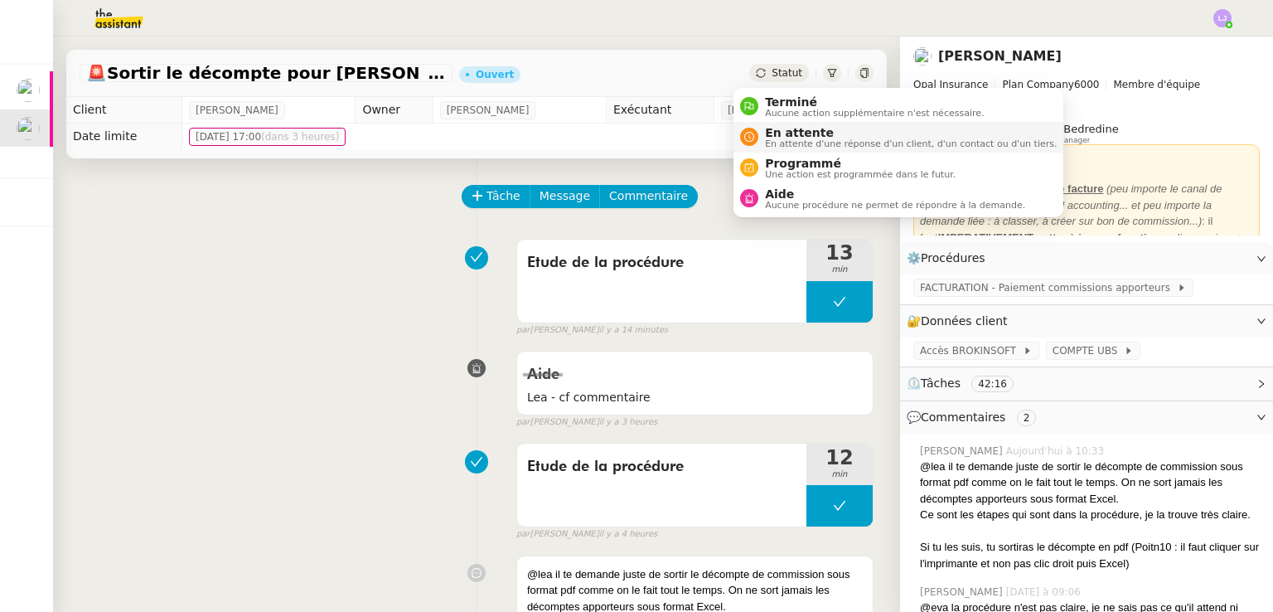
click at [802, 139] on span "En attente d'une réponse d'un client, d'un contact ou d'un tiers." at bounding box center [911, 143] width 292 height 9
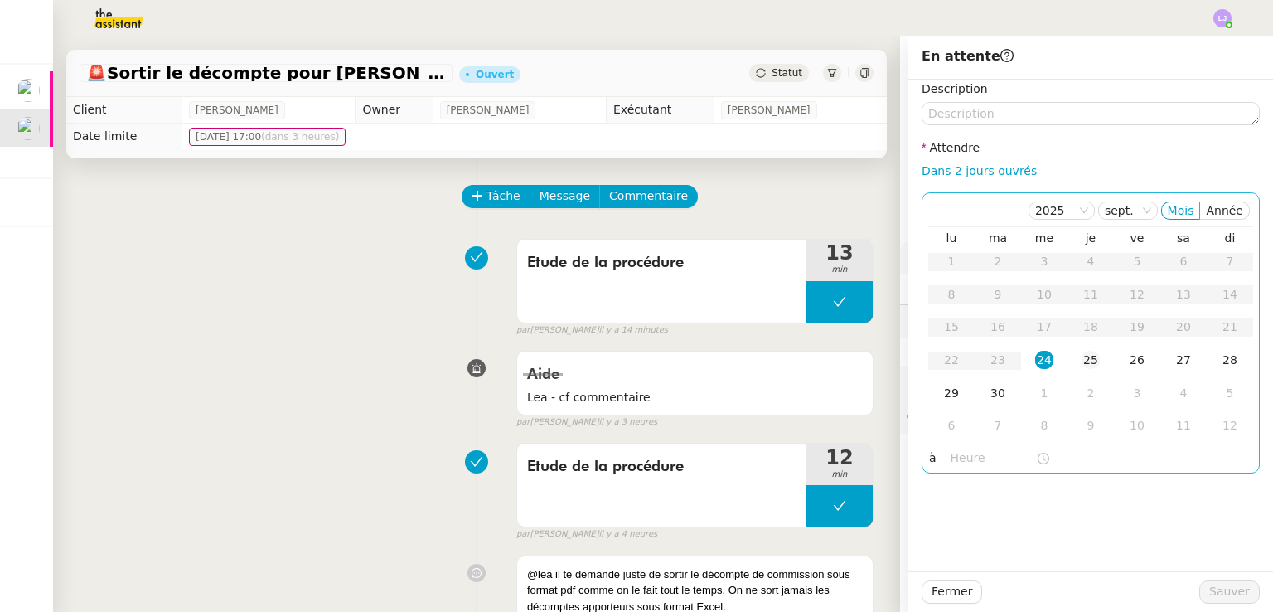
click at [1083, 356] on div "25" at bounding box center [1091, 360] width 18 height 18
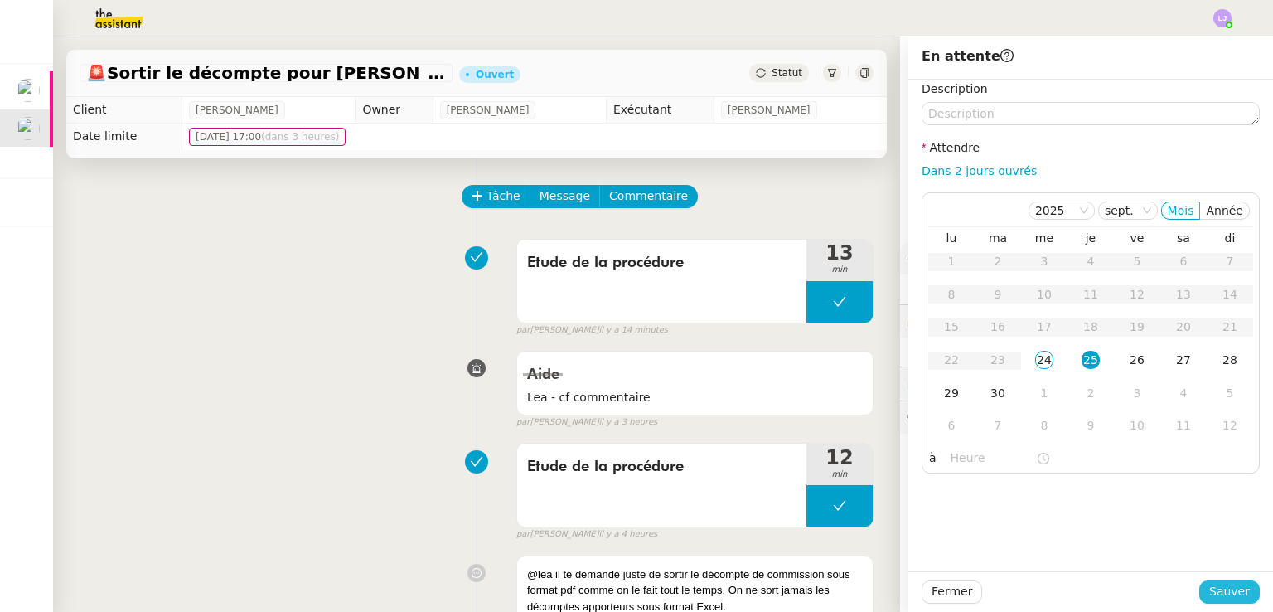
click at [1202, 591] on button "Sauver" at bounding box center [1229, 591] width 61 height 23
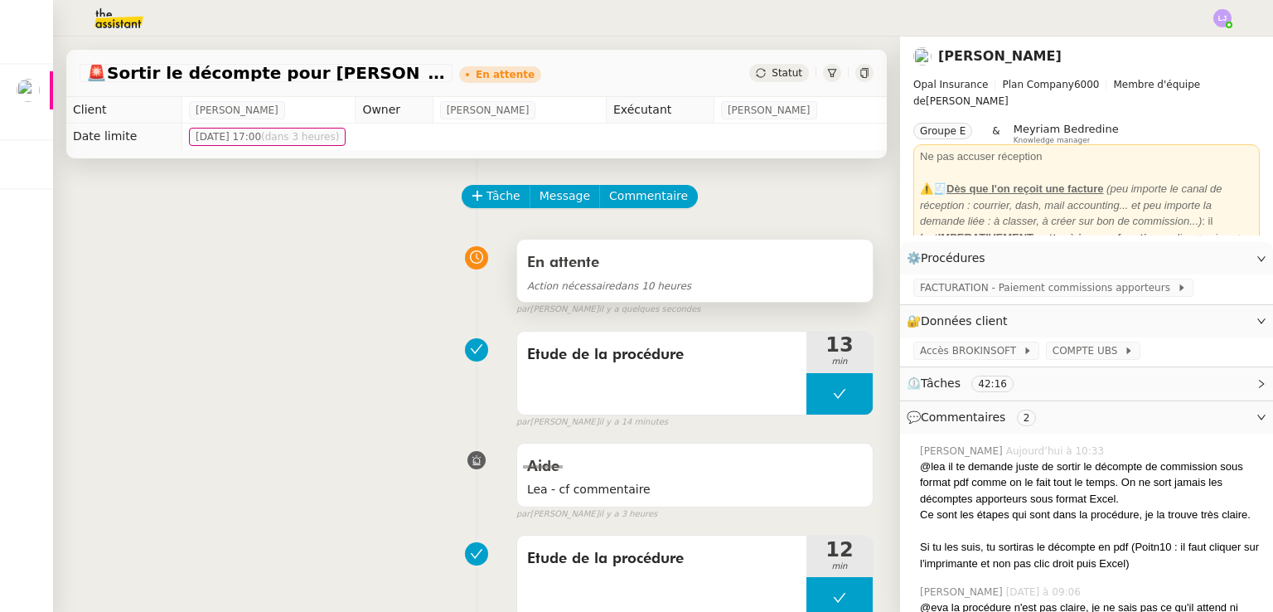
click at [603, 259] on div "En attente" at bounding box center [695, 262] width 336 height 27
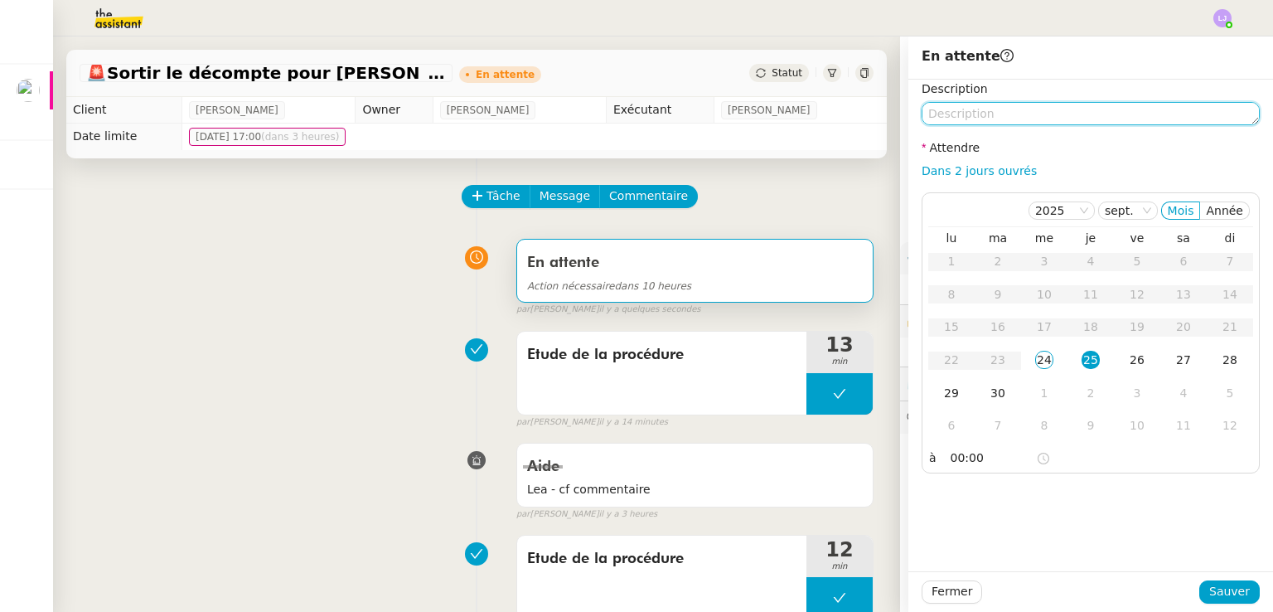
click at [964, 110] on textarea at bounding box center [1091, 113] width 338 height 23
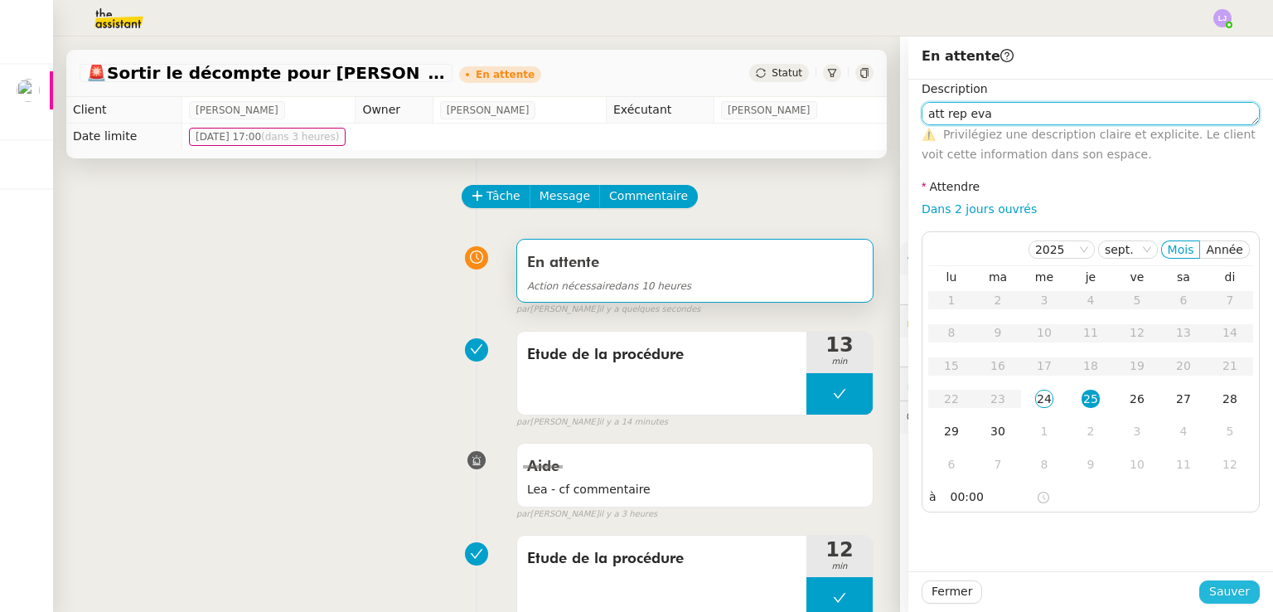
type textarea "att rep eva"
click at [1238, 588] on button "Sauver" at bounding box center [1229, 591] width 61 height 23
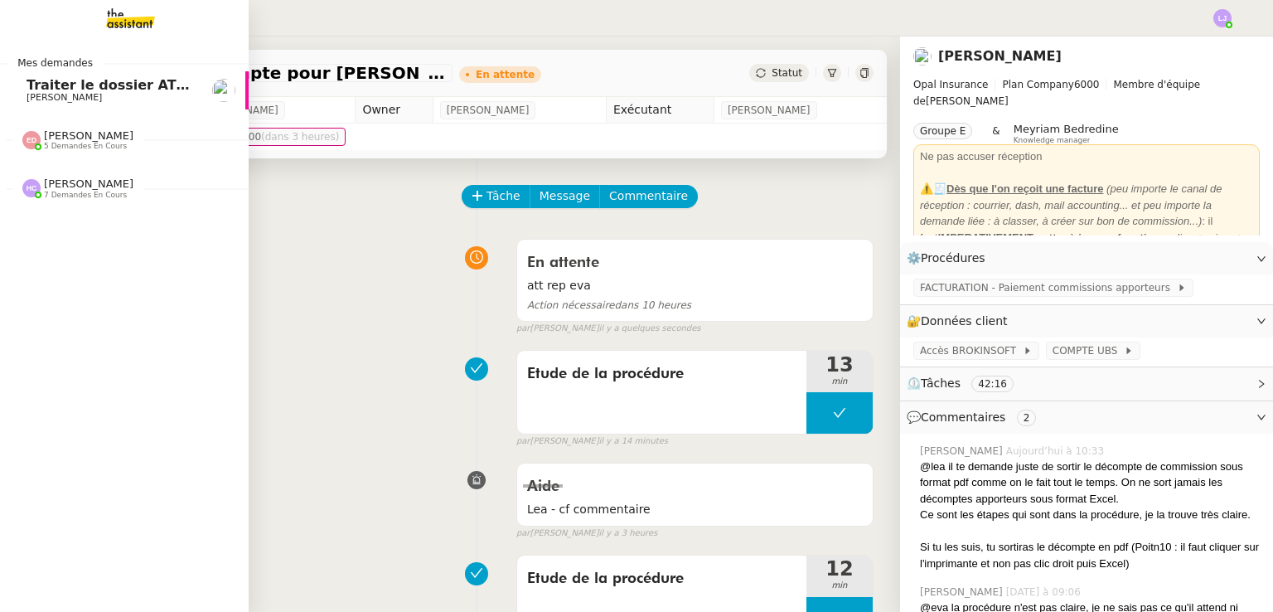
click at [28, 82] on span "Traiter le dossier ATOL" at bounding box center [111, 85] width 169 height 16
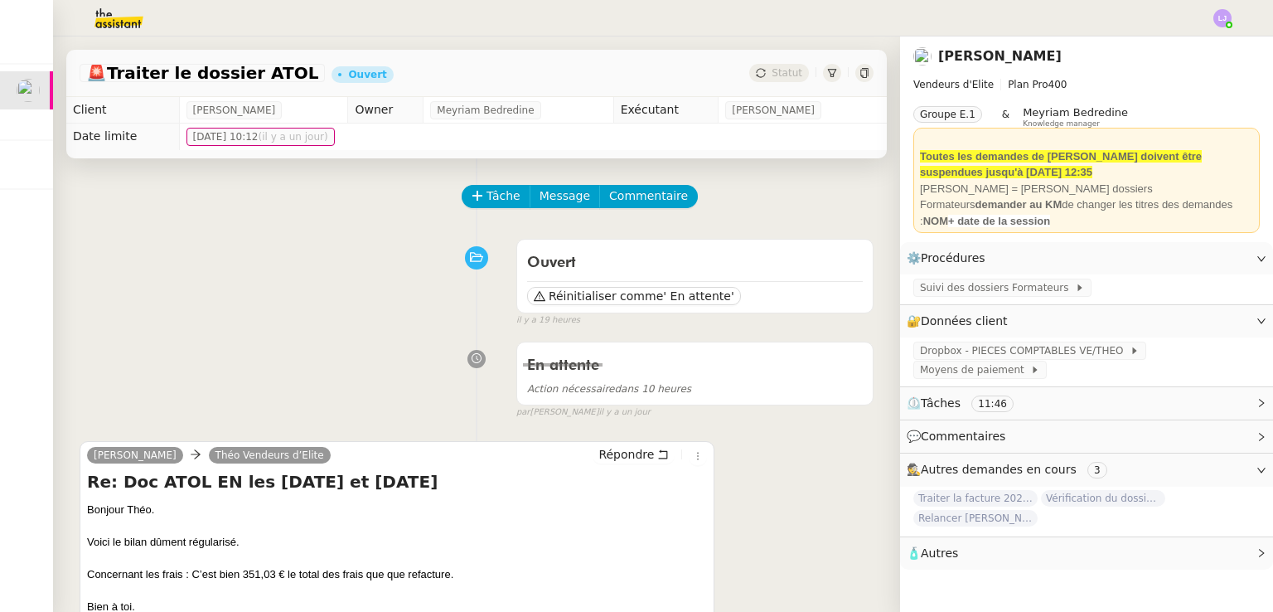
click at [129, 14] on img at bounding box center [105, 18] width 128 height 36
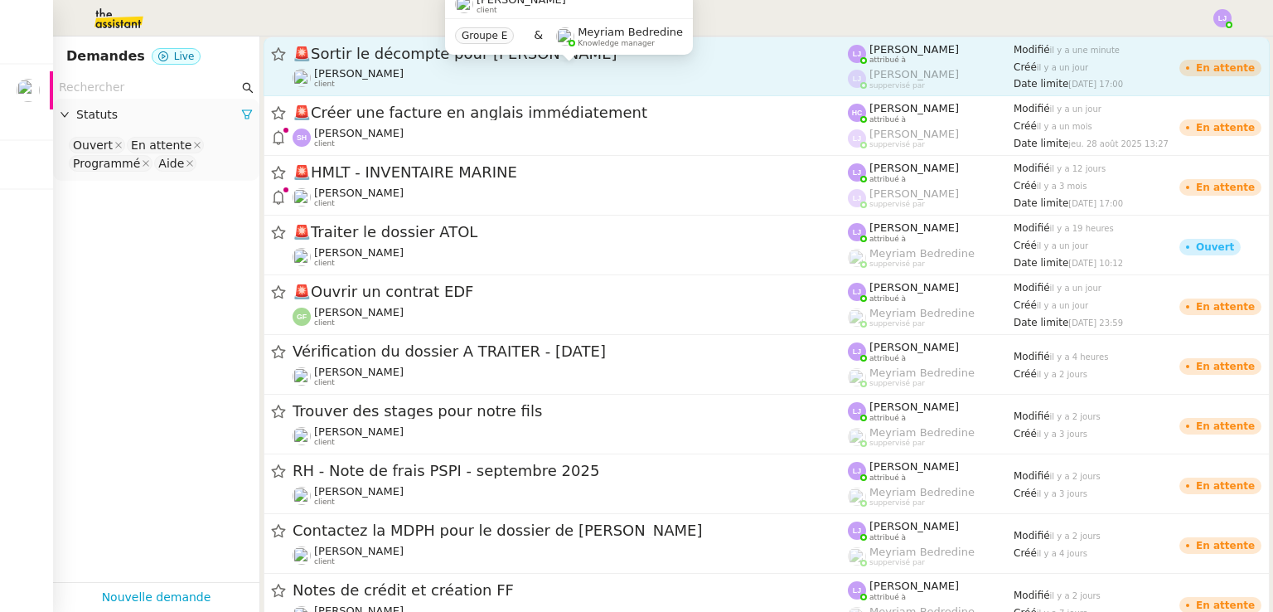
click at [342, 73] on span "[PERSON_NAME]" at bounding box center [359, 73] width 90 height 12
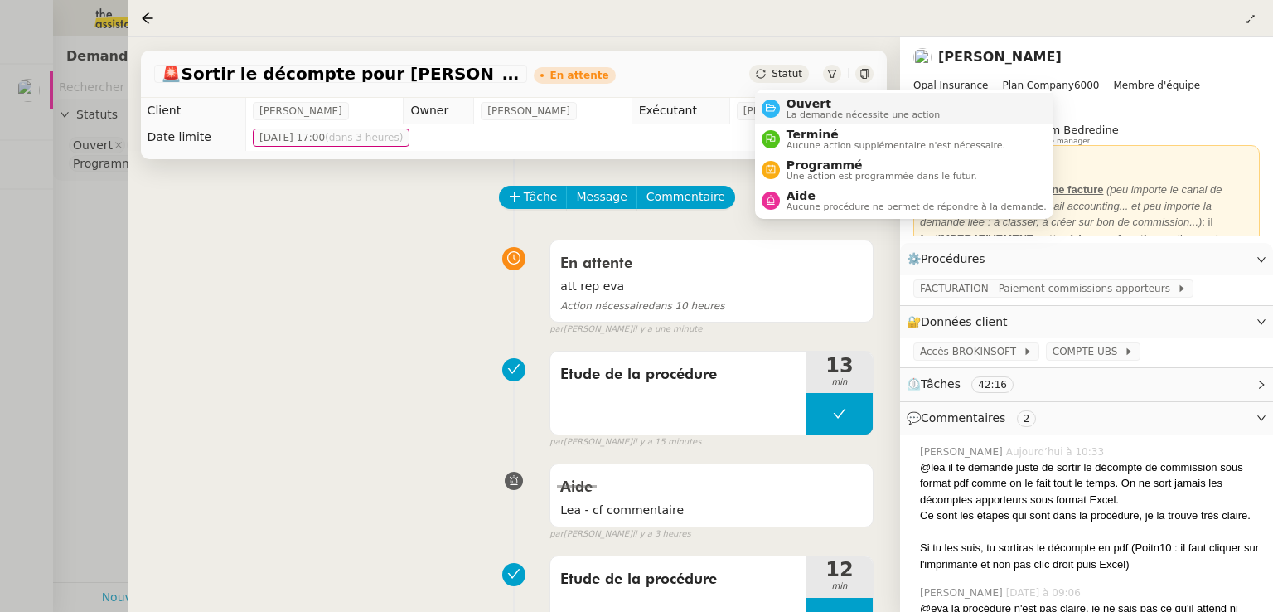
click at [796, 102] on span "Ouvert" at bounding box center [864, 103] width 154 height 13
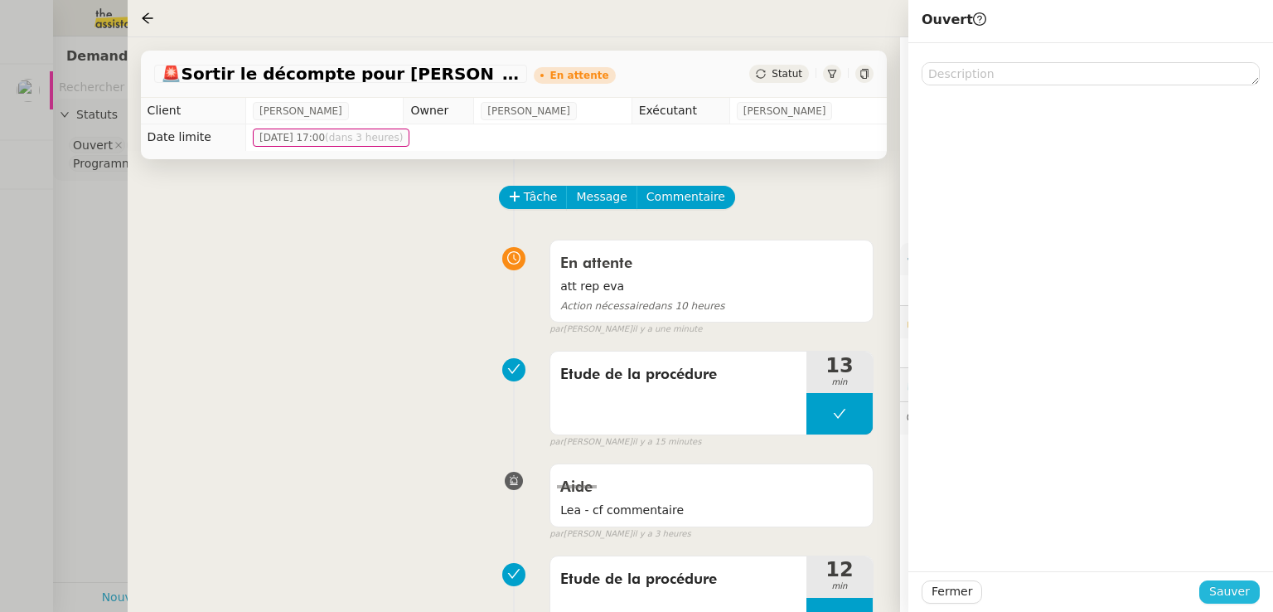
click at [1230, 597] on span "Sauver" at bounding box center [1229, 591] width 41 height 19
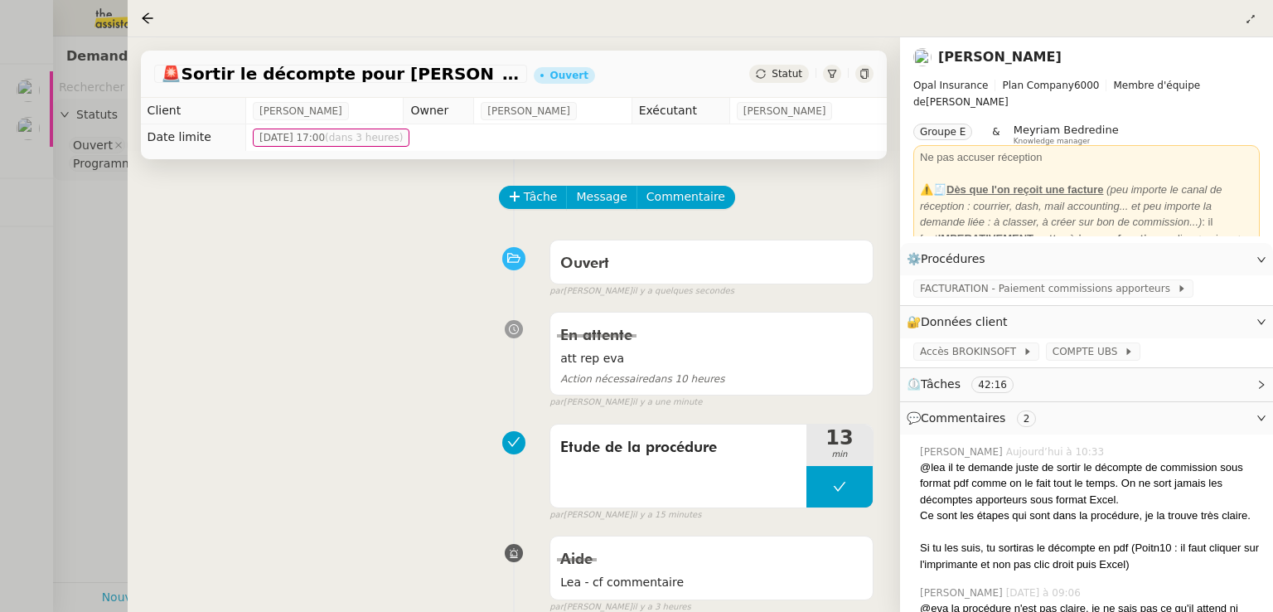
click at [106, 286] on div at bounding box center [636, 306] width 1273 height 612
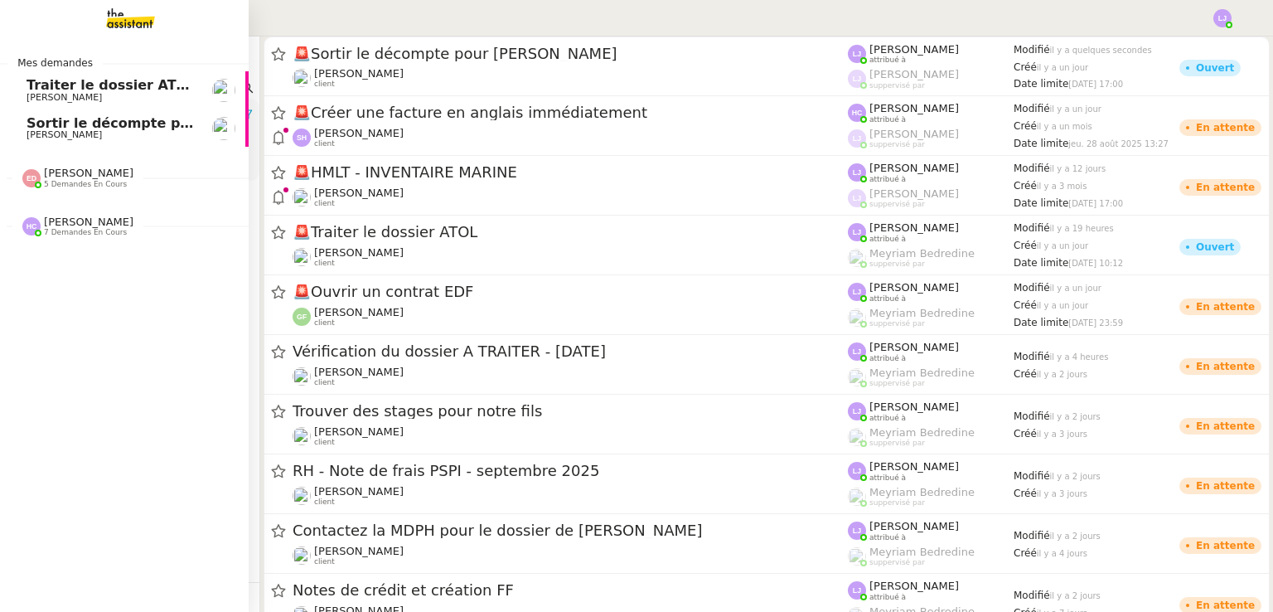
click at [29, 133] on span "[PERSON_NAME]" at bounding box center [64, 134] width 75 height 11
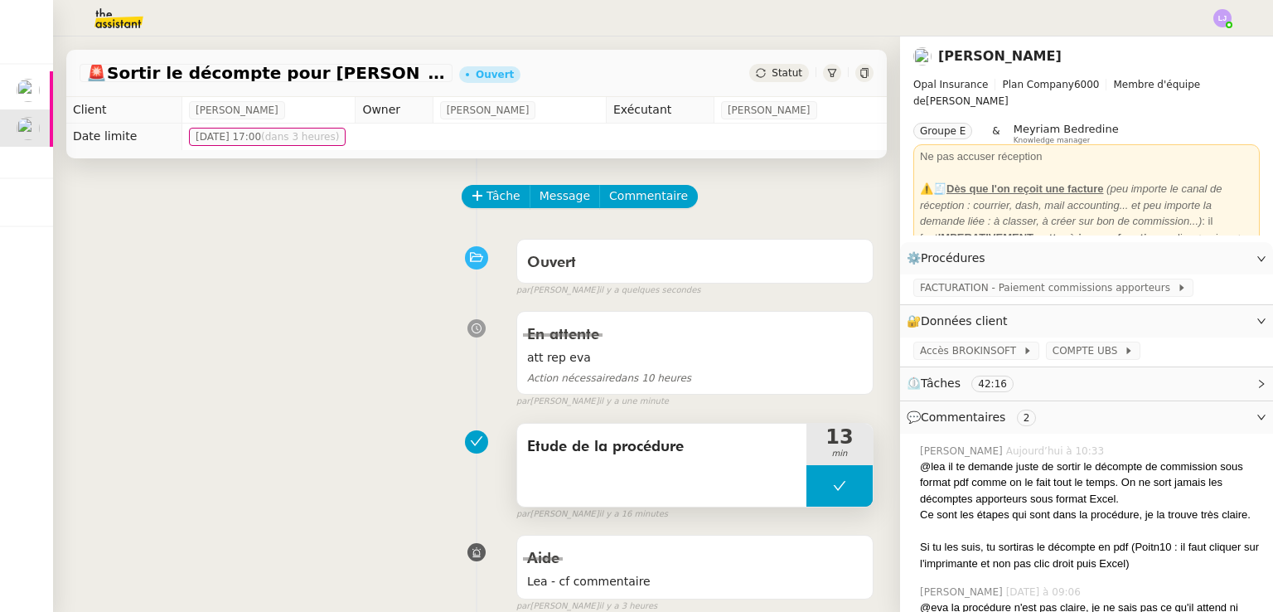
click at [815, 482] on button at bounding box center [840, 485] width 66 height 41
click at [816, 482] on icon at bounding box center [822, 485] width 13 height 13
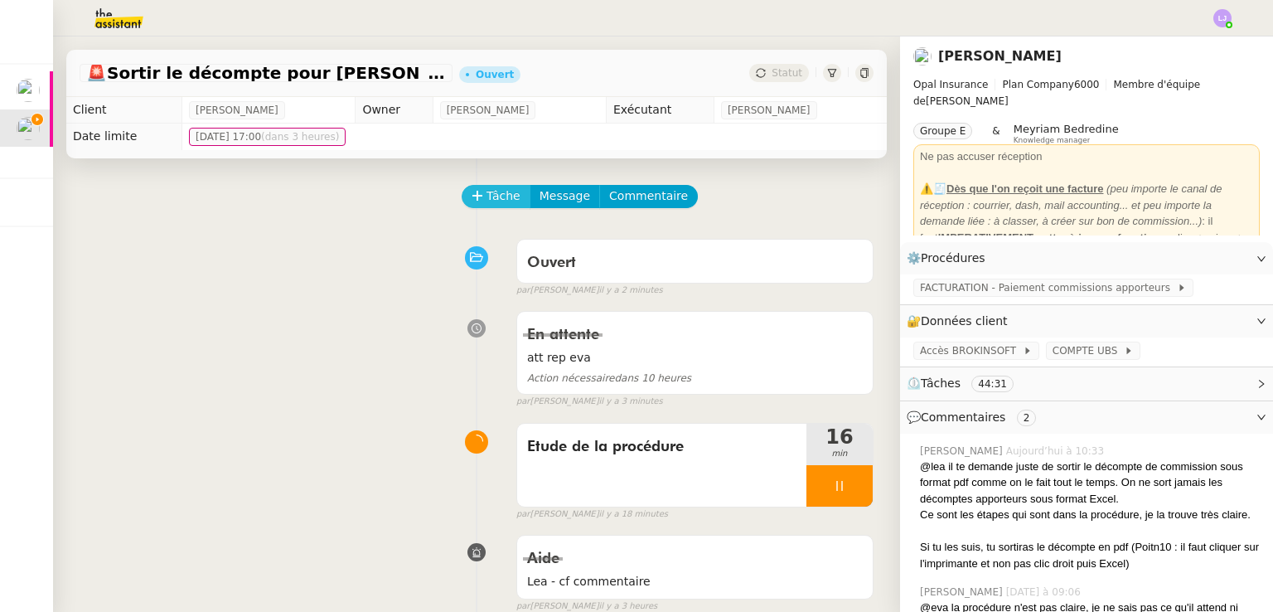
click at [472, 195] on icon at bounding box center [478, 196] width 12 height 12
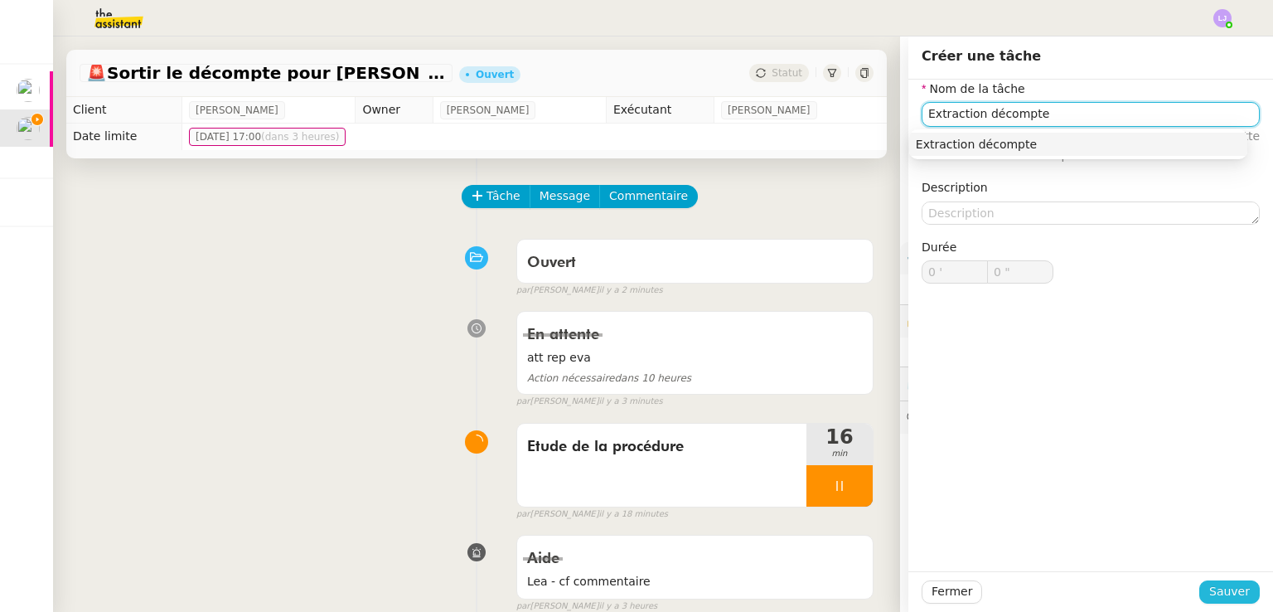
type input "Extraction décompte"
click at [1210, 589] on span "Sauver" at bounding box center [1229, 591] width 41 height 19
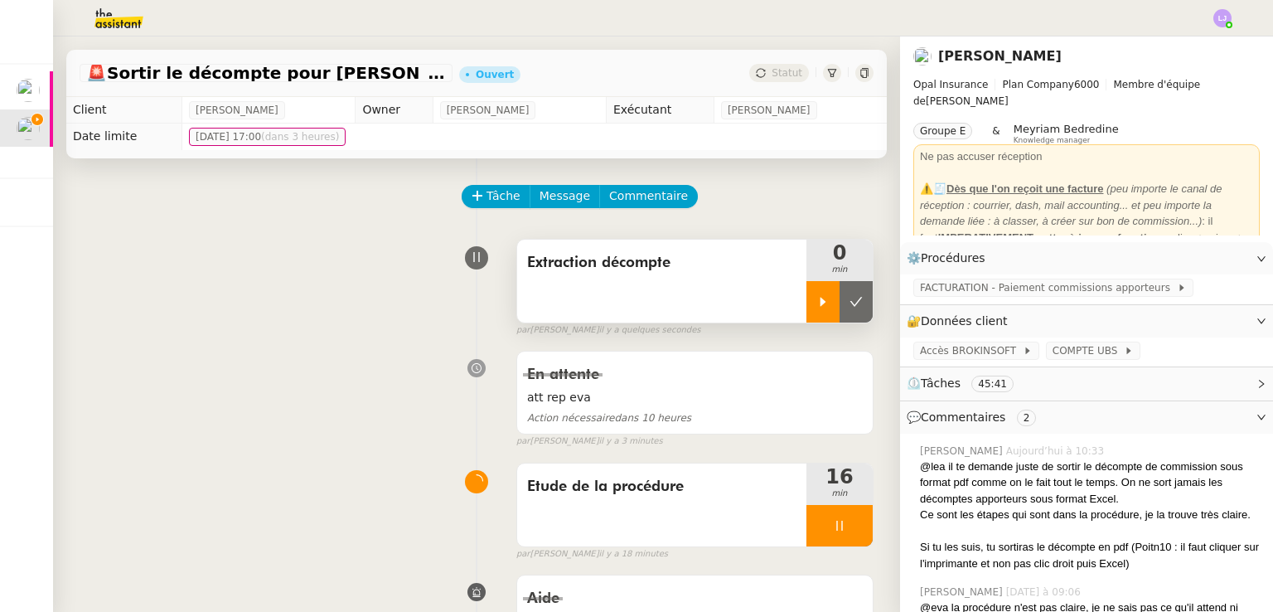
click at [816, 304] on icon at bounding box center [822, 301] width 13 height 13
click at [849, 526] on div at bounding box center [840, 525] width 66 height 41
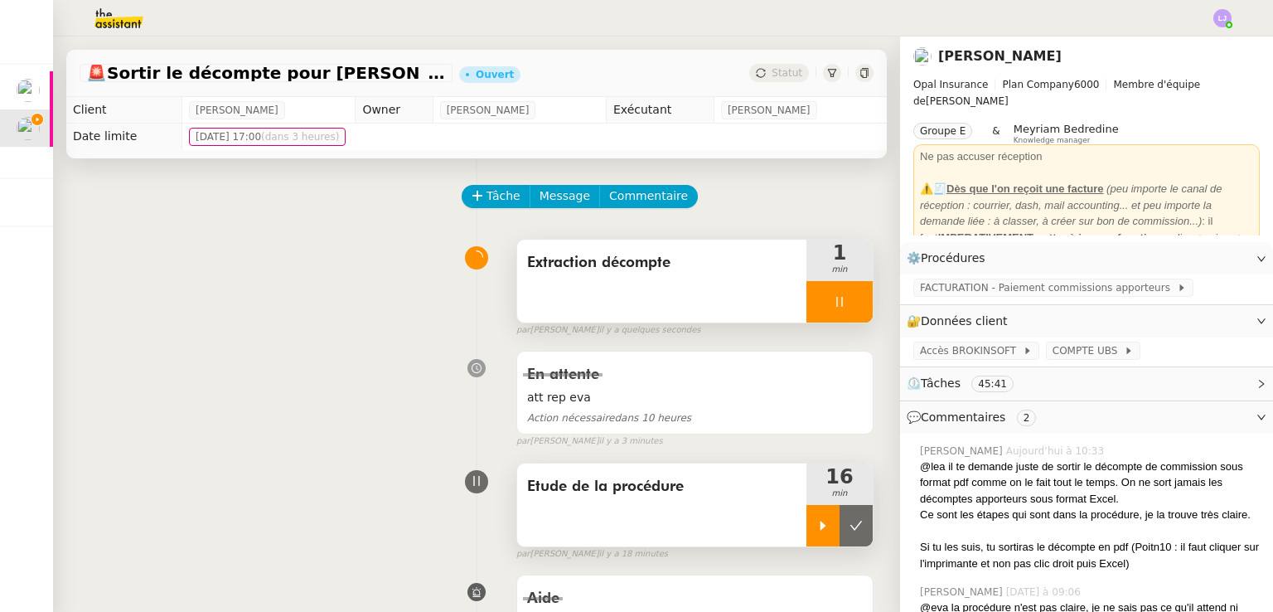
click at [850, 526] on icon at bounding box center [856, 525] width 13 height 13
click at [690, 303] on div "Extraction décompte" at bounding box center [661, 281] width 289 height 83
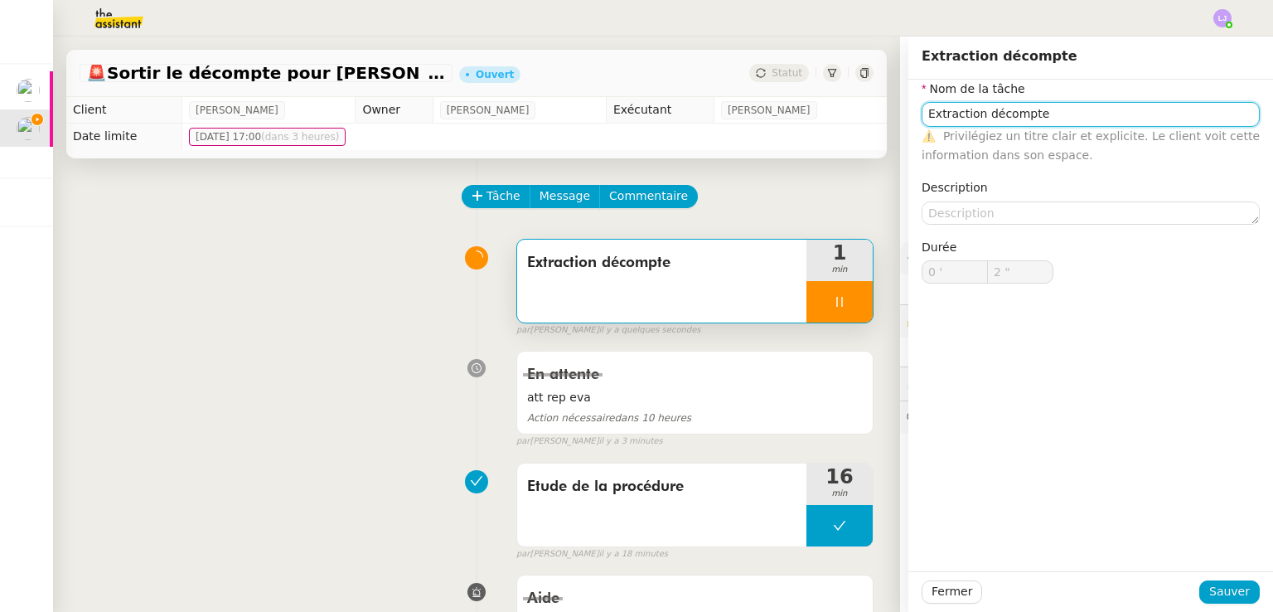
click at [922, 115] on input "Extraction décompte" at bounding box center [1091, 114] width 338 height 24
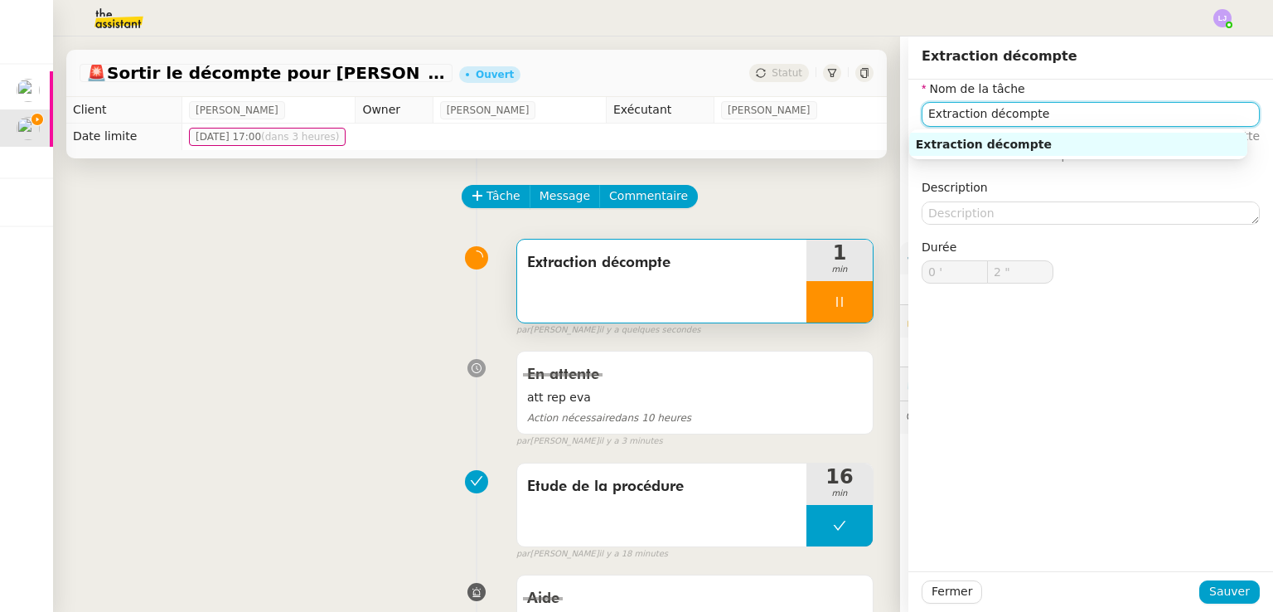
type input "3 ""
type input "Mise xtraction décompte"
type input "4 ""
type input "Mise xtraction décompte"
type input "5 ""
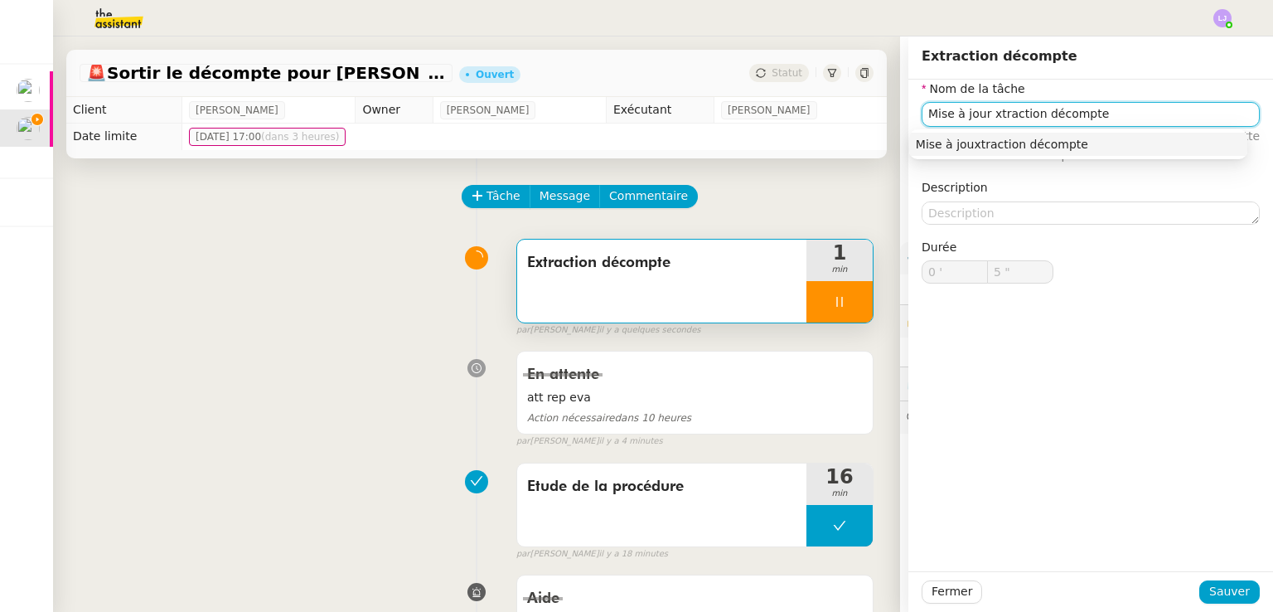
type input "Mise à jour extraction décompte"
type input "6 ""
type input "Mise à jour et nouvellextraction décompte"
type input "7 ""
type input "Mise à jour et nouvelle extraction décompte"
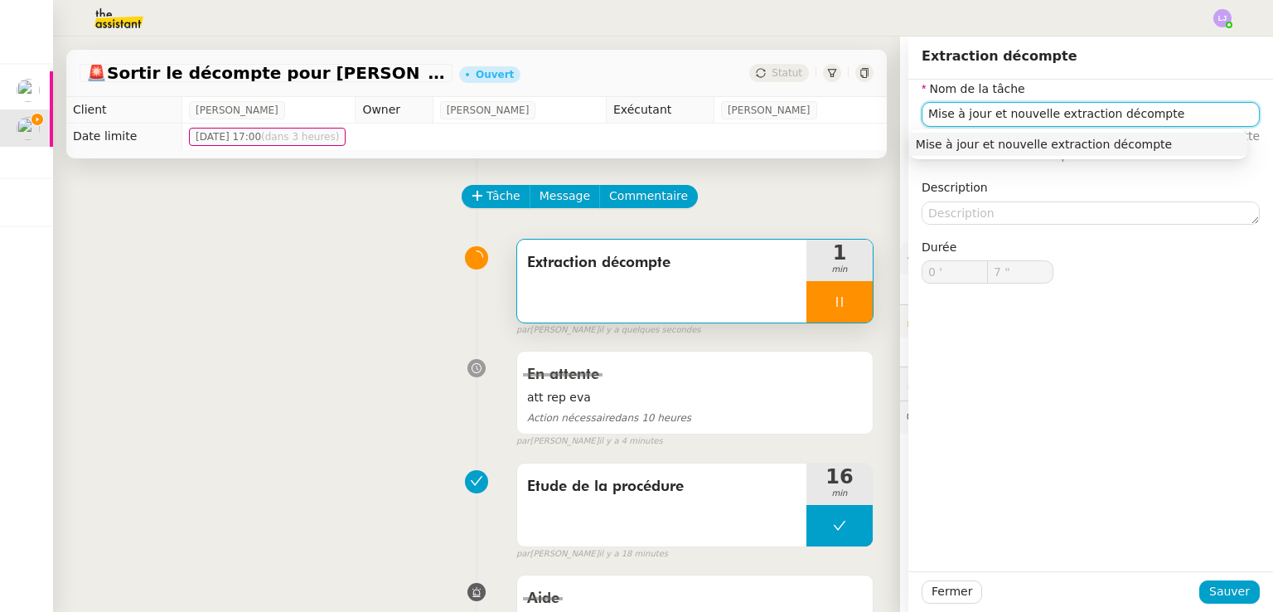
type input "8 ""
type input "Mise à jour et nouvelle extraction décompte"
click at [1222, 584] on span "Sauver" at bounding box center [1229, 591] width 41 height 19
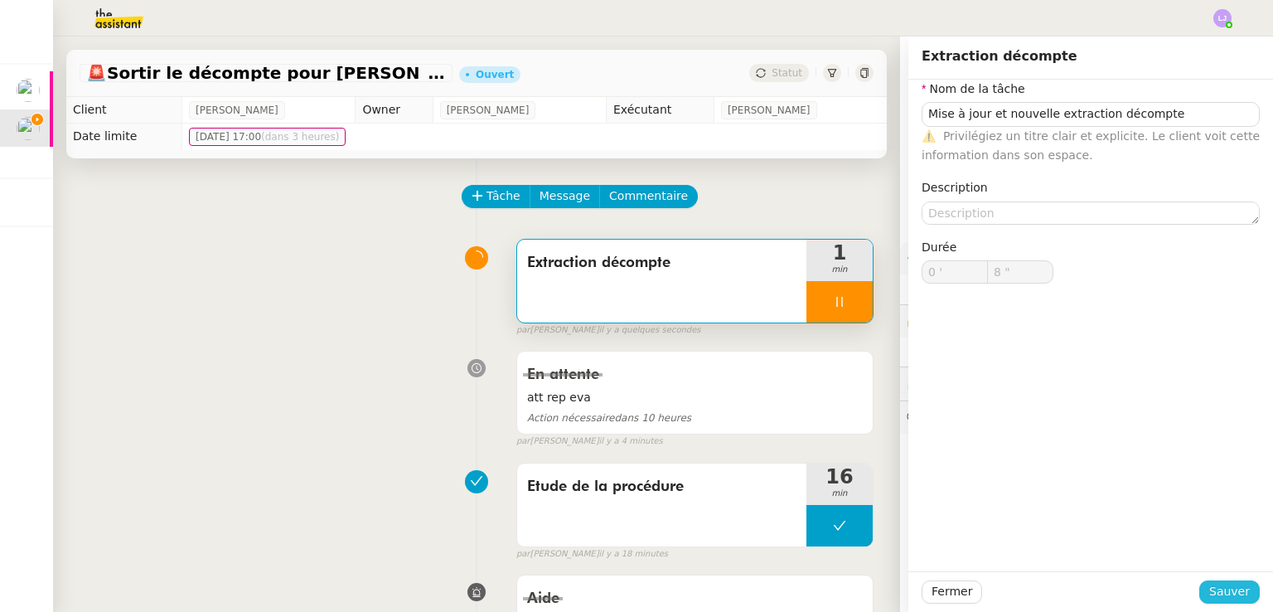
type input "9 ""
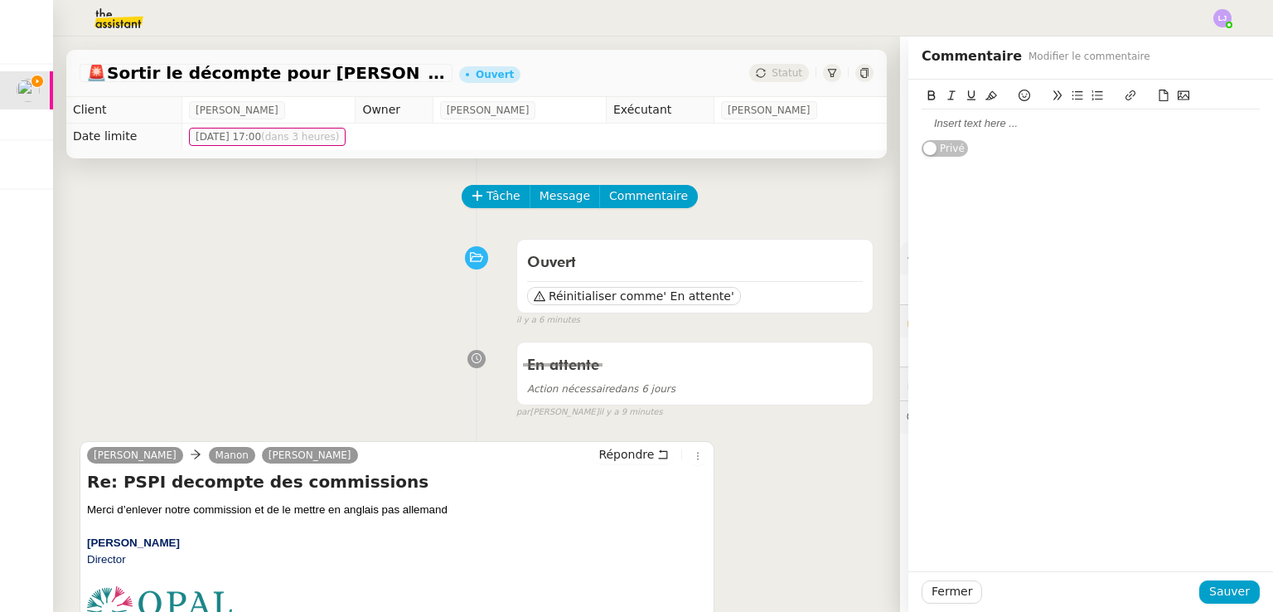
click at [963, 134] on div at bounding box center [1091, 123] width 338 height 28
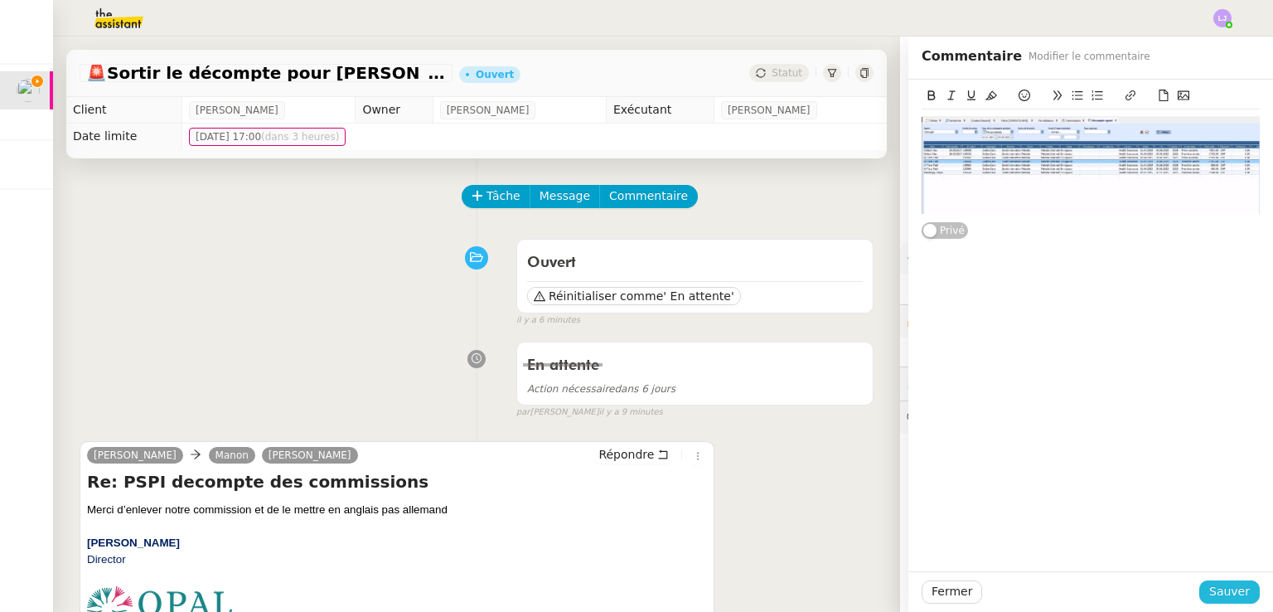
click at [1209, 585] on span "Sauver" at bounding box center [1229, 591] width 41 height 19
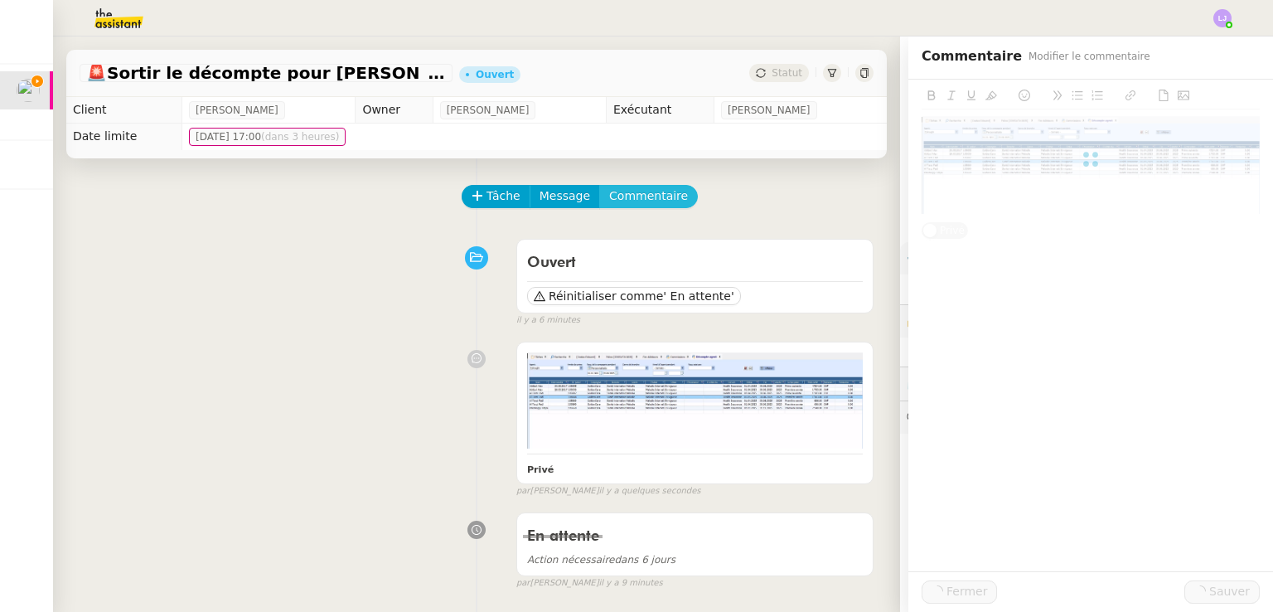
click at [640, 202] on span "Commentaire" at bounding box center [648, 196] width 79 height 19
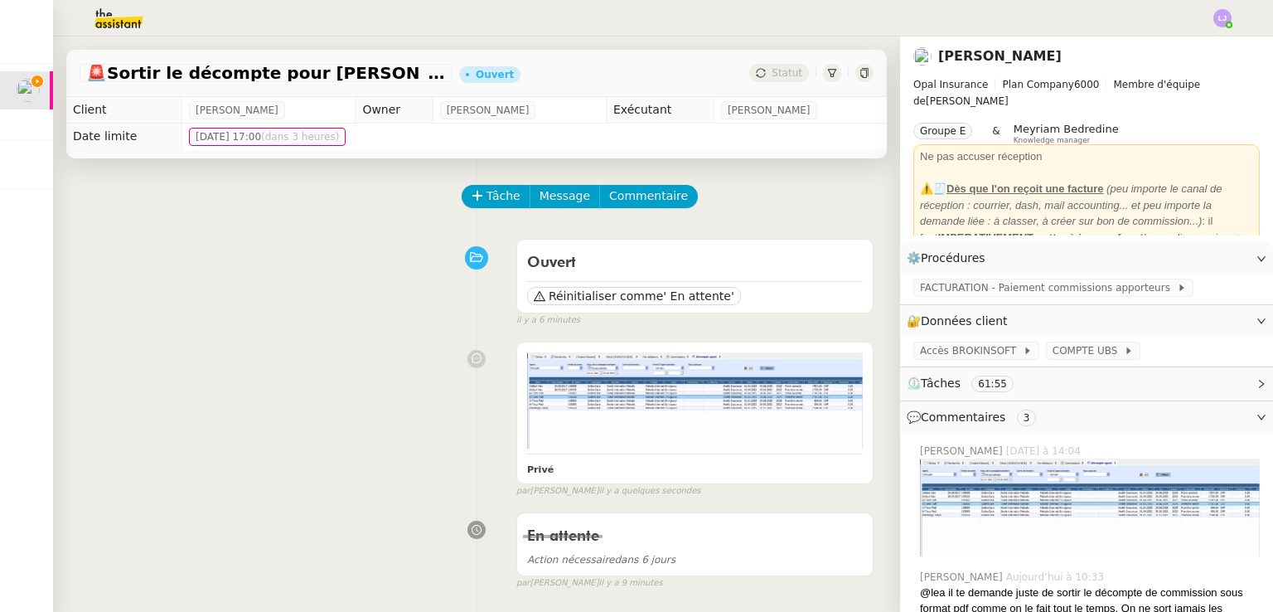
click at [640, 211] on div "Tâche Message Commentaire" at bounding box center [668, 205] width 410 height 40
click at [620, 199] on span "Commentaire" at bounding box center [648, 196] width 79 height 19
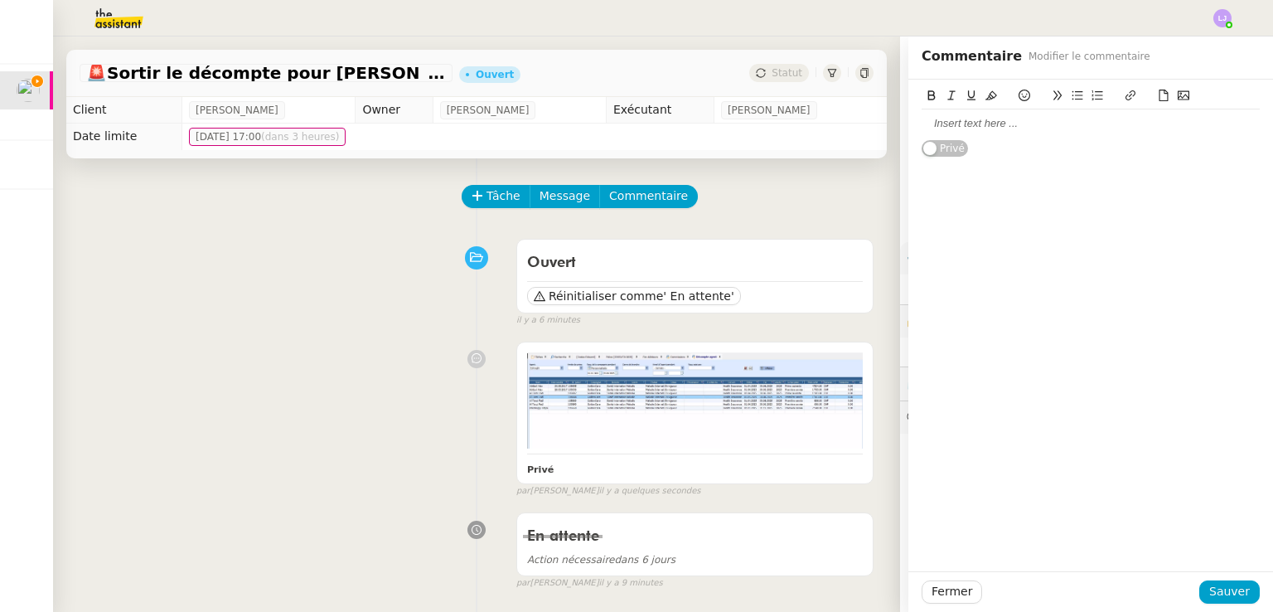
click at [987, 129] on div at bounding box center [1091, 123] width 338 height 15
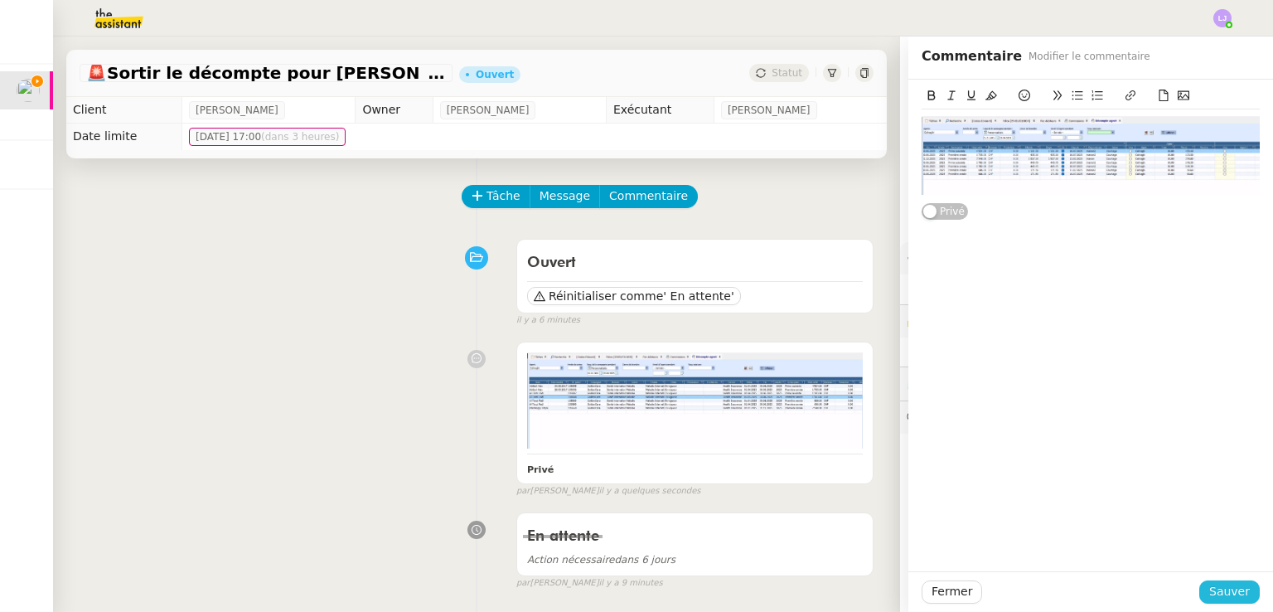
click at [1245, 584] on button "Sauver" at bounding box center [1229, 591] width 61 height 23
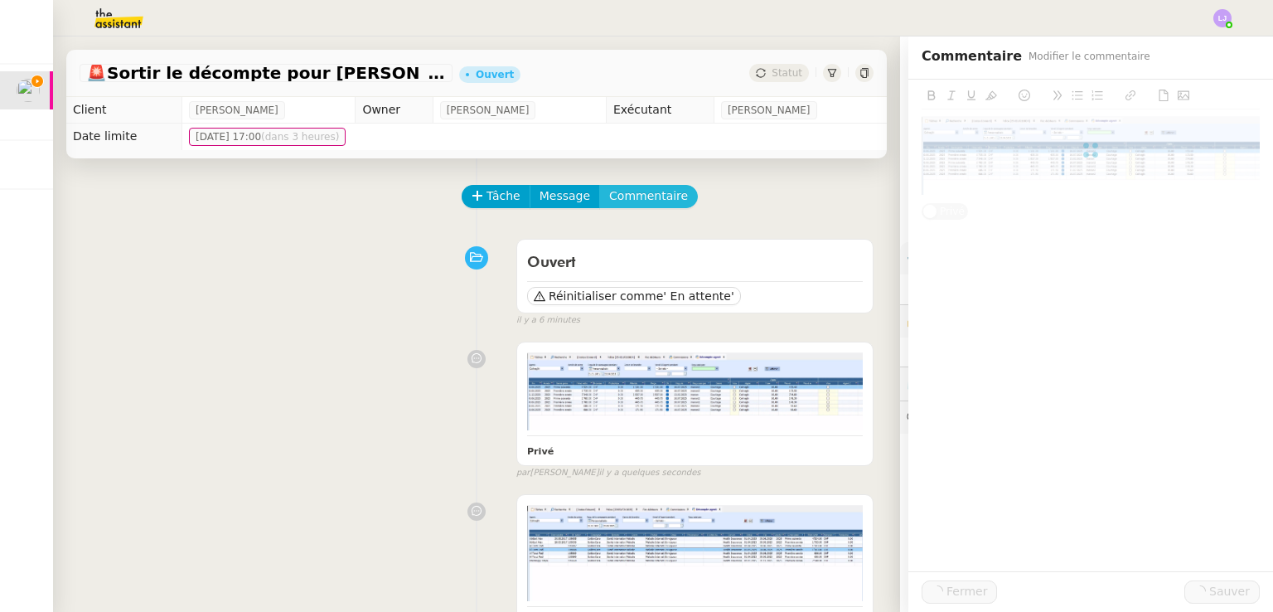
click at [619, 195] on span "Commentaire" at bounding box center [648, 196] width 79 height 19
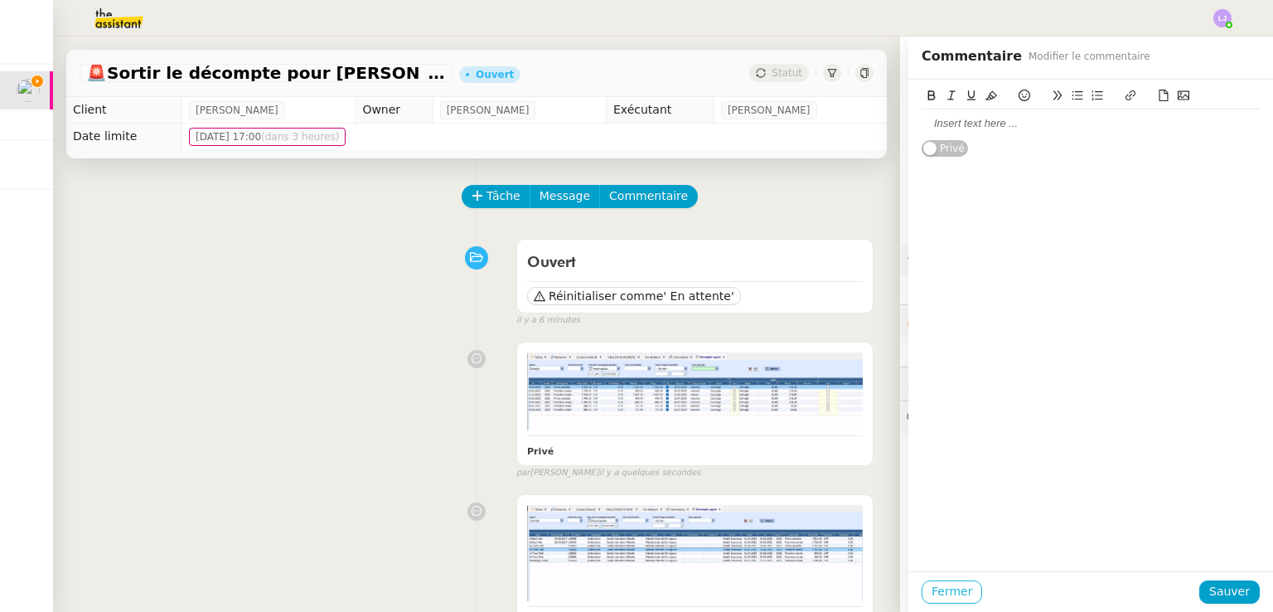
click at [932, 588] on span "Fermer" at bounding box center [952, 591] width 41 height 19
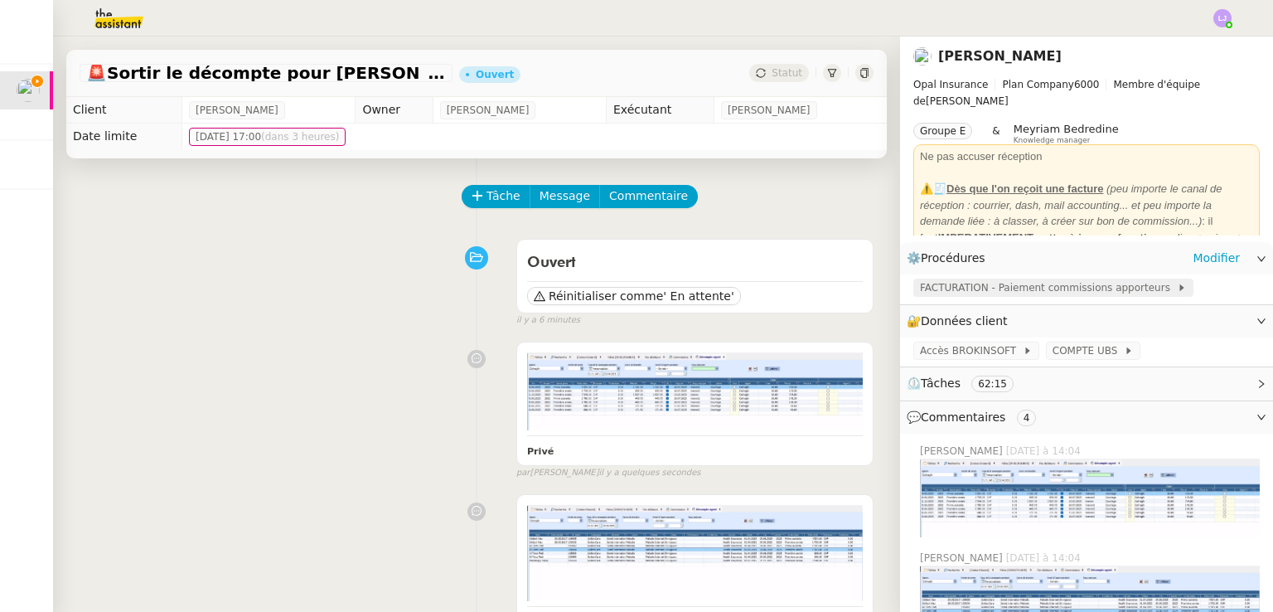
click at [968, 293] on span "FACTURATION - Paiement commissions apporteurs" at bounding box center [1048, 287] width 257 height 17
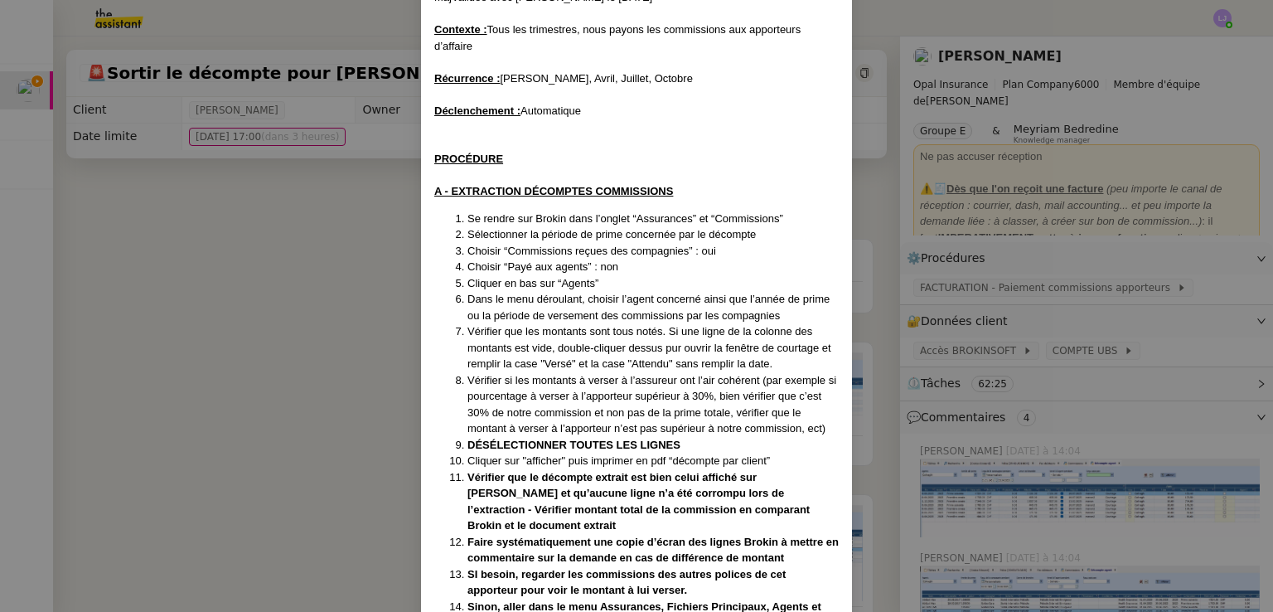
scroll to position [106, 0]
click at [954, 225] on nz-modal-container "[PERSON_NAME] avec [PERSON_NAME] le [DATE] Contexte : Tous les trimestres, nous…" at bounding box center [636, 306] width 1273 height 612
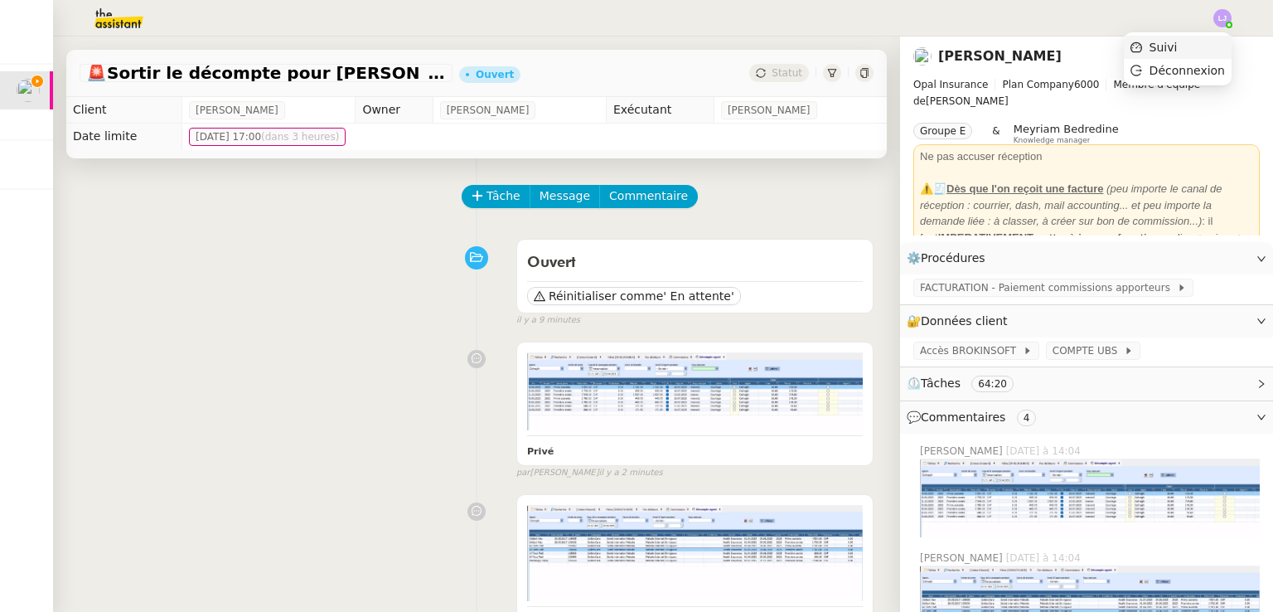
click at [1218, 40] on li "Suivi" at bounding box center [1178, 47] width 108 height 23
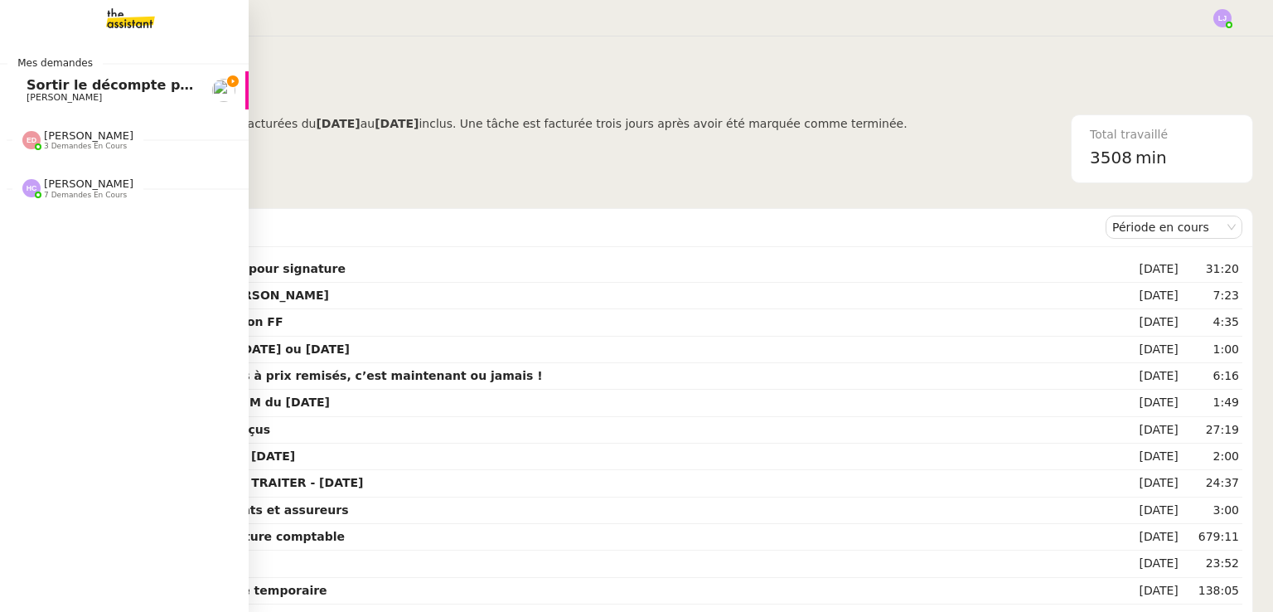
click at [103, 83] on span "Sortir le décompte pour [PERSON_NAME]" at bounding box center [180, 85] width 307 height 16
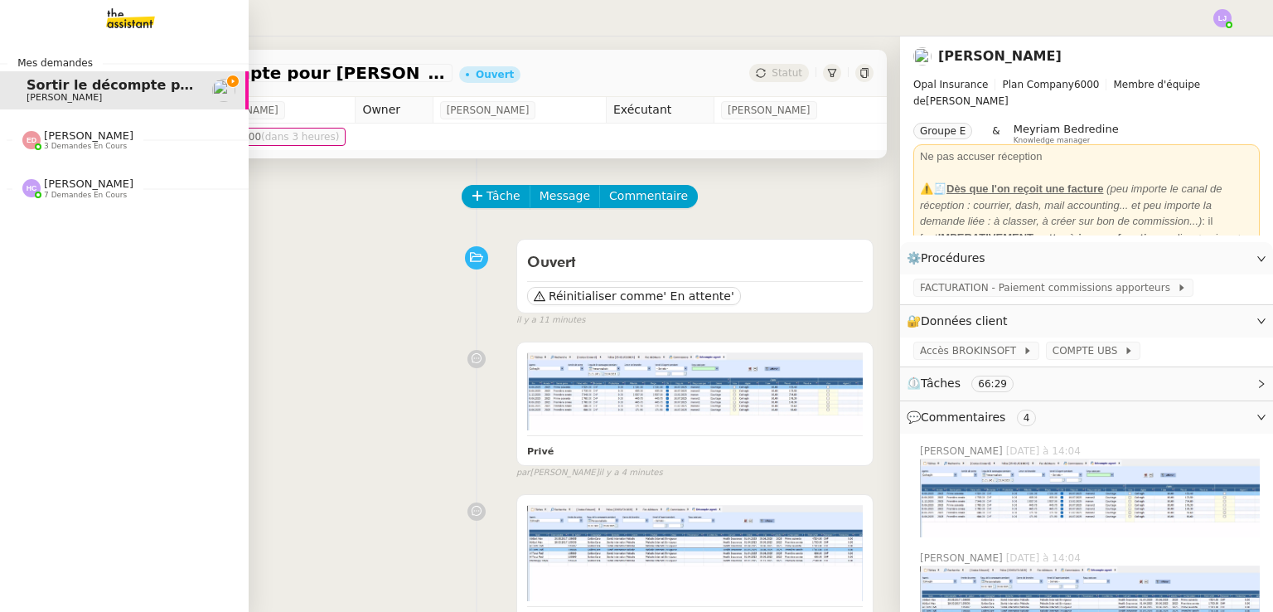
drag, startPoint x: 103, startPoint y: 83, endPoint x: 535, endPoint y: 19, distance: 437.4
click at [535, 19] on div at bounding box center [636, 18] width 1190 height 36
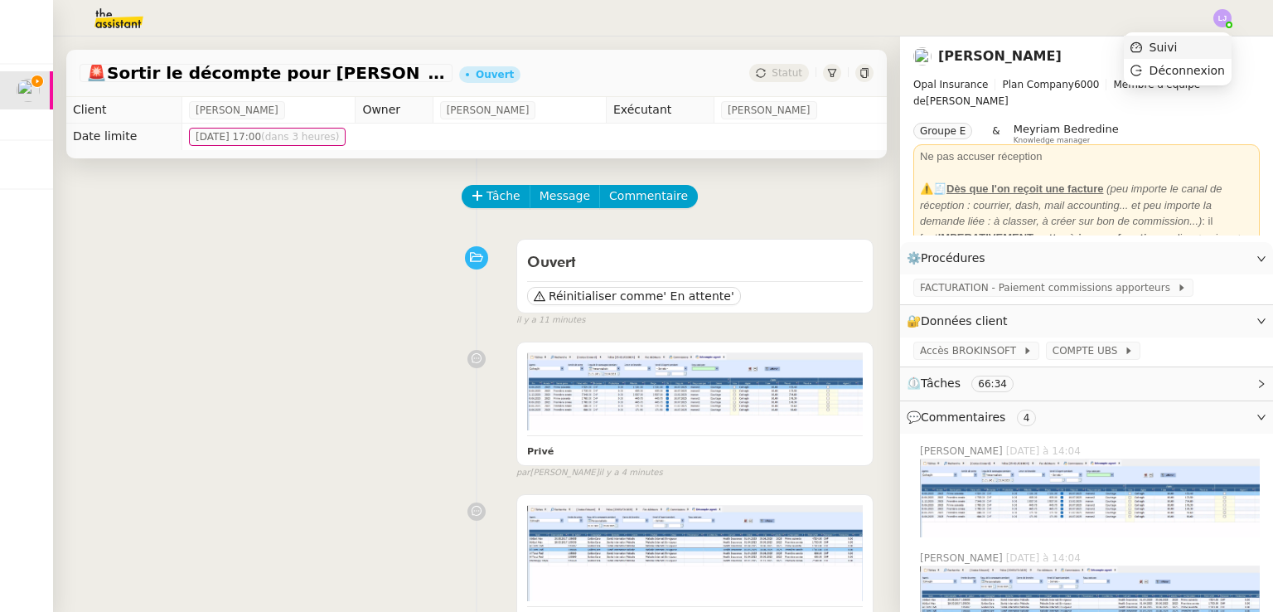
click at [1222, 38] on li "Suivi" at bounding box center [1178, 47] width 108 height 23
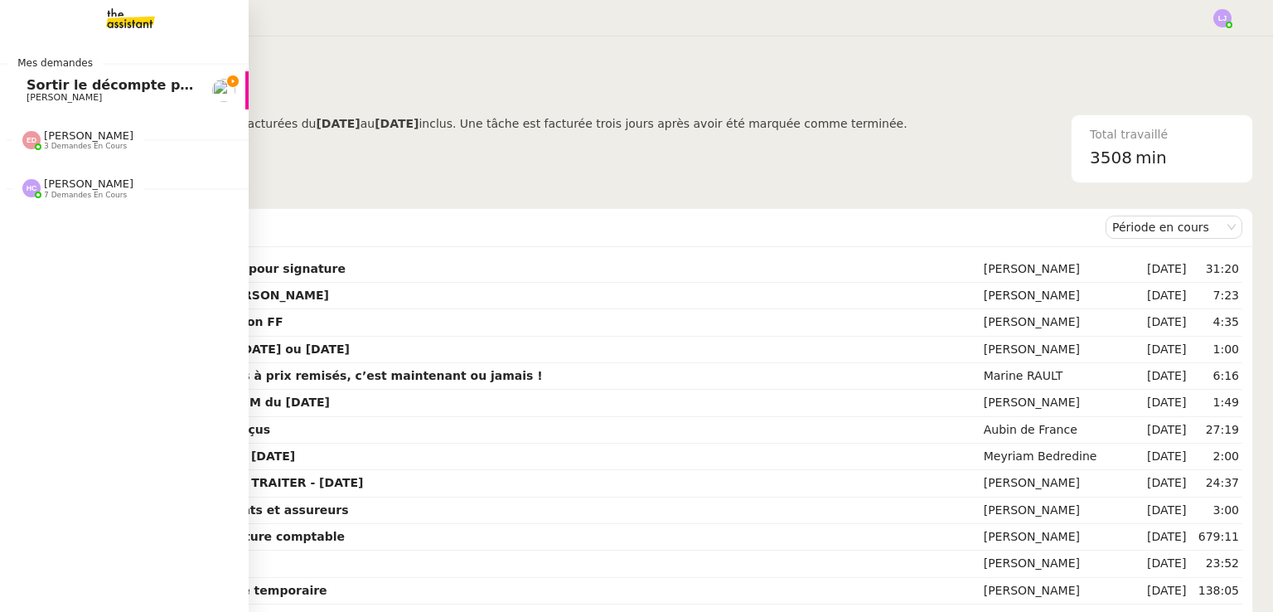
click at [119, 88] on span "Sortir le décompte pour [PERSON_NAME]" at bounding box center [180, 85] width 307 height 16
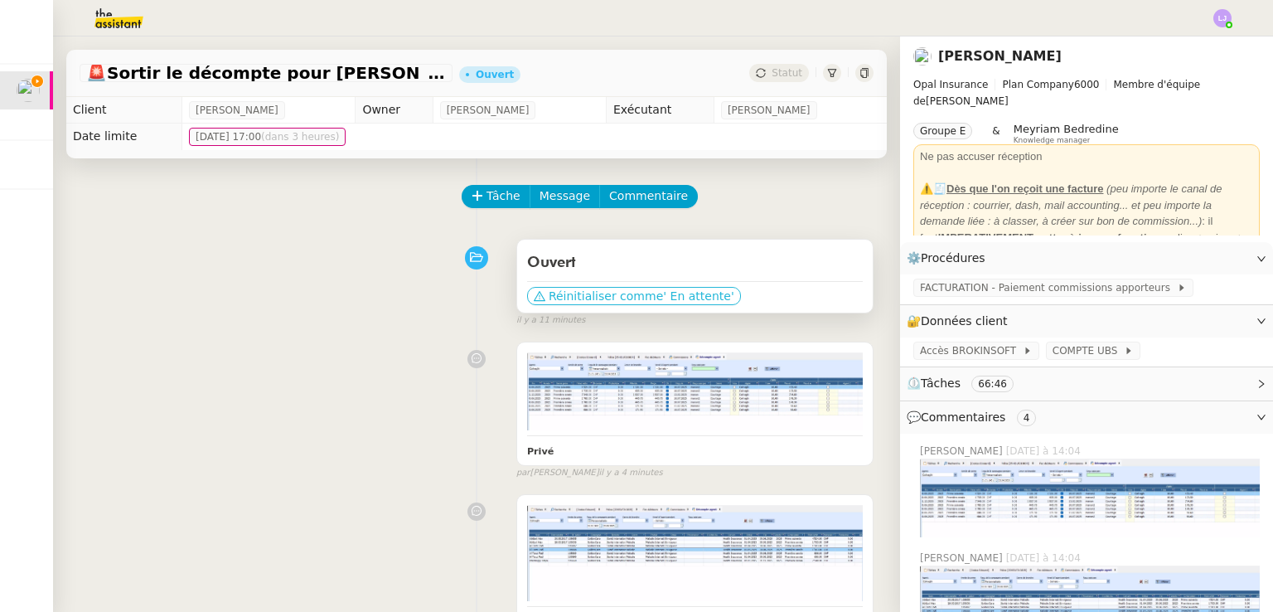
click at [695, 301] on span "' En attente'" at bounding box center [698, 296] width 70 height 17
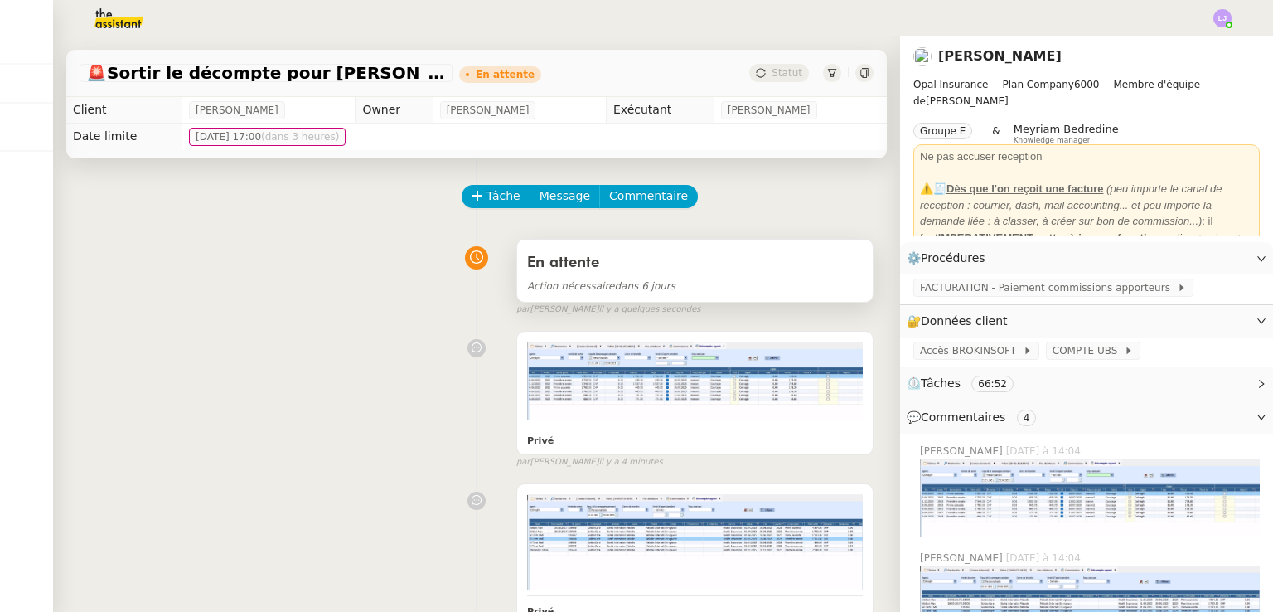
click at [756, 264] on div "En attente" at bounding box center [695, 262] width 336 height 27
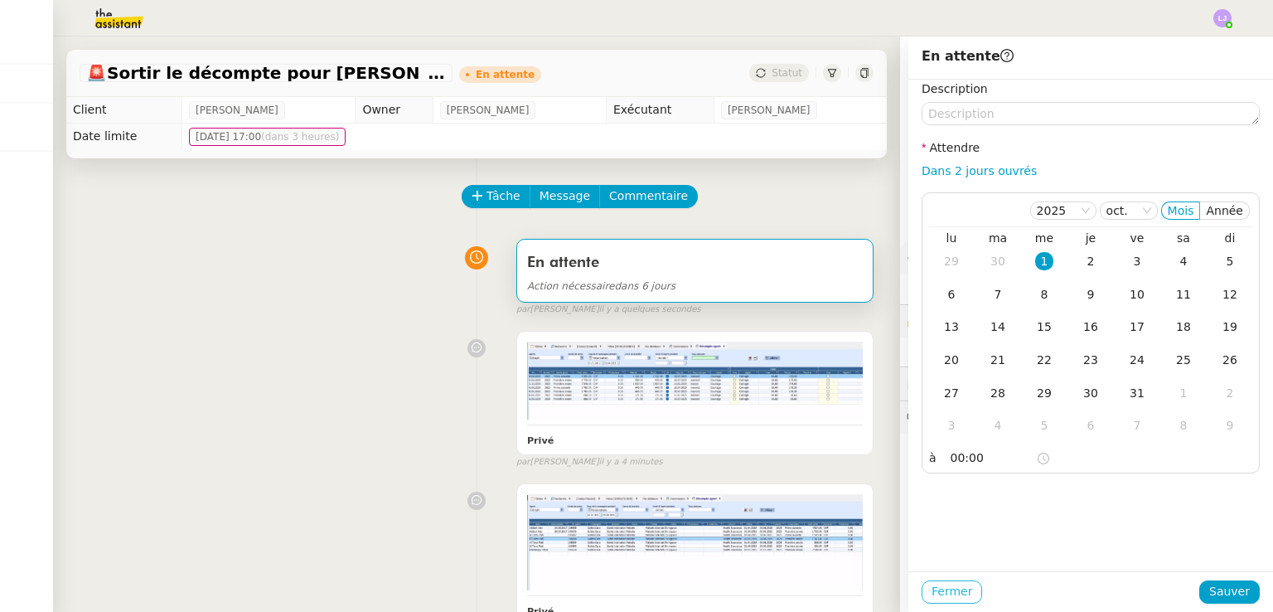
click at [949, 594] on span "Fermer" at bounding box center [952, 591] width 41 height 19
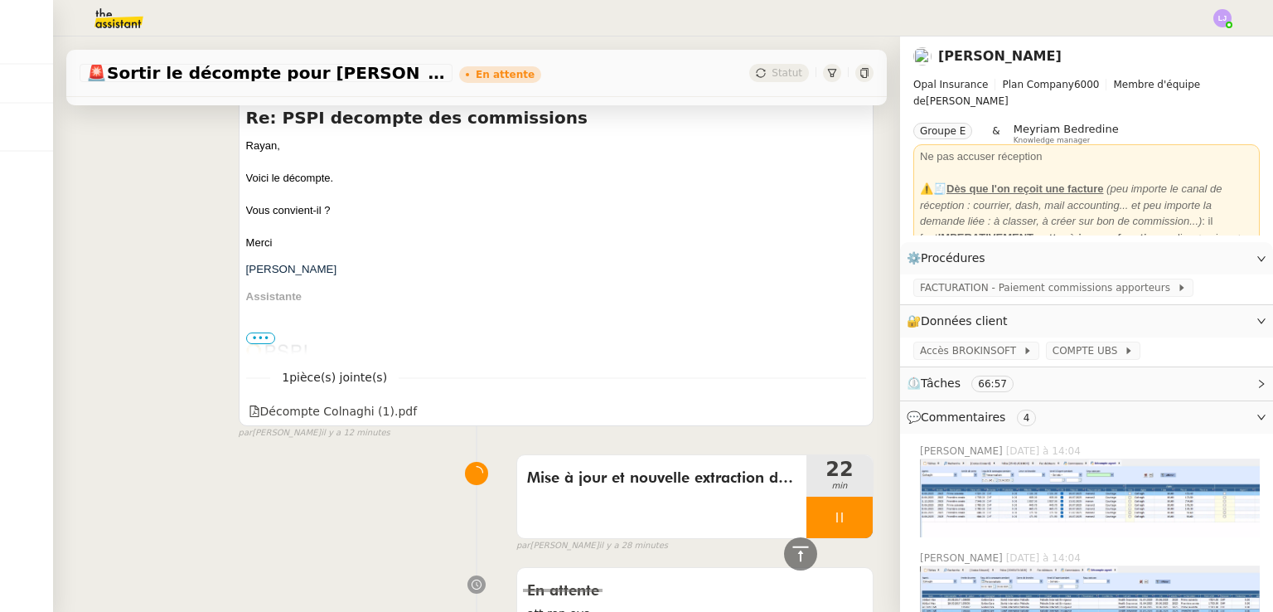
scroll to position [1189, 0]
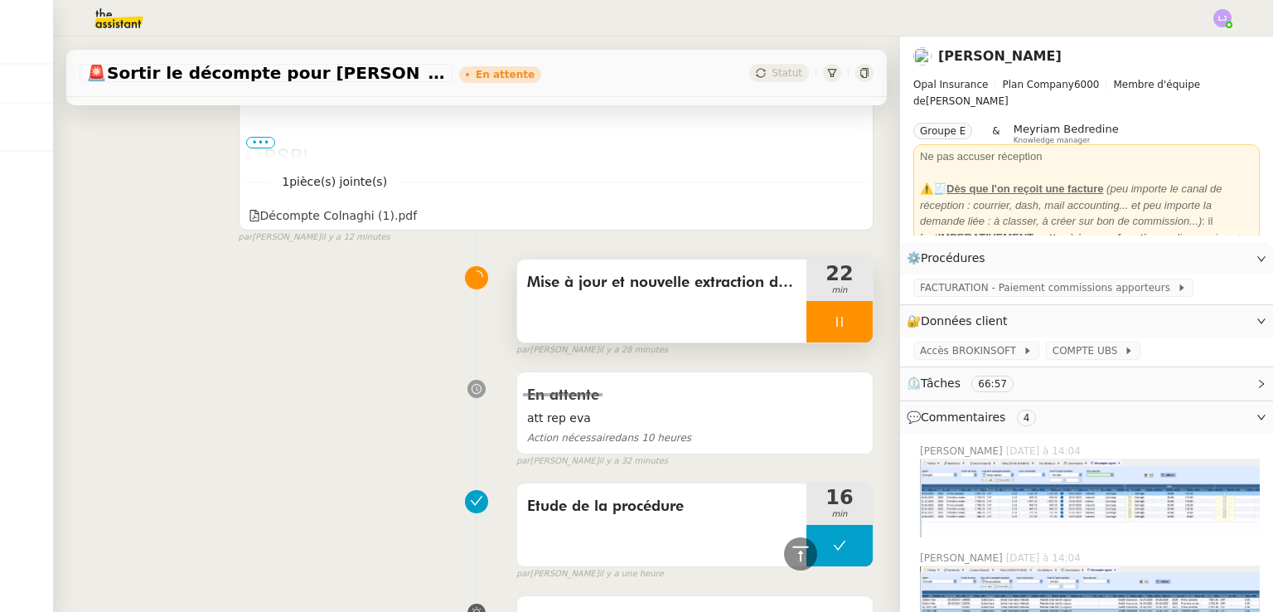
click at [839, 326] on div at bounding box center [840, 321] width 66 height 41
click at [840, 326] on button at bounding box center [856, 321] width 33 height 41
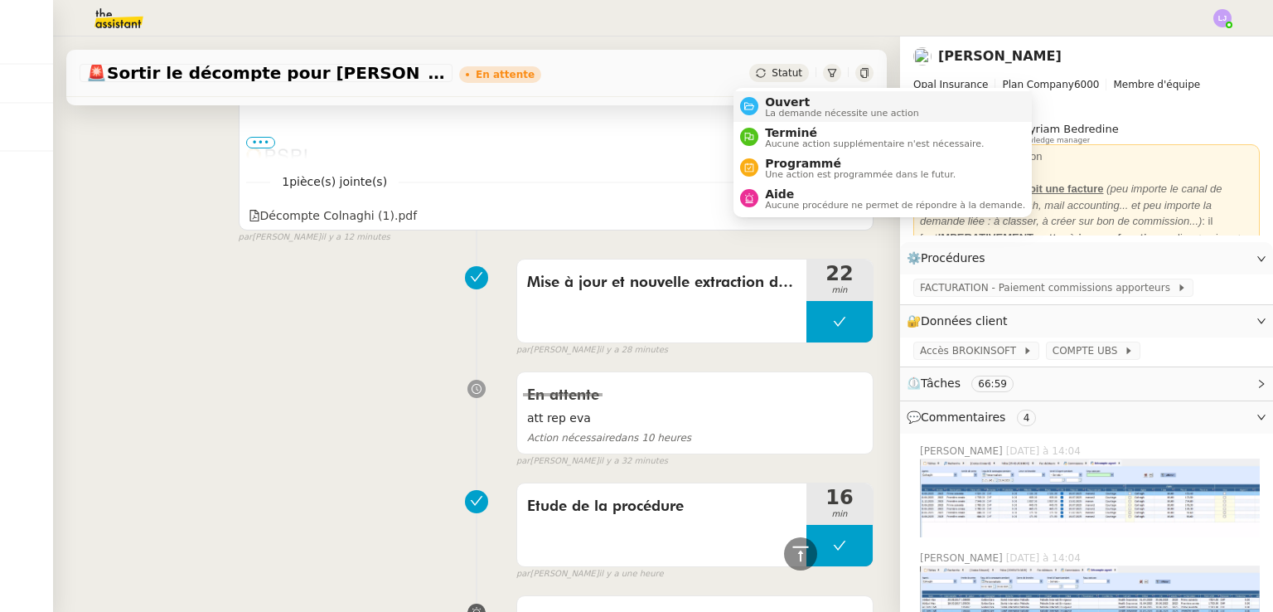
click at [785, 100] on span "Ouvert" at bounding box center [842, 101] width 154 height 13
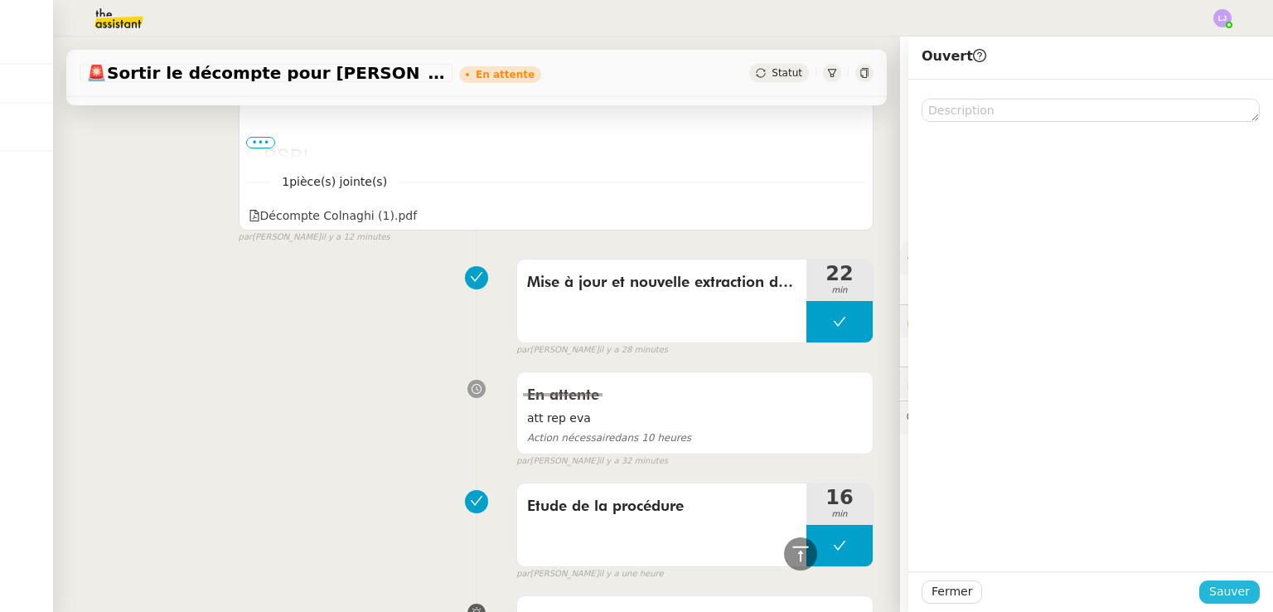
click at [1231, 588] on span "Sauver" at bounding box center [1229, 591] width 41 height 19
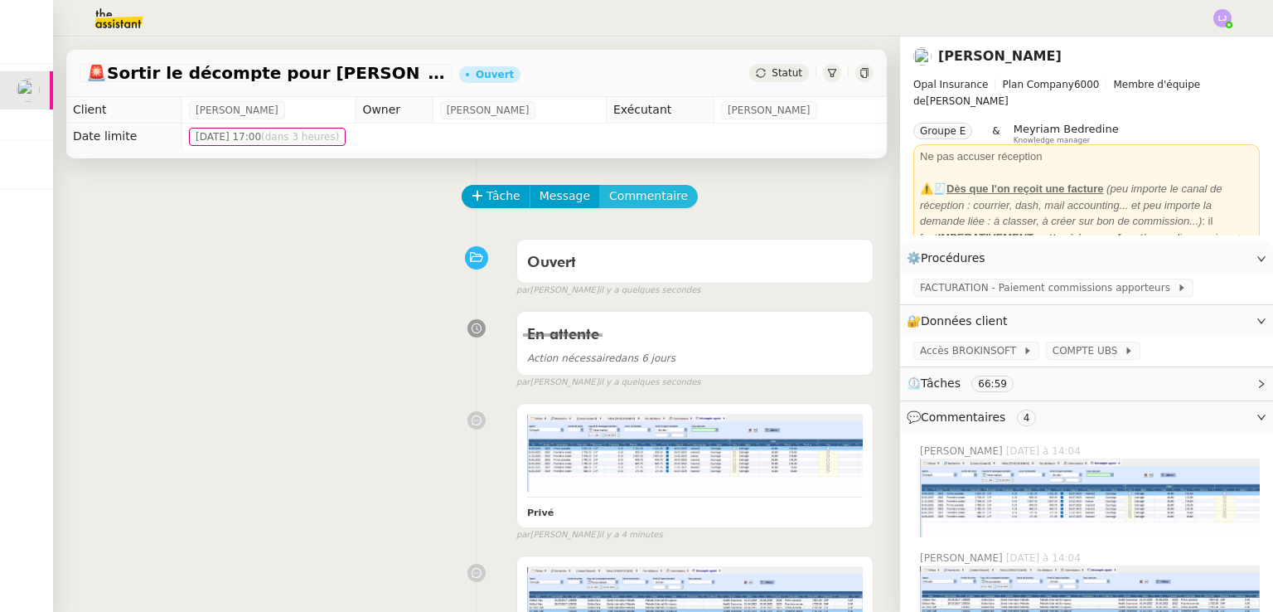
click at [613, 192] on span "Commentaire" at bounding box center [648, 196] width 79 height 19
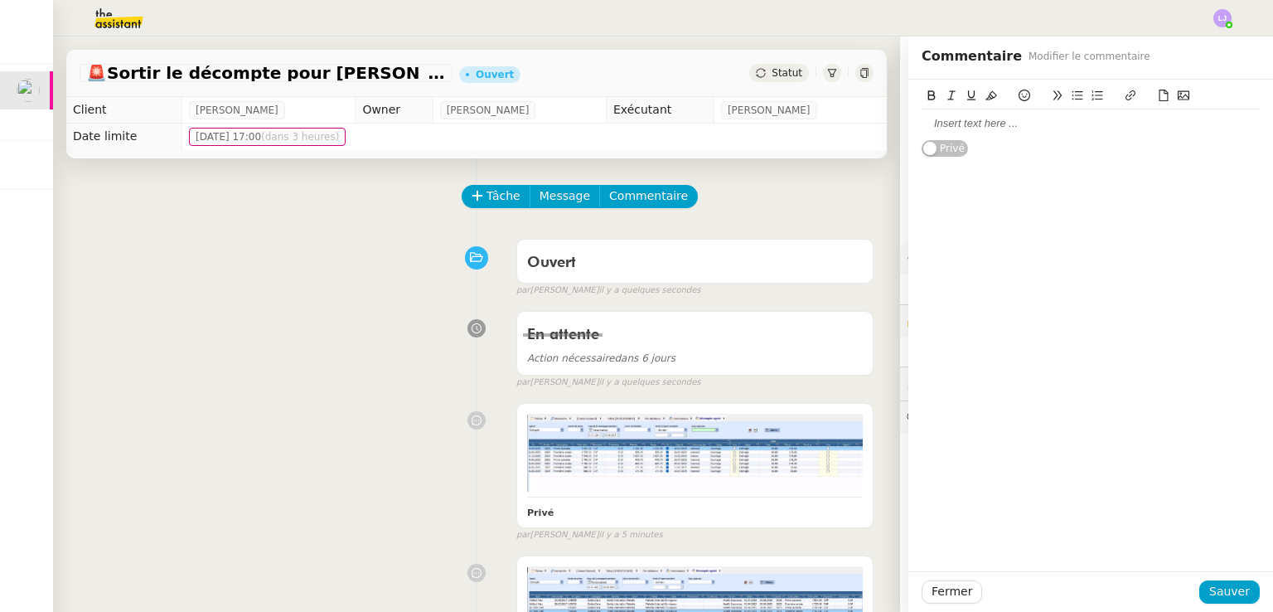
click at [971, 121] on div at bounding box center [1091, 123] width 338 height 15
click at [1223, 588] on span "Sauver" at bounding box center [1229, 591] width 41 height 19
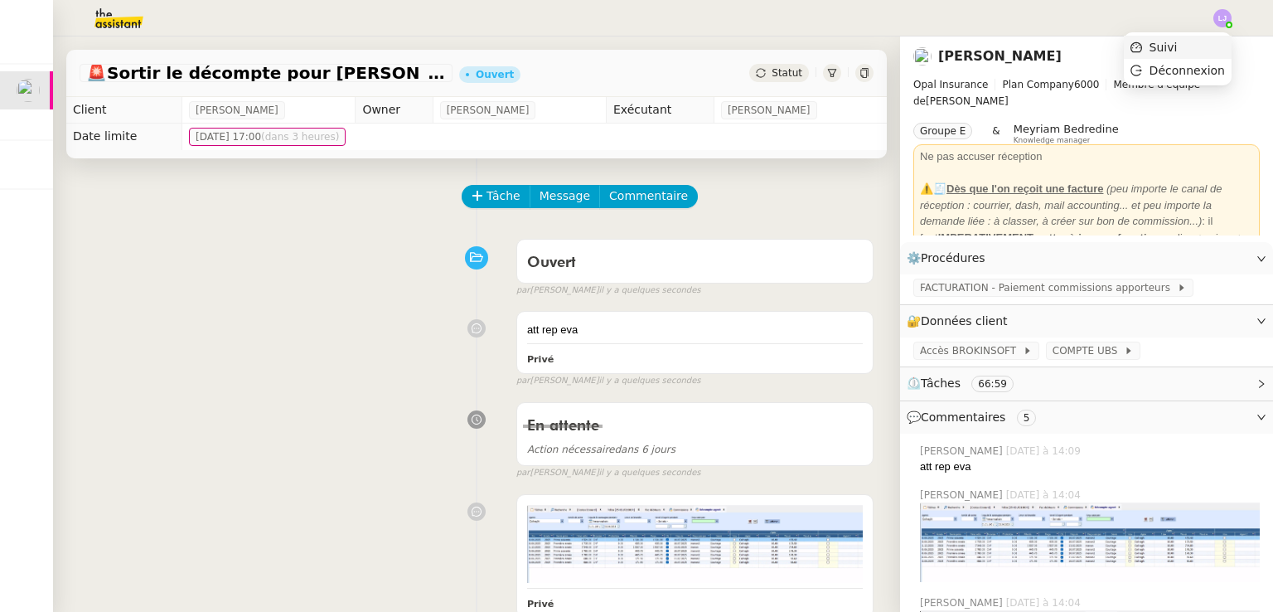
click at [1205, 45] on li "Suivi" at bounding box center [1178, 47] width 108 height 23
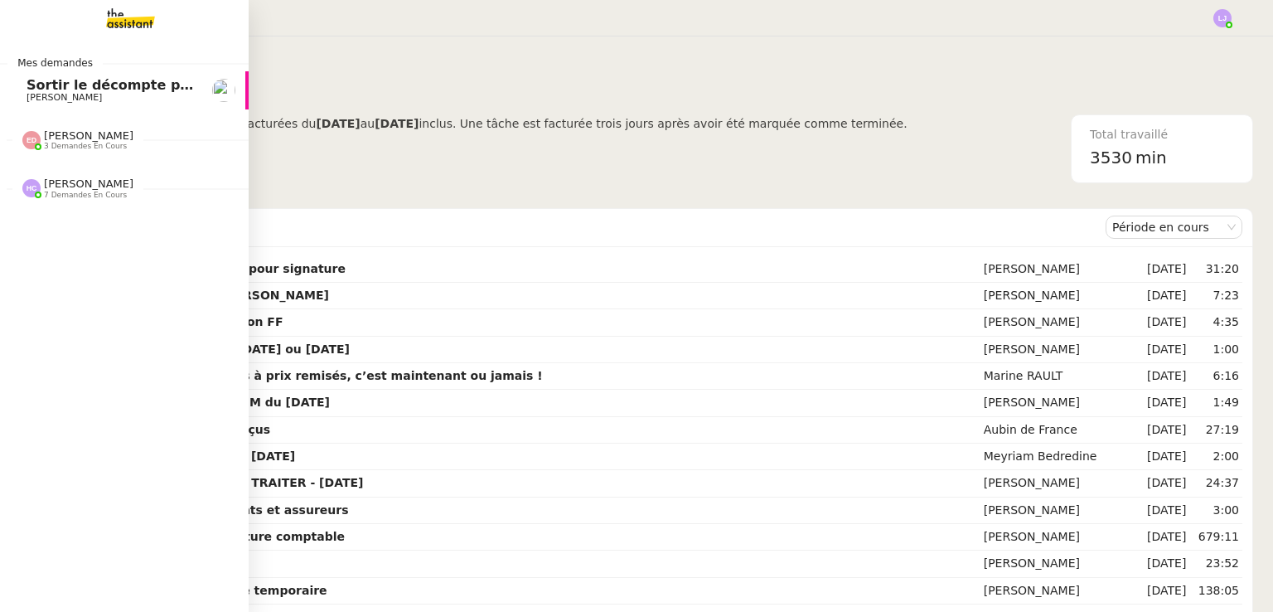
click at [104, 91] on span "Sortir le décompte pour [PERSON_NAME]" at bounding box center [180, 85] width 307 height 16
